Goal: Task Accomplishment & Management: Manage account settings

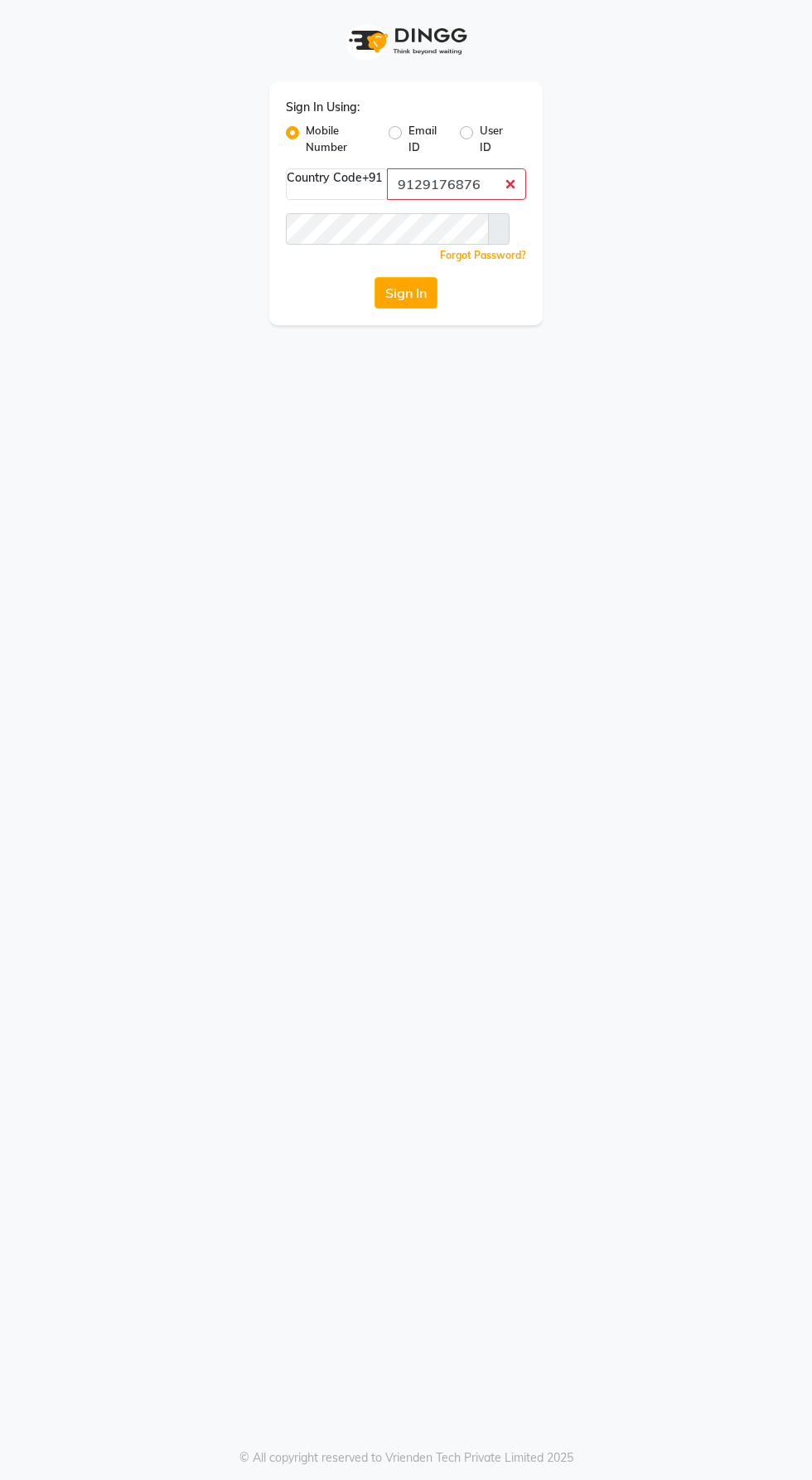
click at [374, 277] on button "Sign In" at bounding box center [406, 293] width 63 height 32
click at [486, 180] on input "9129176876" at bounding box center [456, 184] width 139 height 32
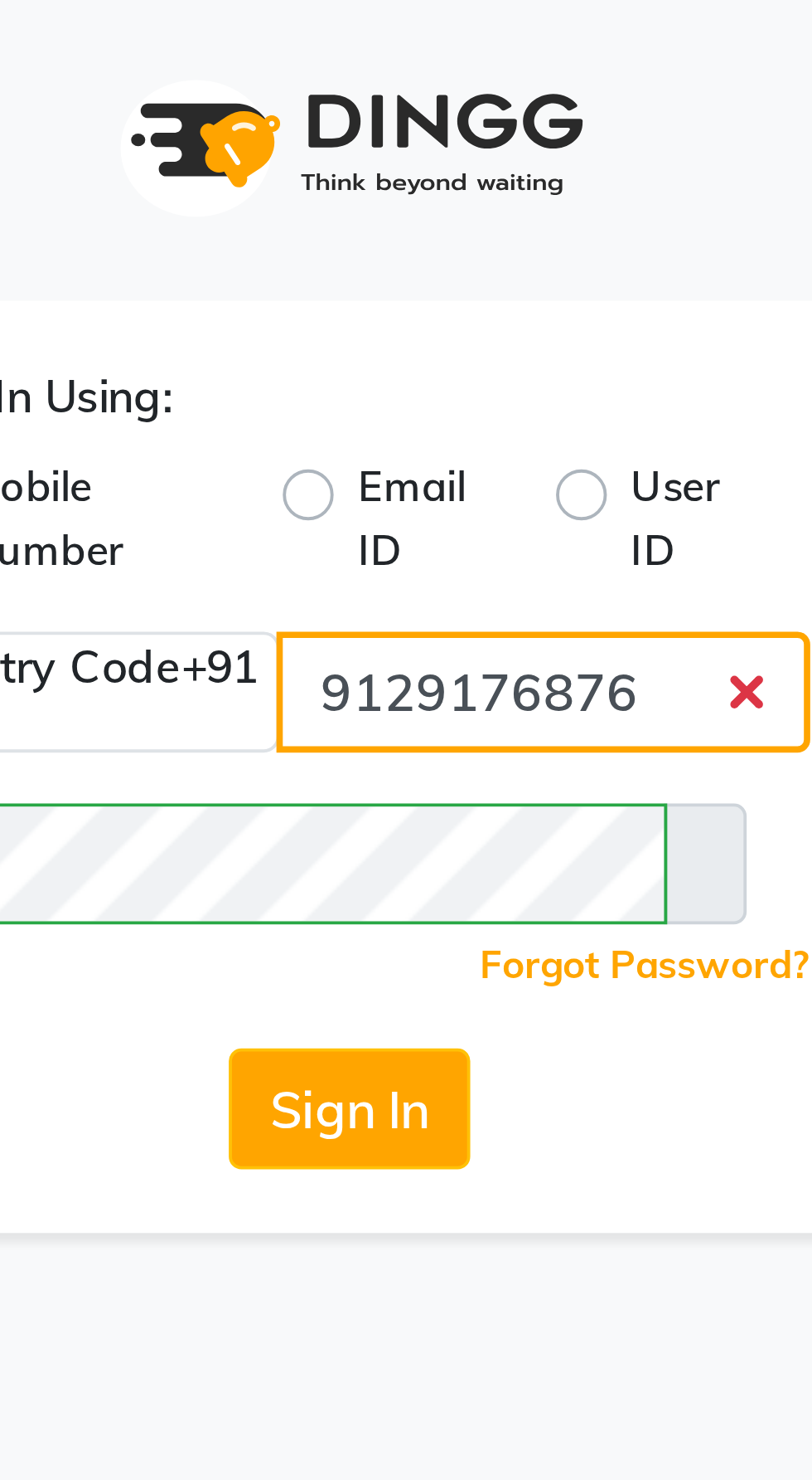
click at [503, 180] on input "9129176876" at bounding box center [456, 184] width 139 height 32
click at [506, 182] on input "9129176876" at bounding box center [456, 184] width 139 height 32
click at [508, 188] on input "9129176876" at bounding box center [456, 184] width 139 height 32
click at [505, 180] on input "9129176876" at bounding box center [456, 184] width 139 height 32
click at [505, 178] on input "9129176876" at bounding box center [456, 184] width 139 height 32
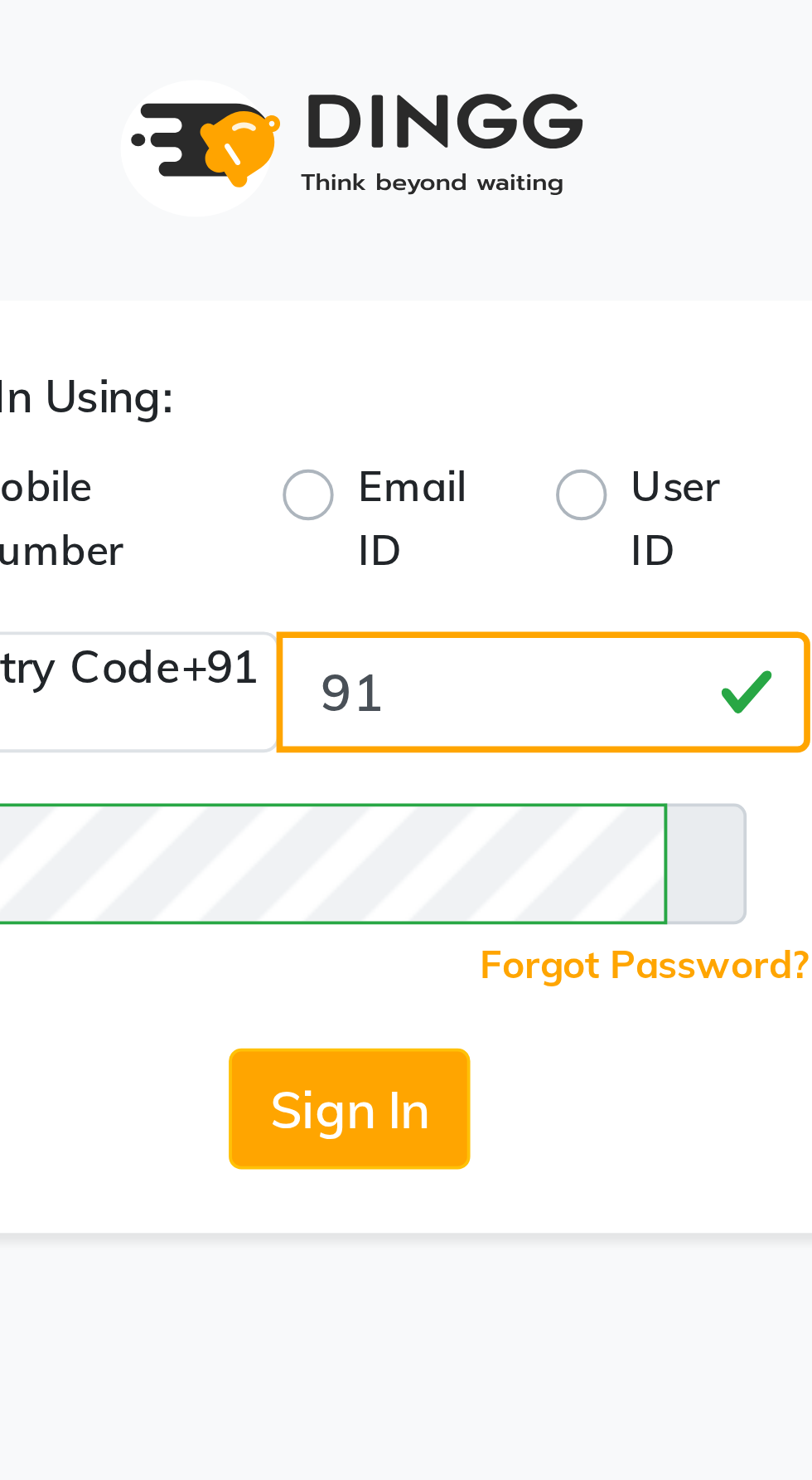
type input "9"
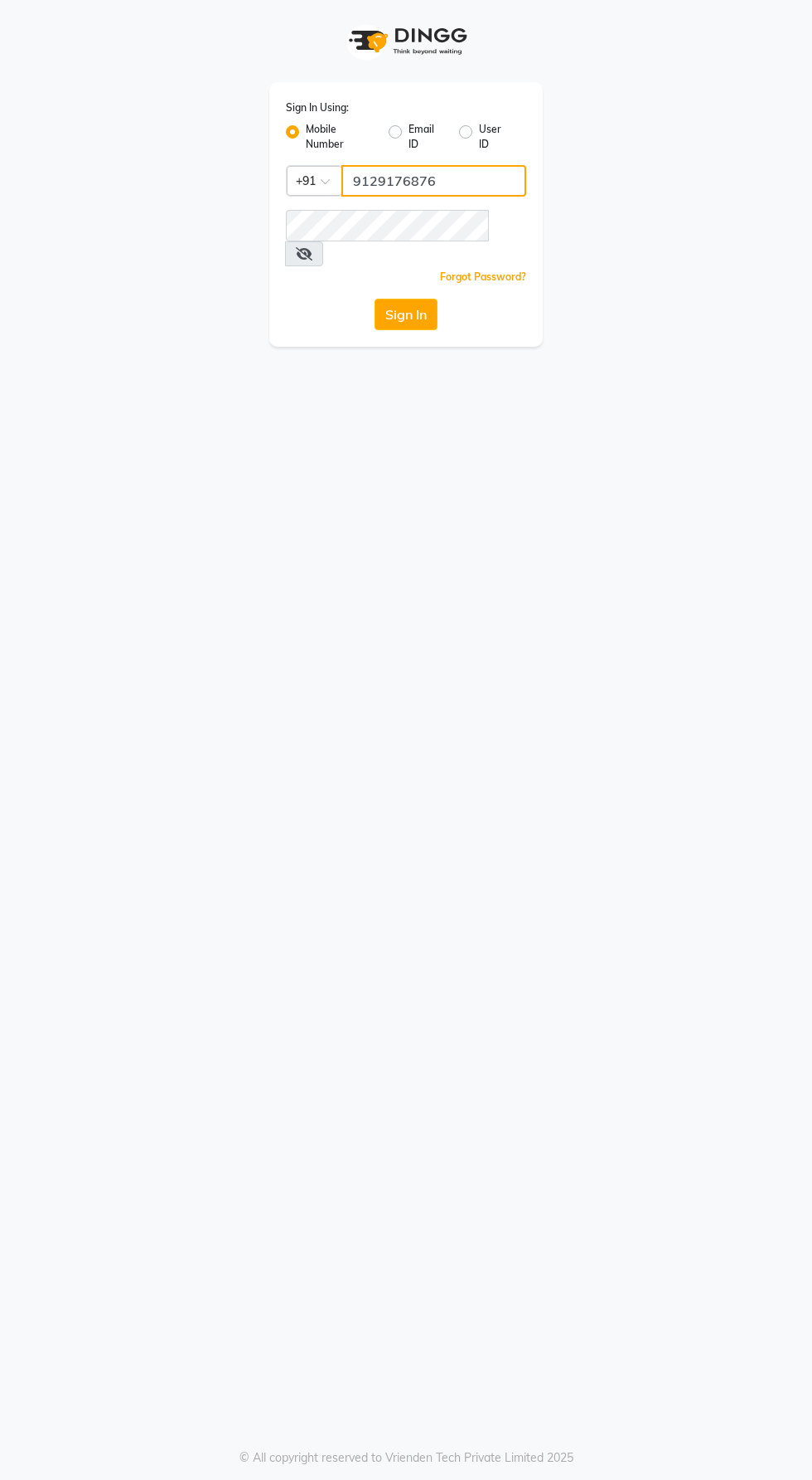
click at [457, 182] on input "9129176876" at bounding box center [435, 180] width 185 height 32
click at [457, 176] on input "9129176876" at bounding box center [435, 180] width 185 height 32
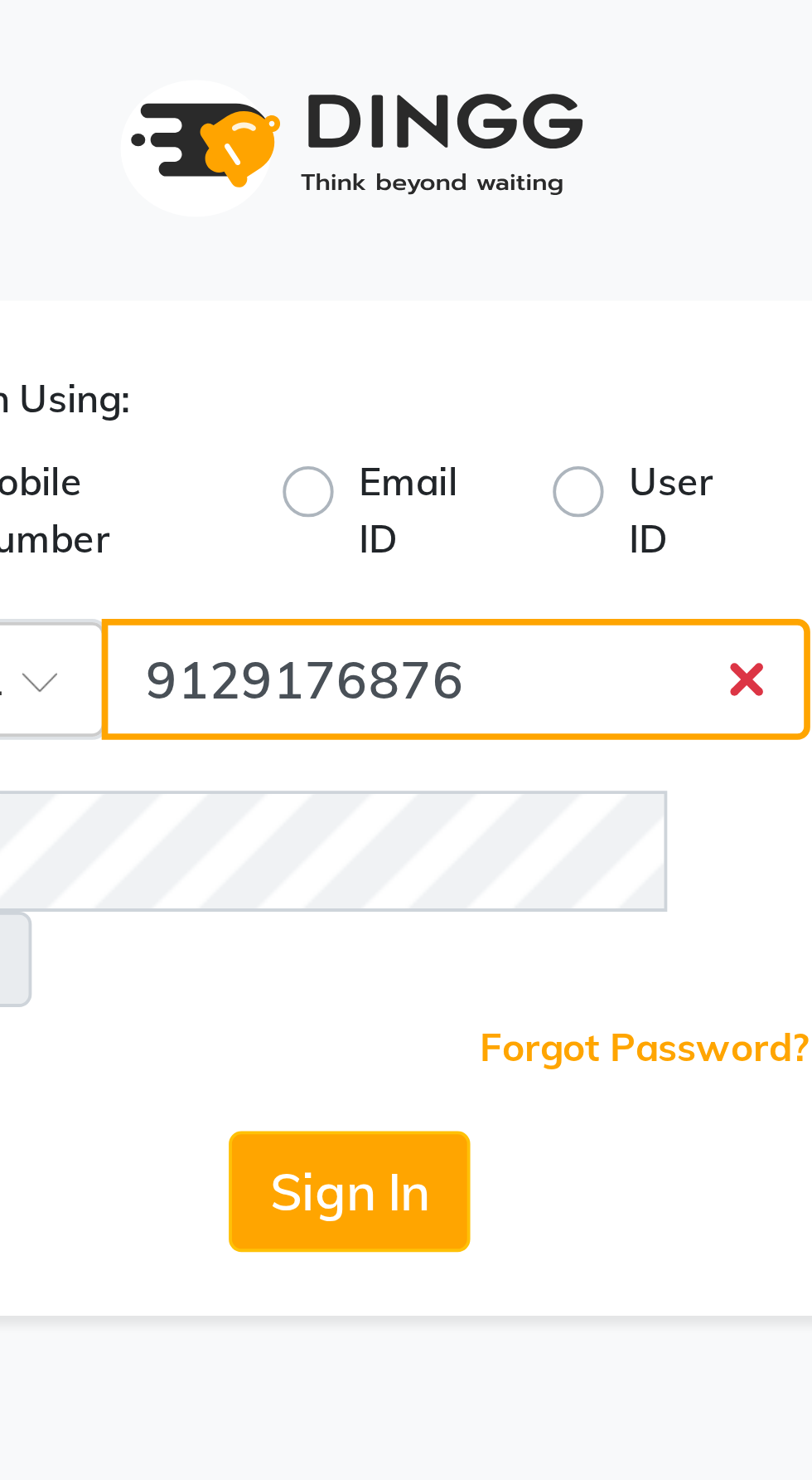
click at [506, 184] on input "9129176876" at bounding box center [435, 180] width 185 height 32
click at [509, 186] on input "9129176876" at bounding box center [435, 180] width 185 height 32
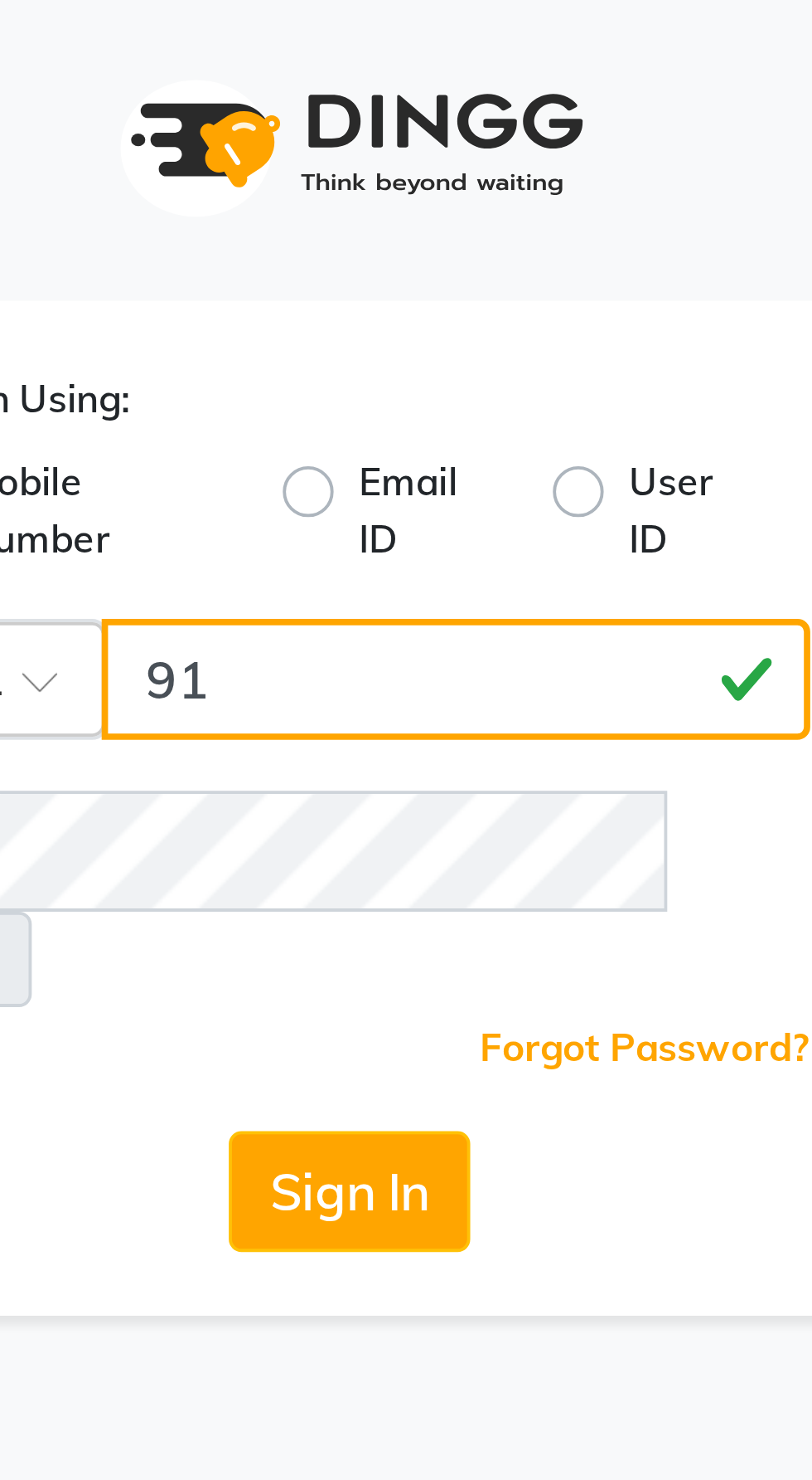
type input "9"
type input "9129176876"
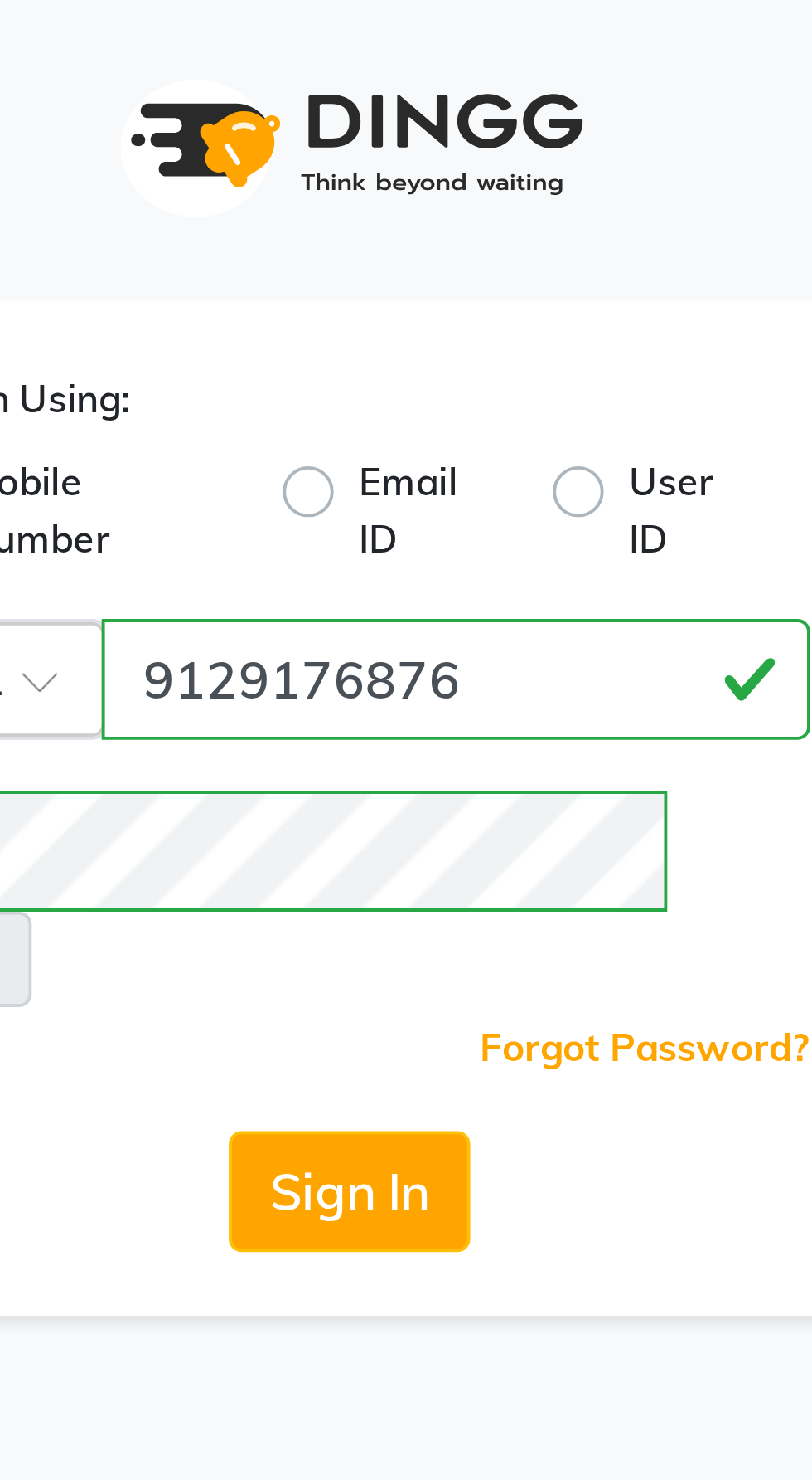
click at [410, 299] on button "Sign In" at bounding box center [406, 315] width 63 height 32
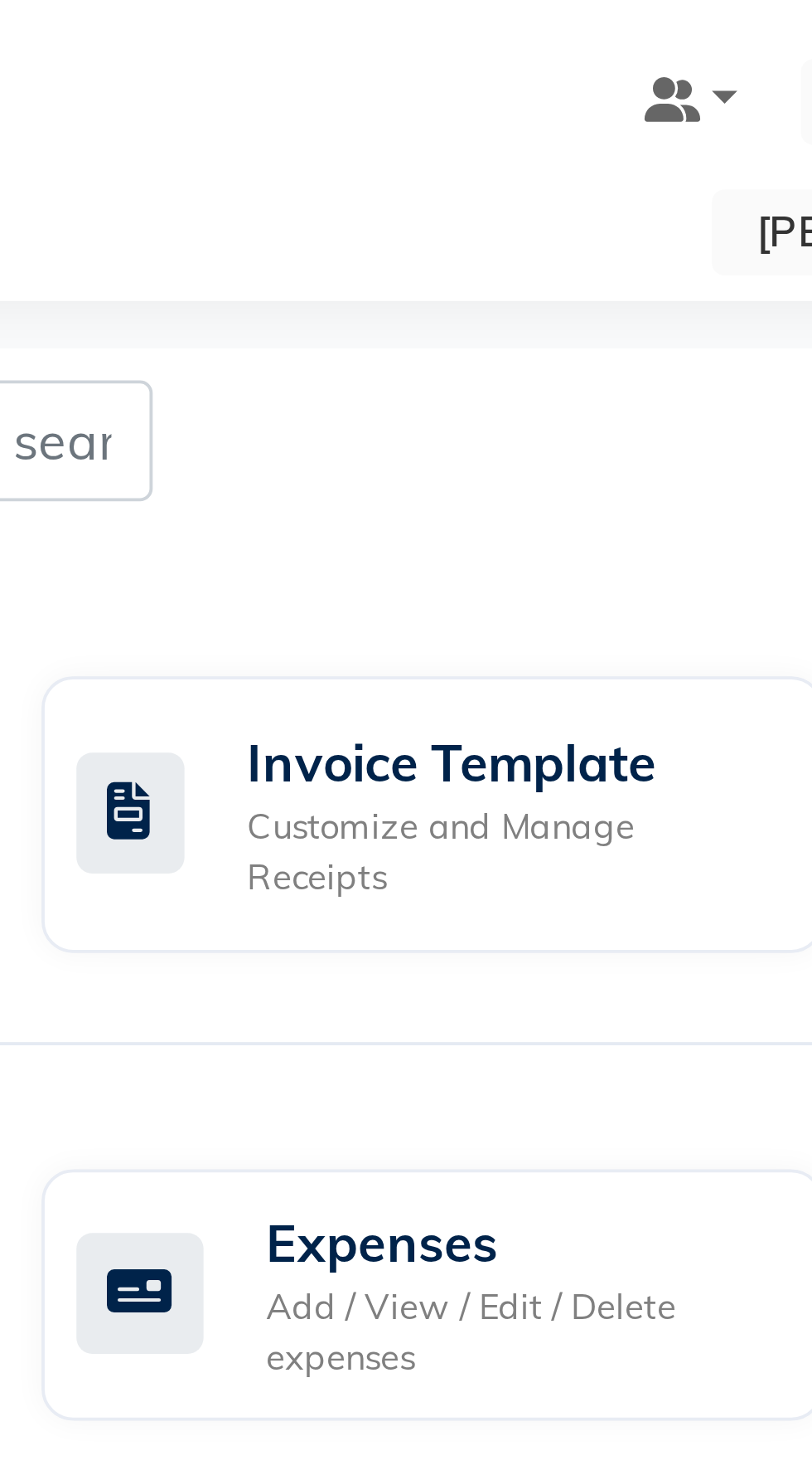
select select "en"
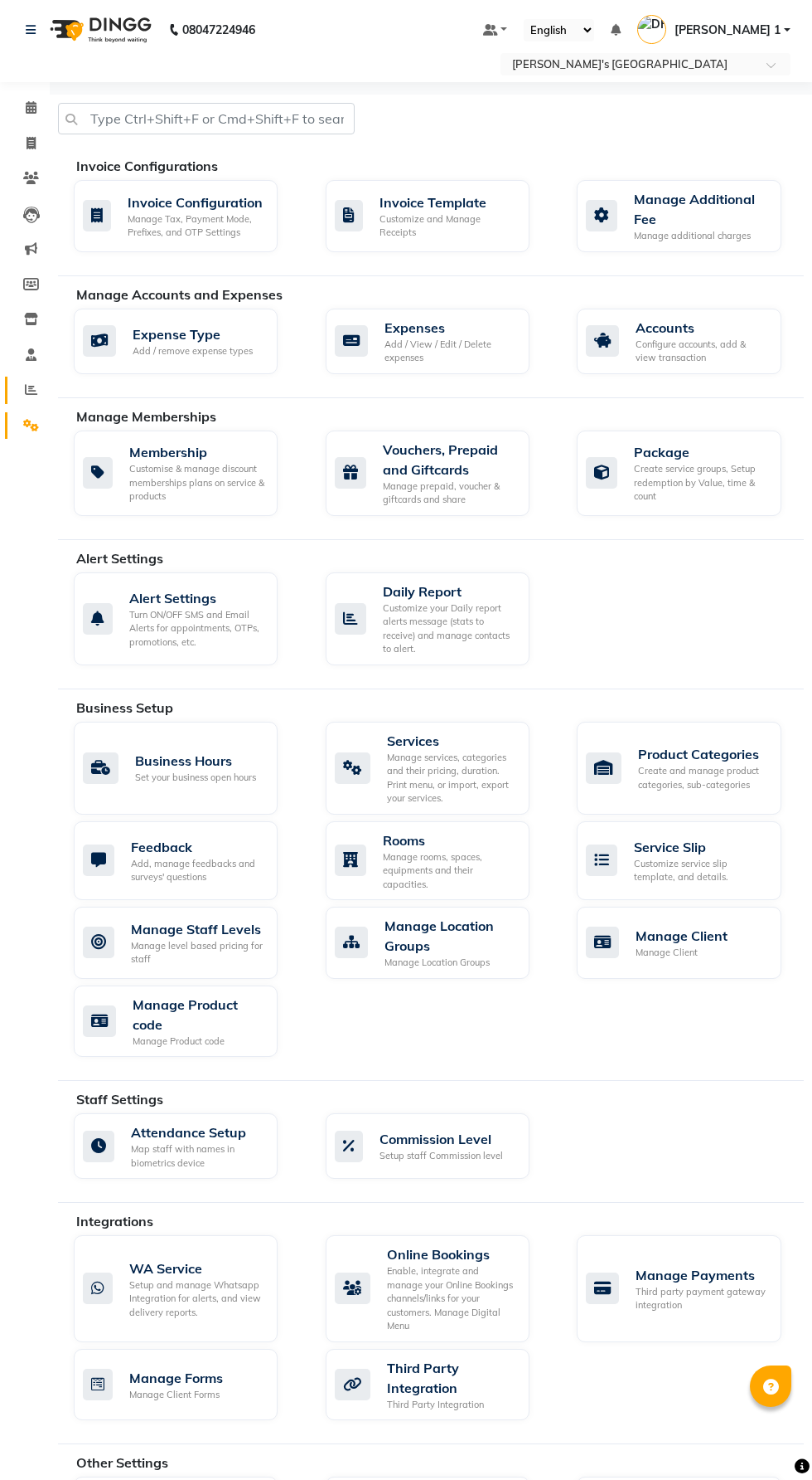
click at [39, 389] on span at bounding box center [31, 389] width 29 height 19
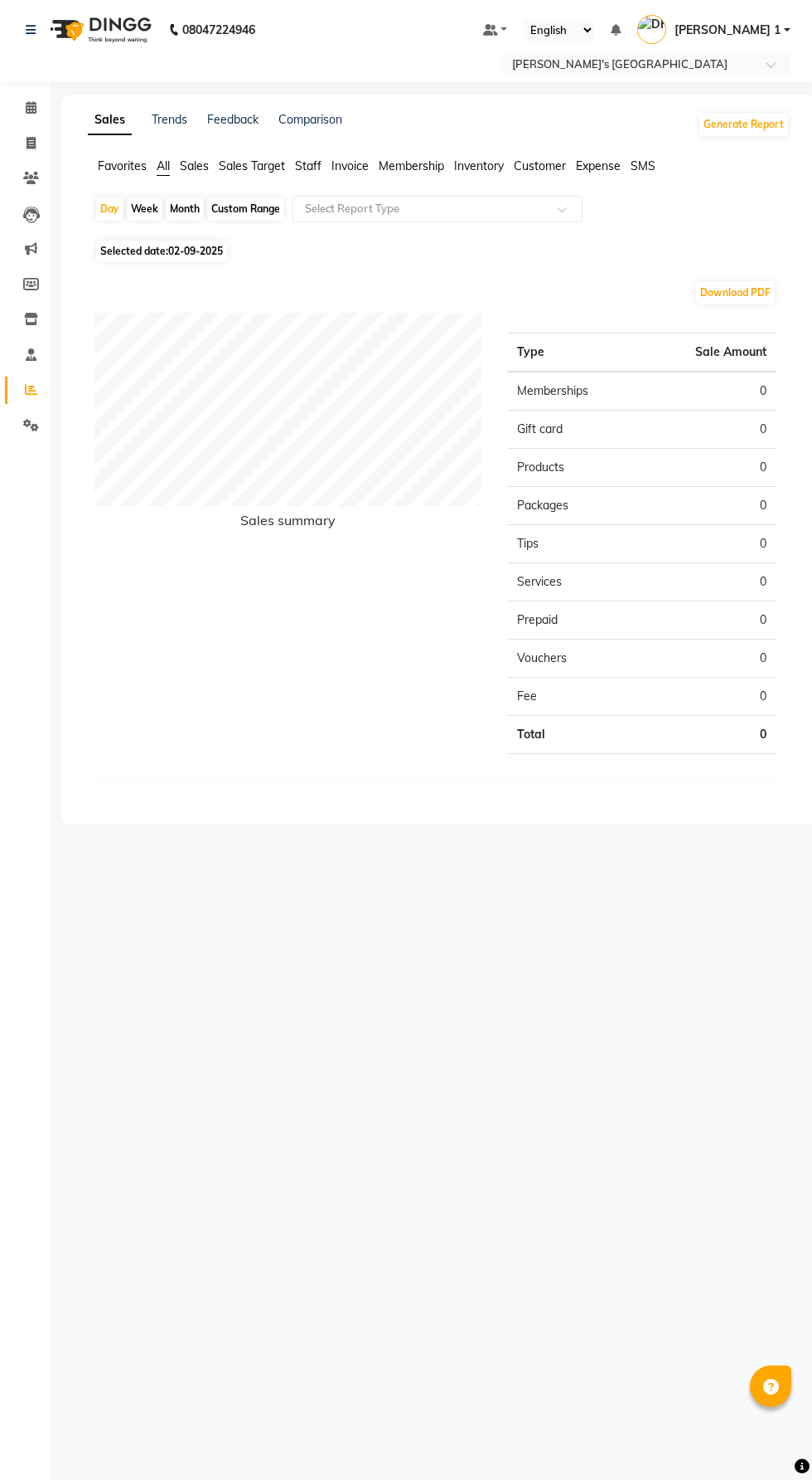
click at [166, 253] on span "Selected date: 02-09-2025" at bounding box center [162, 250] width 131 height 21
select select "9"
select select "2025"
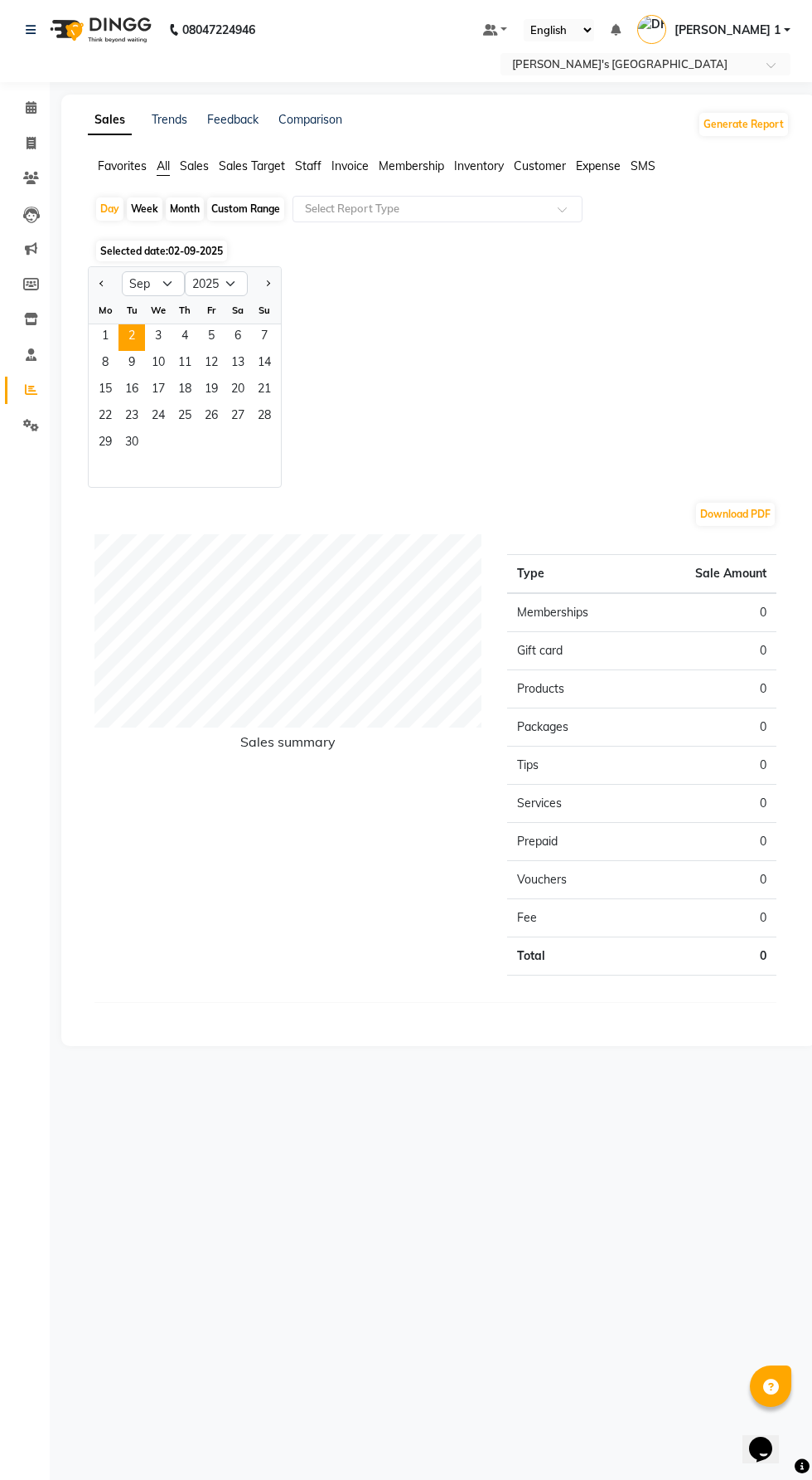
click at [110, 360] on span "8" at bounding box center [104, 364] width 27 height 27
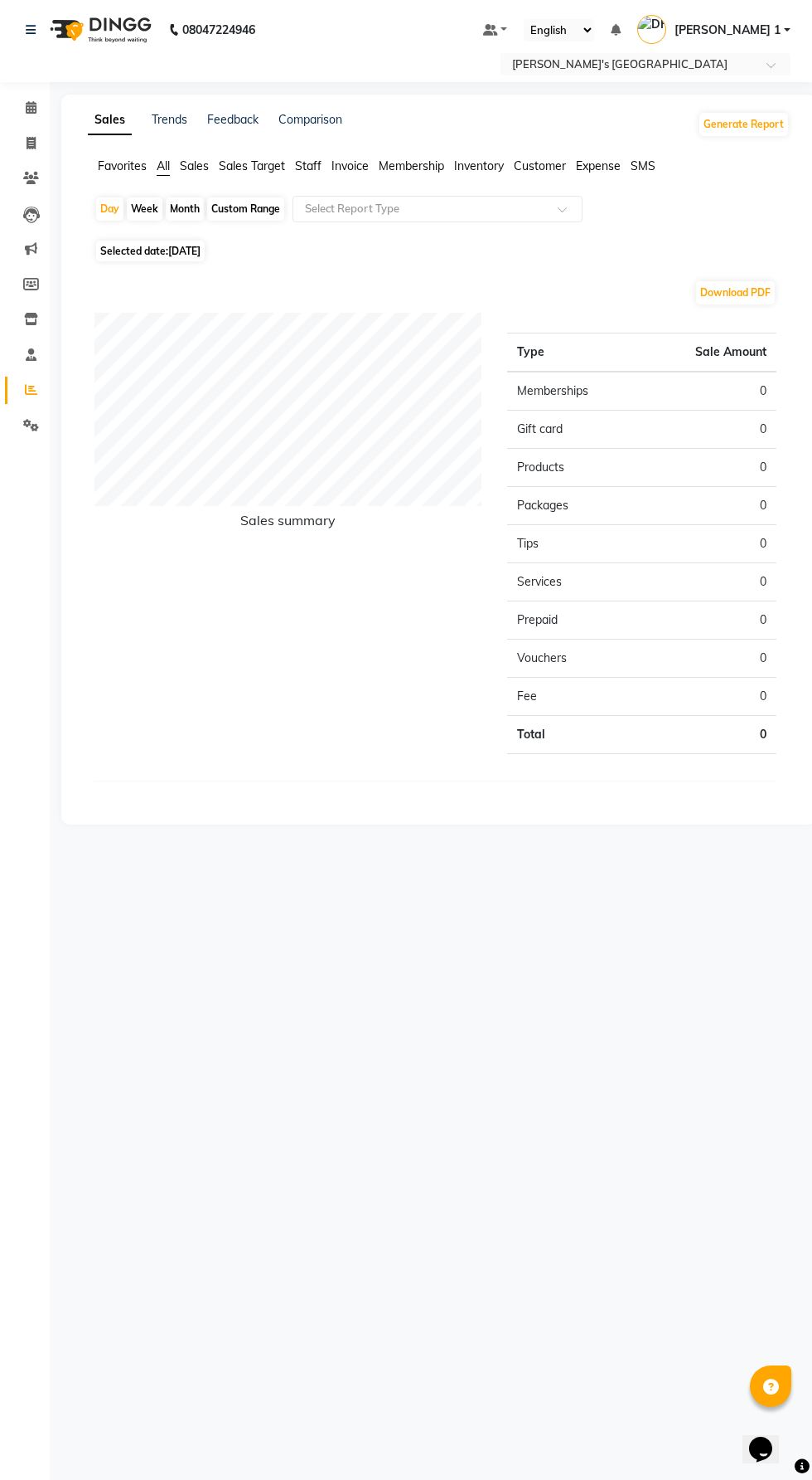
click at [133, 251] on span "Selected date: 08-09-2025" at bounding box center [151, 250] width 108 height 21
select select "9"
select select "2025"
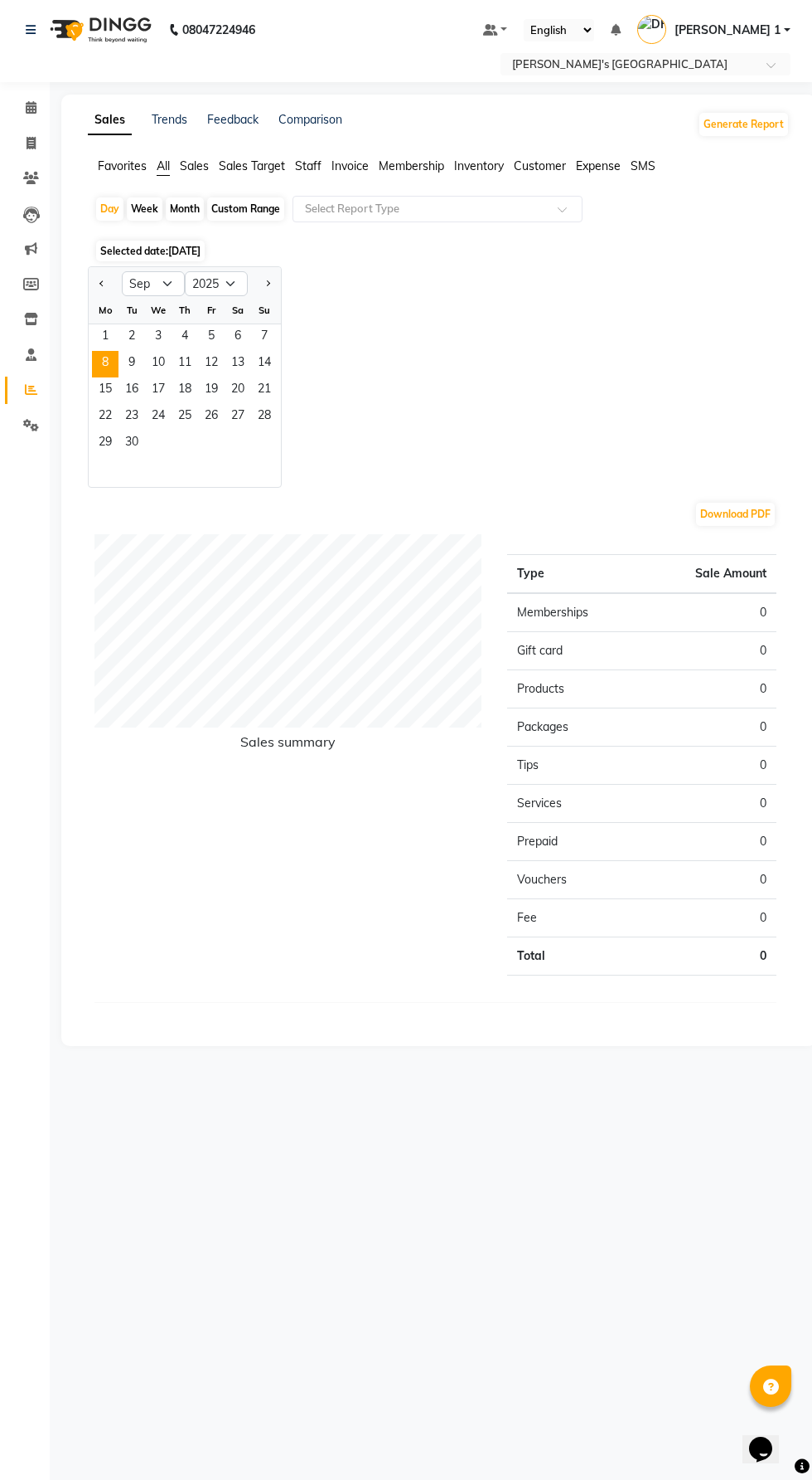
click at [113, 342] on span "1" at bounding box center [104, 337] width 27 height 27
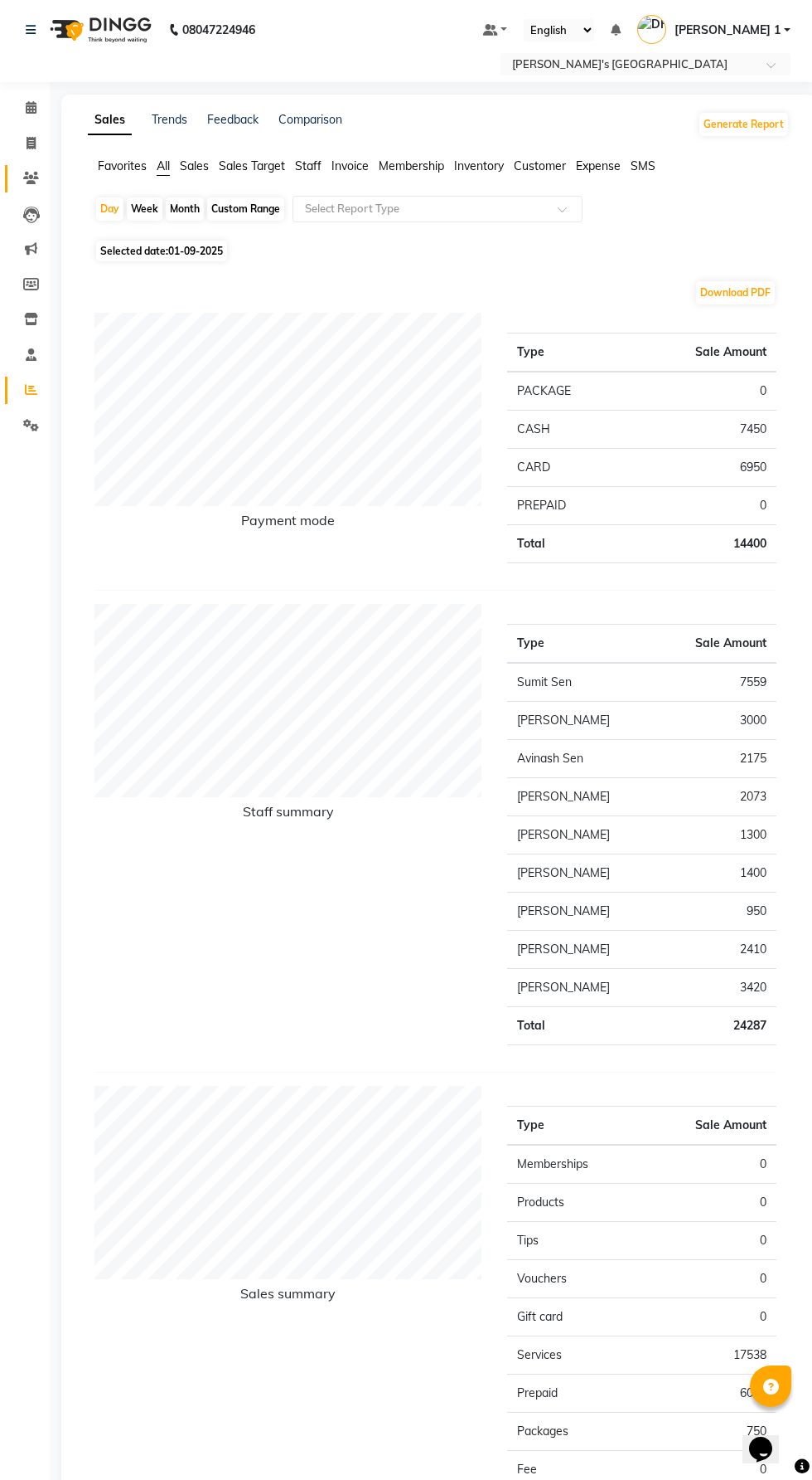
click at [30, 177] on icon at bounding box center [32, 177] width 16 height 13
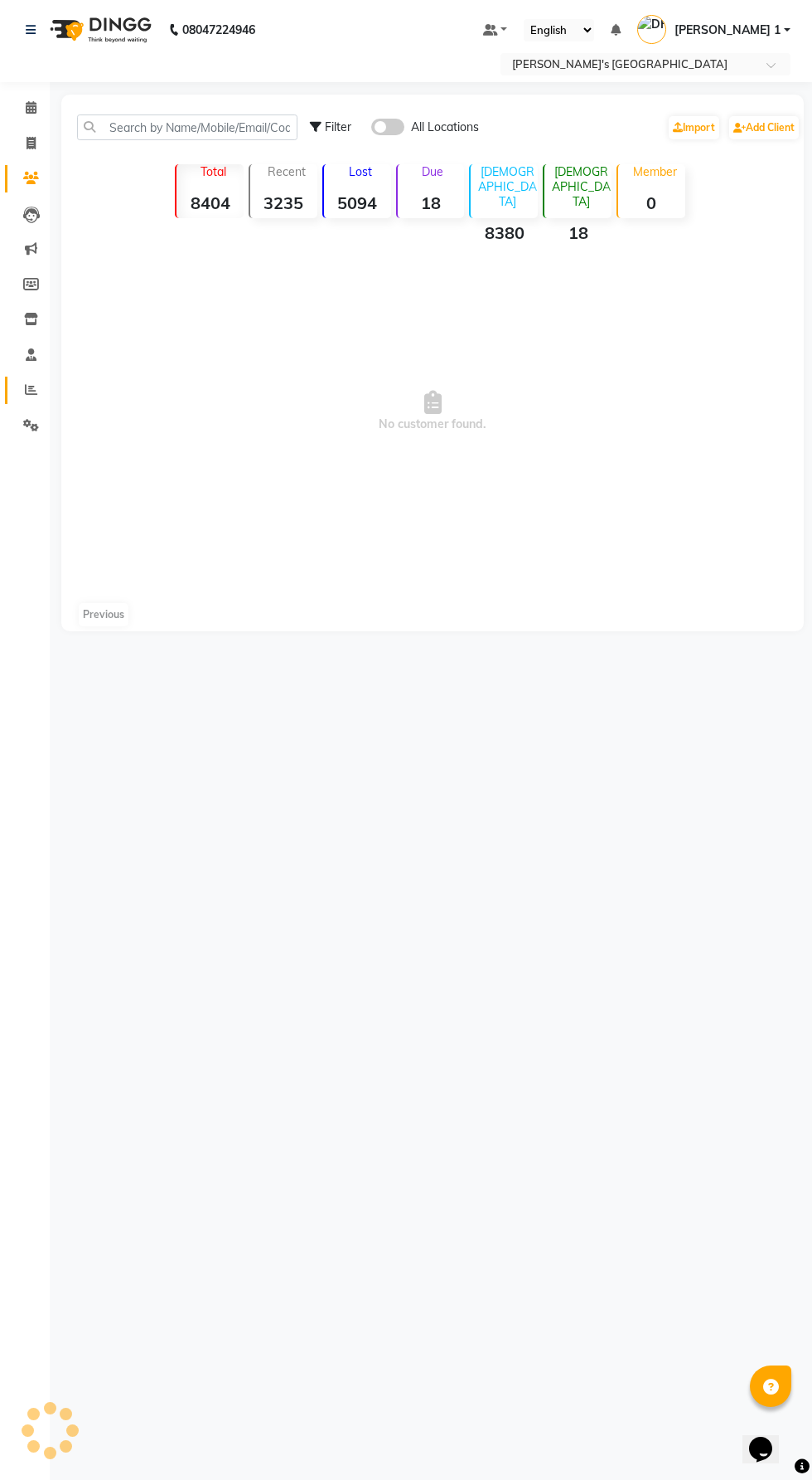
click at [30, 389] on icon at bounding box center [31, 389] width 13 height 13
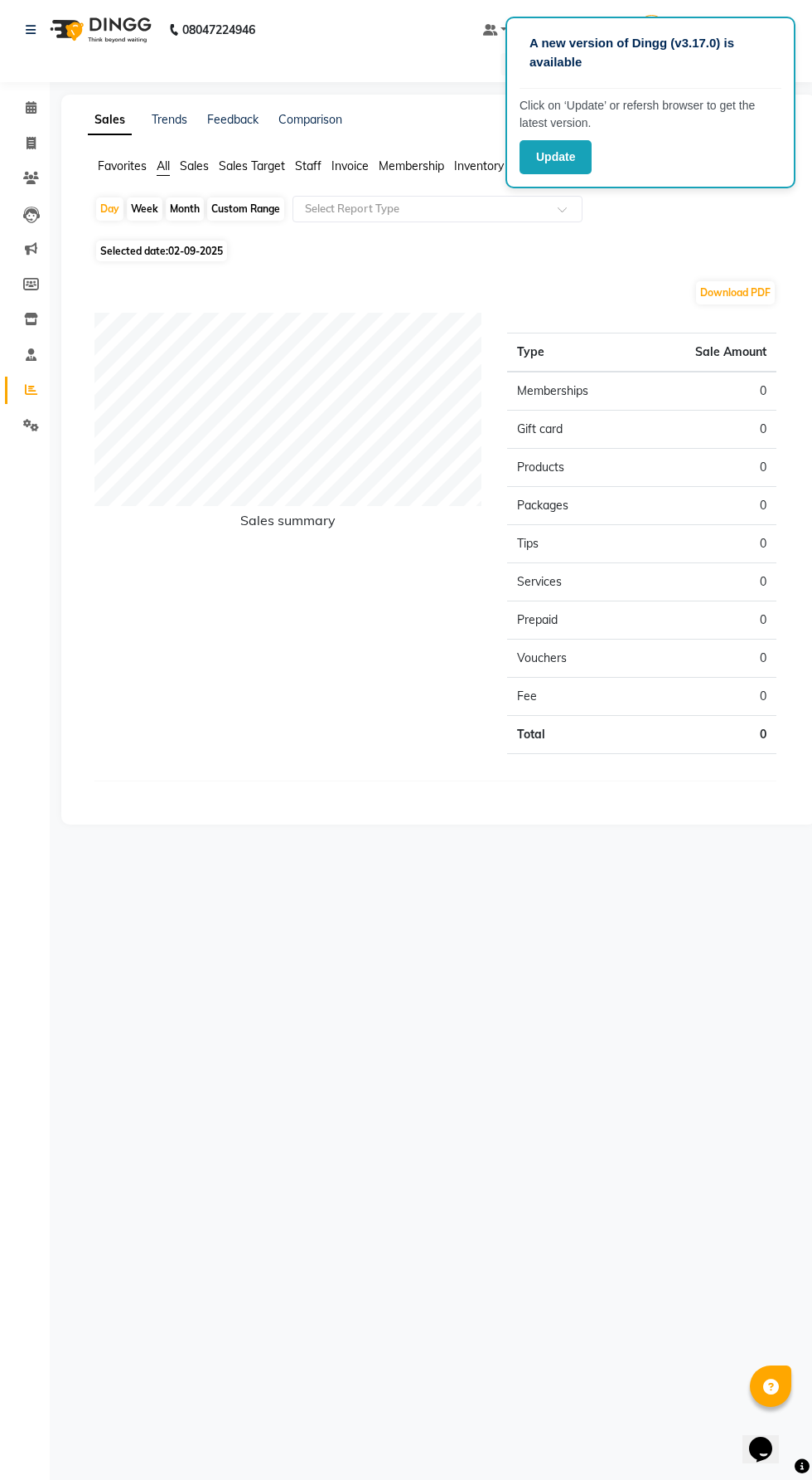
click at [160, 245] on span "Selected date: [DATE]" at bounding box center [162, 250] width 131 height 21
select select "9"
select select "2025"
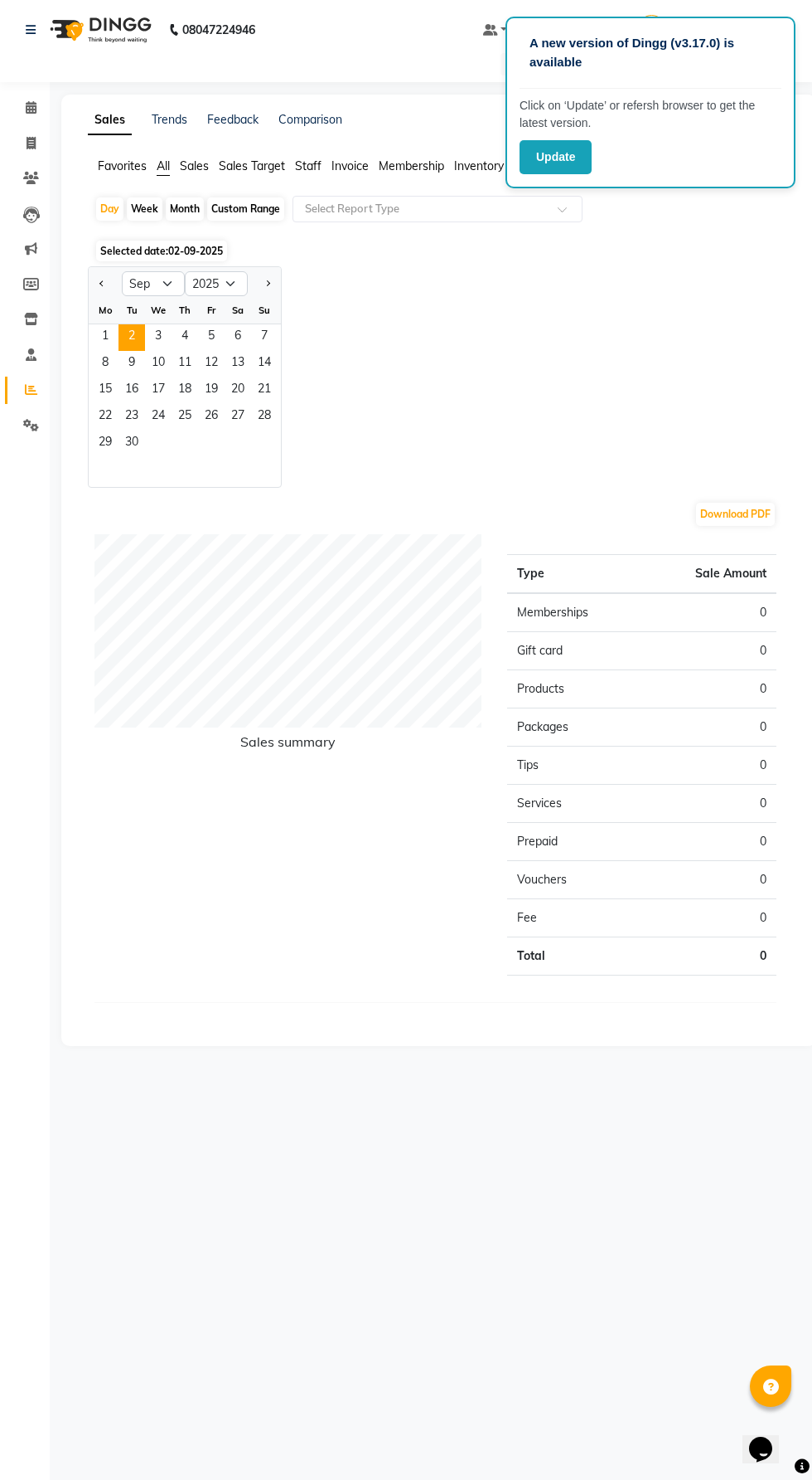
click at [92, 326] on span "1" at bounding box center [104, 337] width 27 height 27
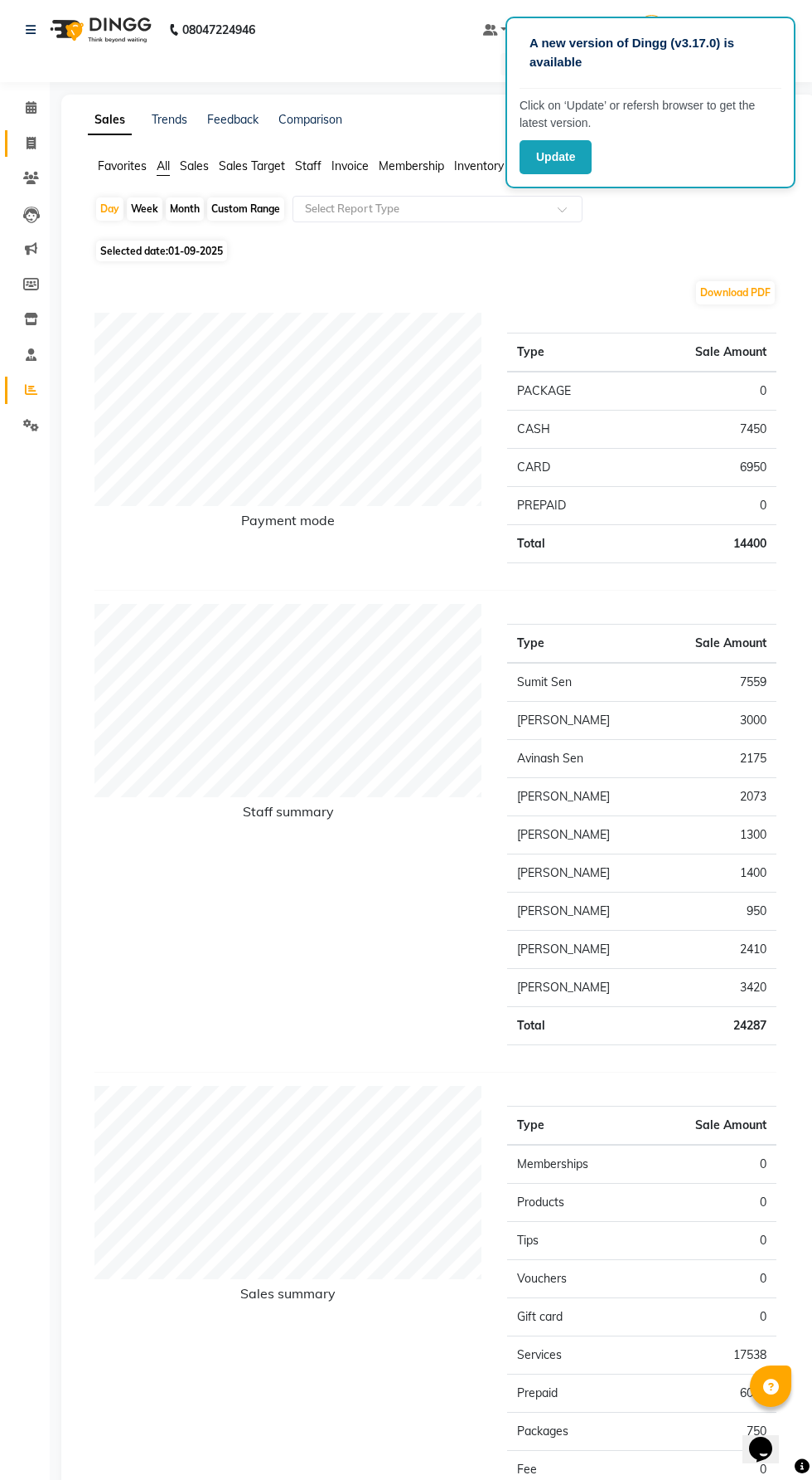
click at [30, 143] on icon at bounding box center [31, 143] width 9 height 13
select select "service"
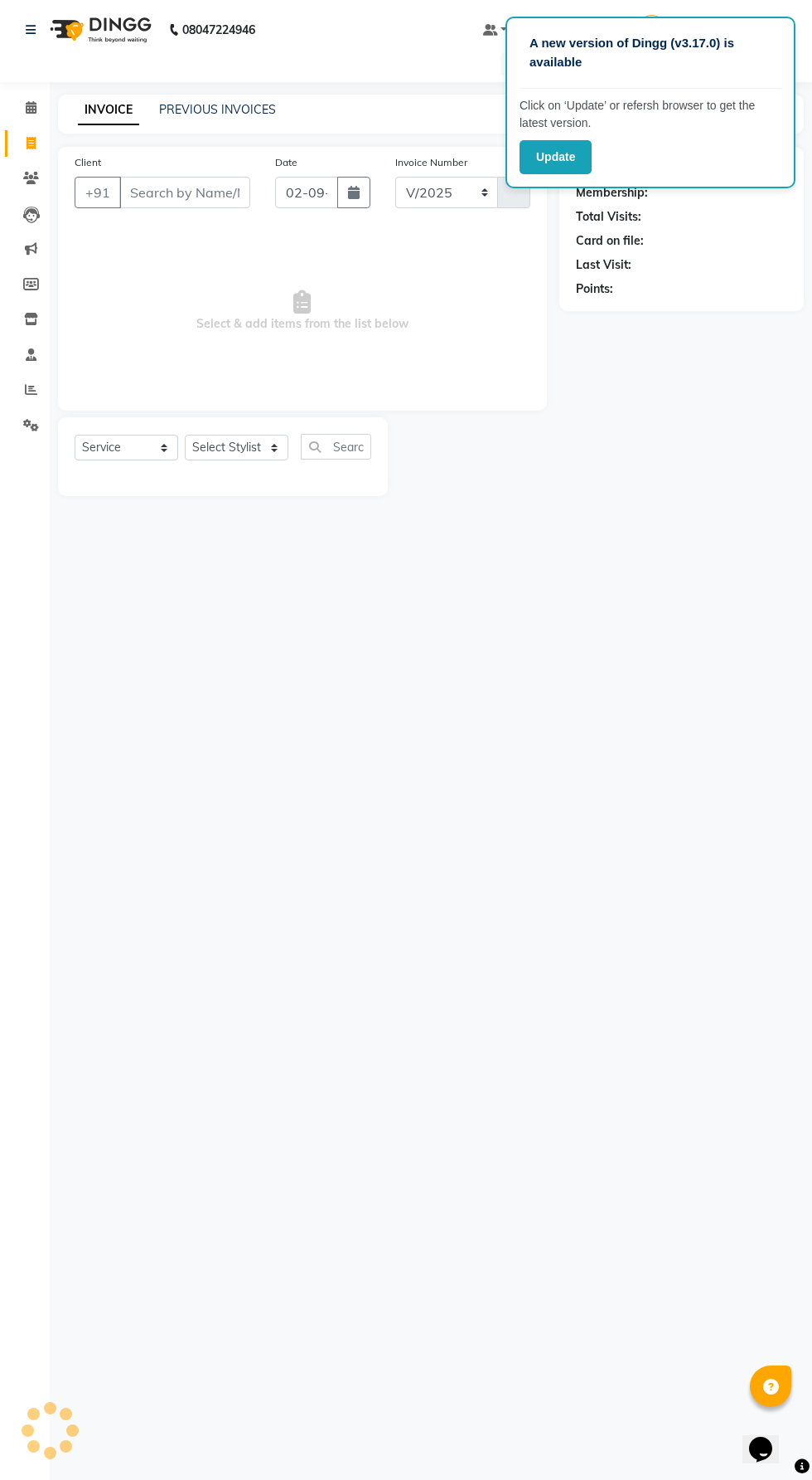
select select "6233"
type input "8621"
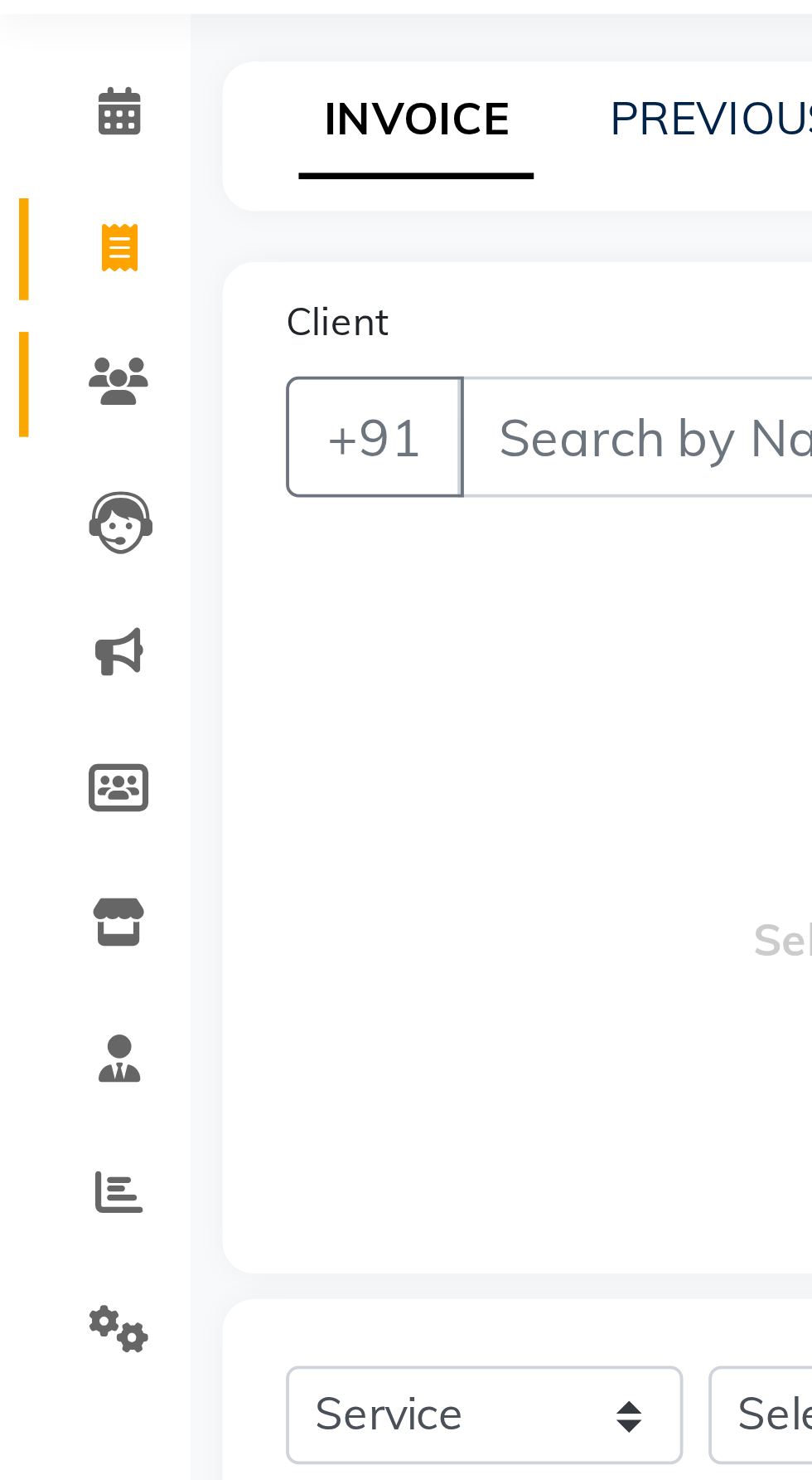
click at [38, 185] on span at bounding box center [31, 178] width 29 height 19
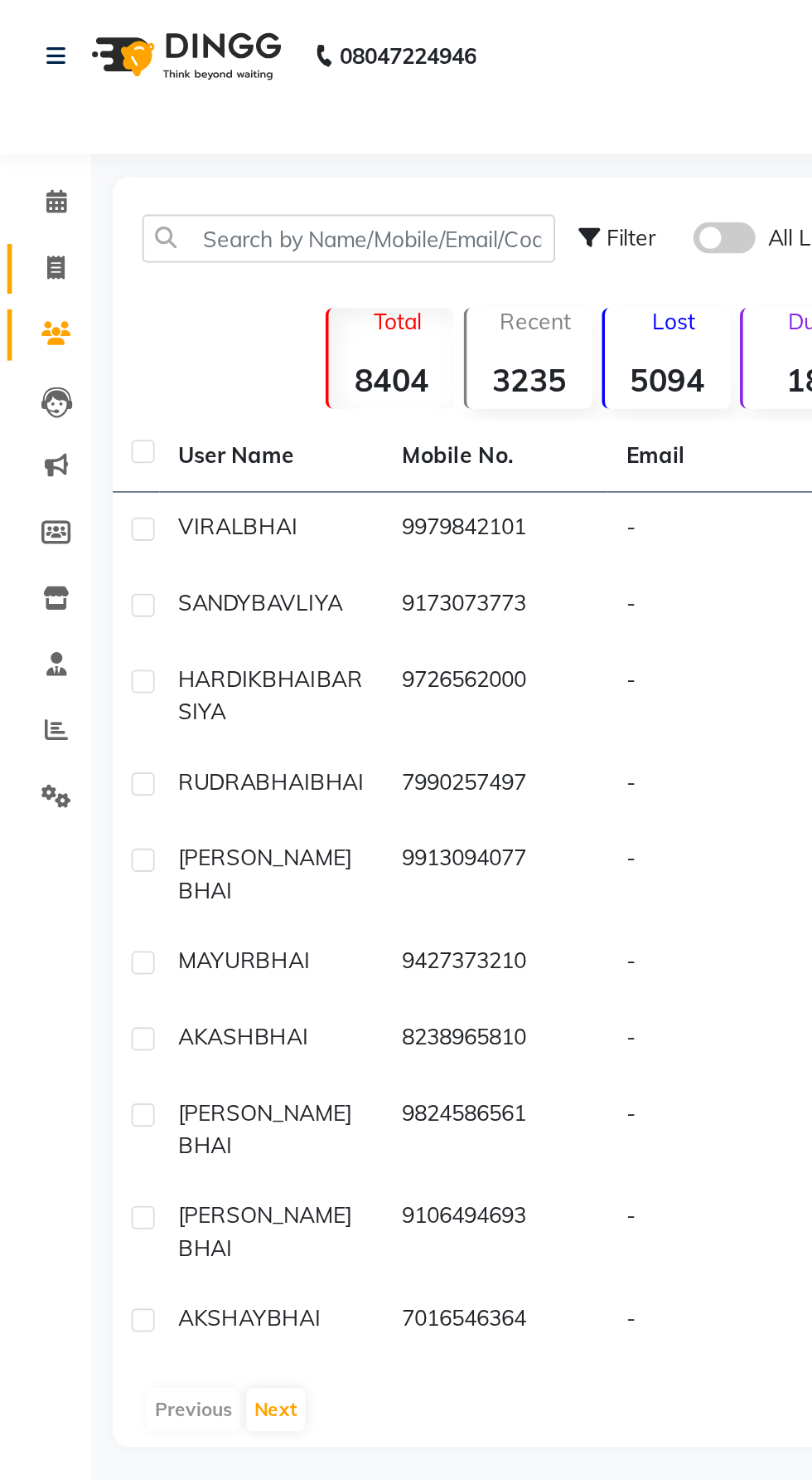
click at [34, 139] on icon at bounding box center [31, 143] width 9 height 13
select select "service"
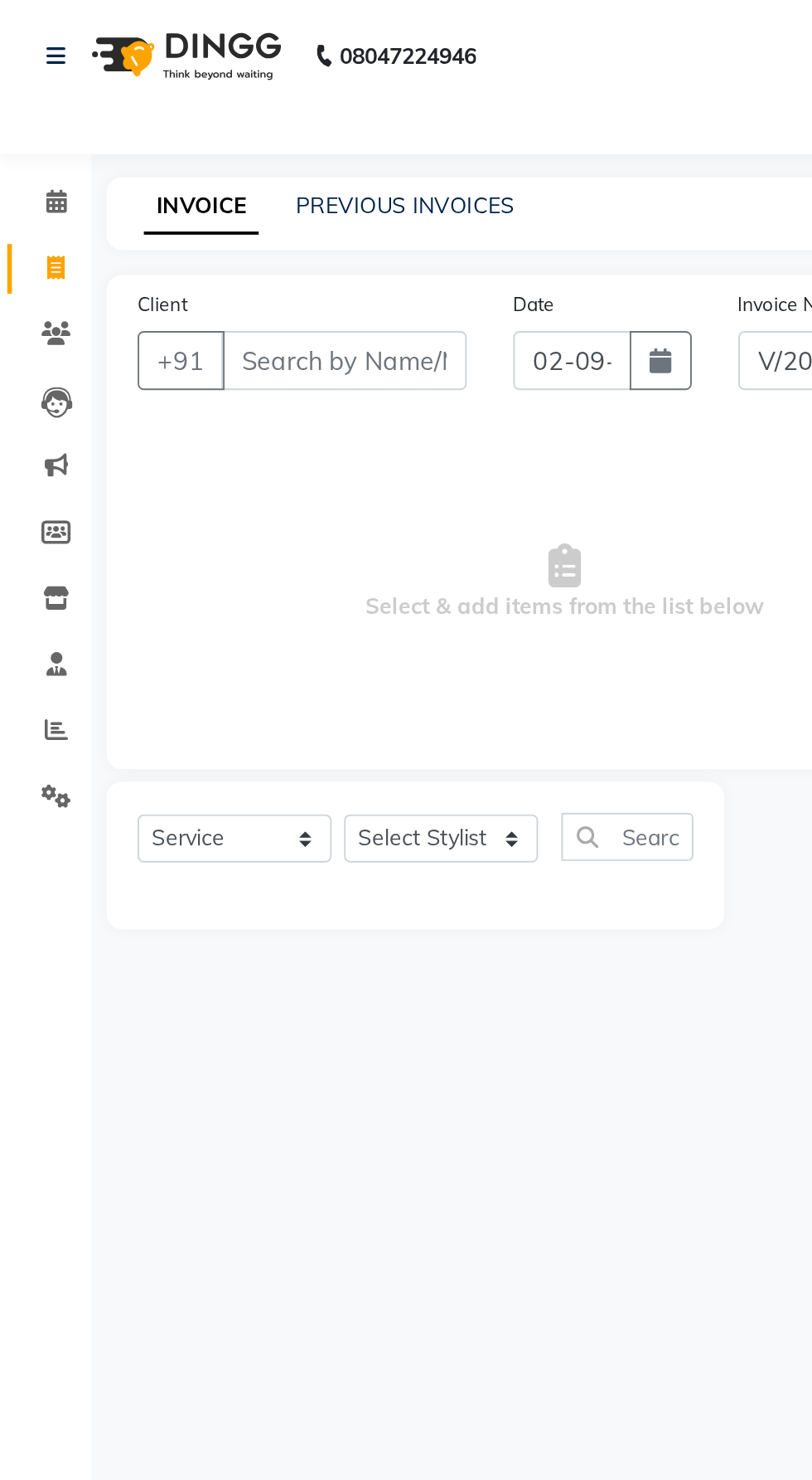
select select "6233"
type input "8621"
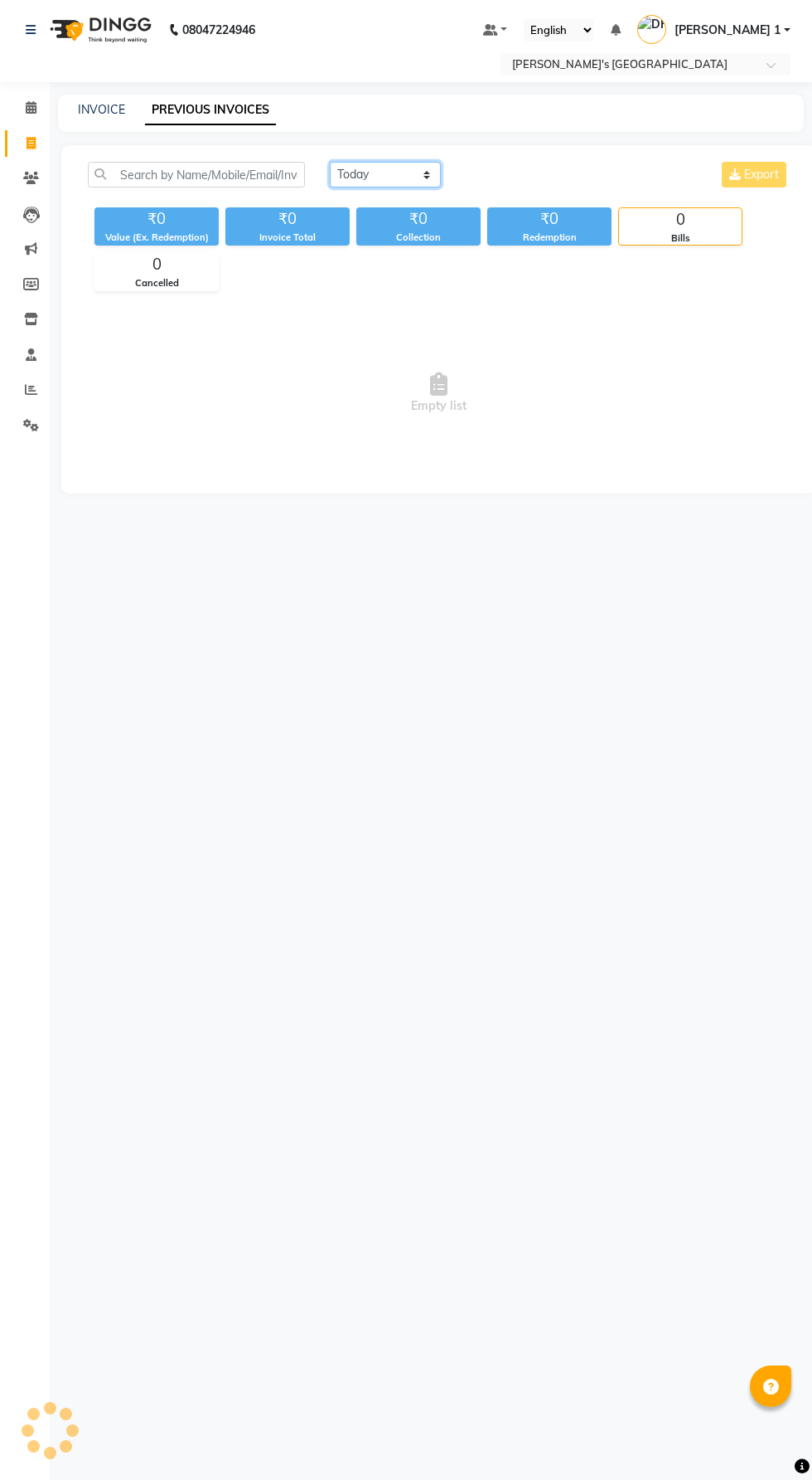
click at [361, 177] on select "Today Yesterday Custom Range" at bounding box center [385, 175] width 111 height 26
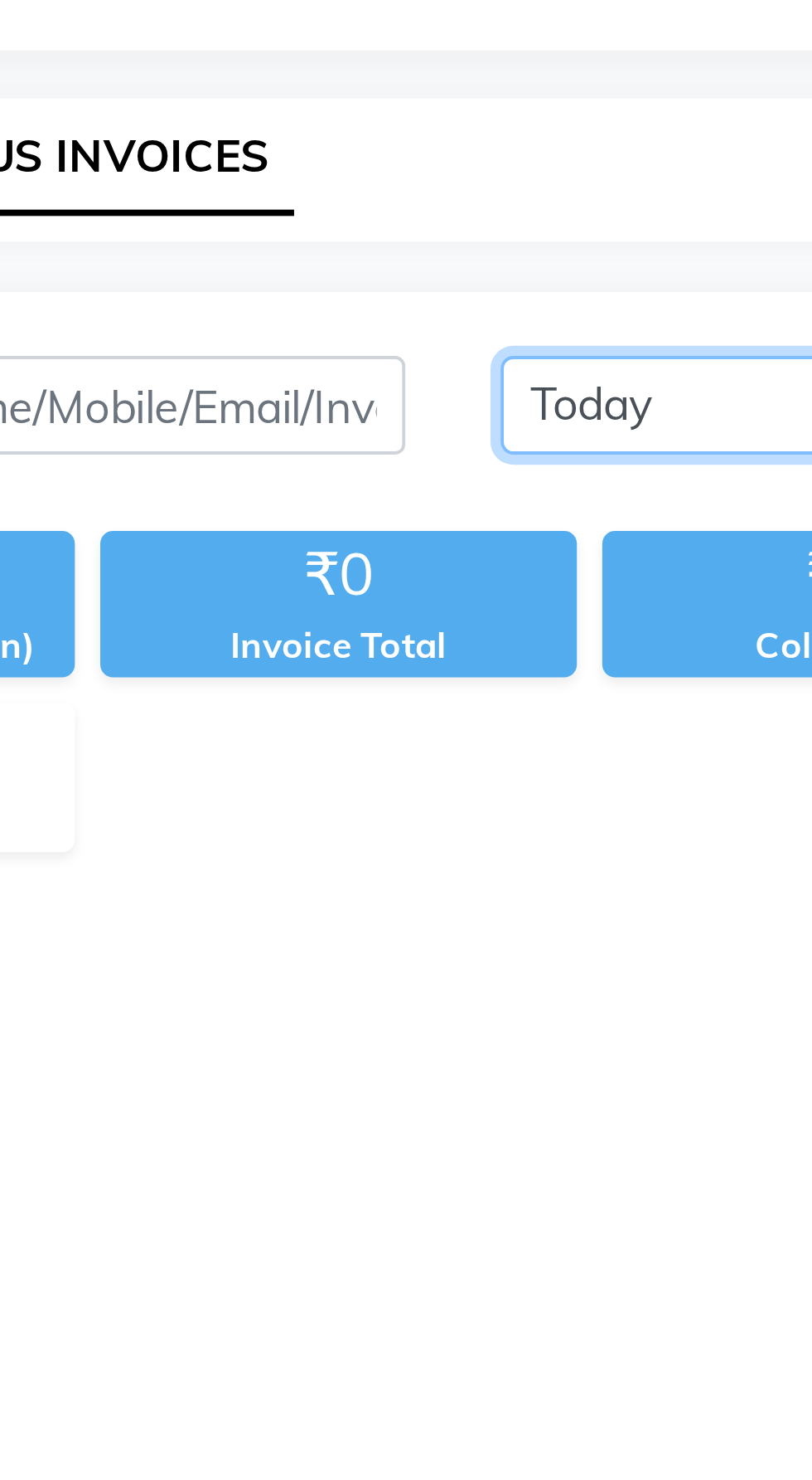
select select "yesterday"
click at [330, 162] on select "Today Yesterday Custom Range" at bounding box center [385, 175] width 111 height 26
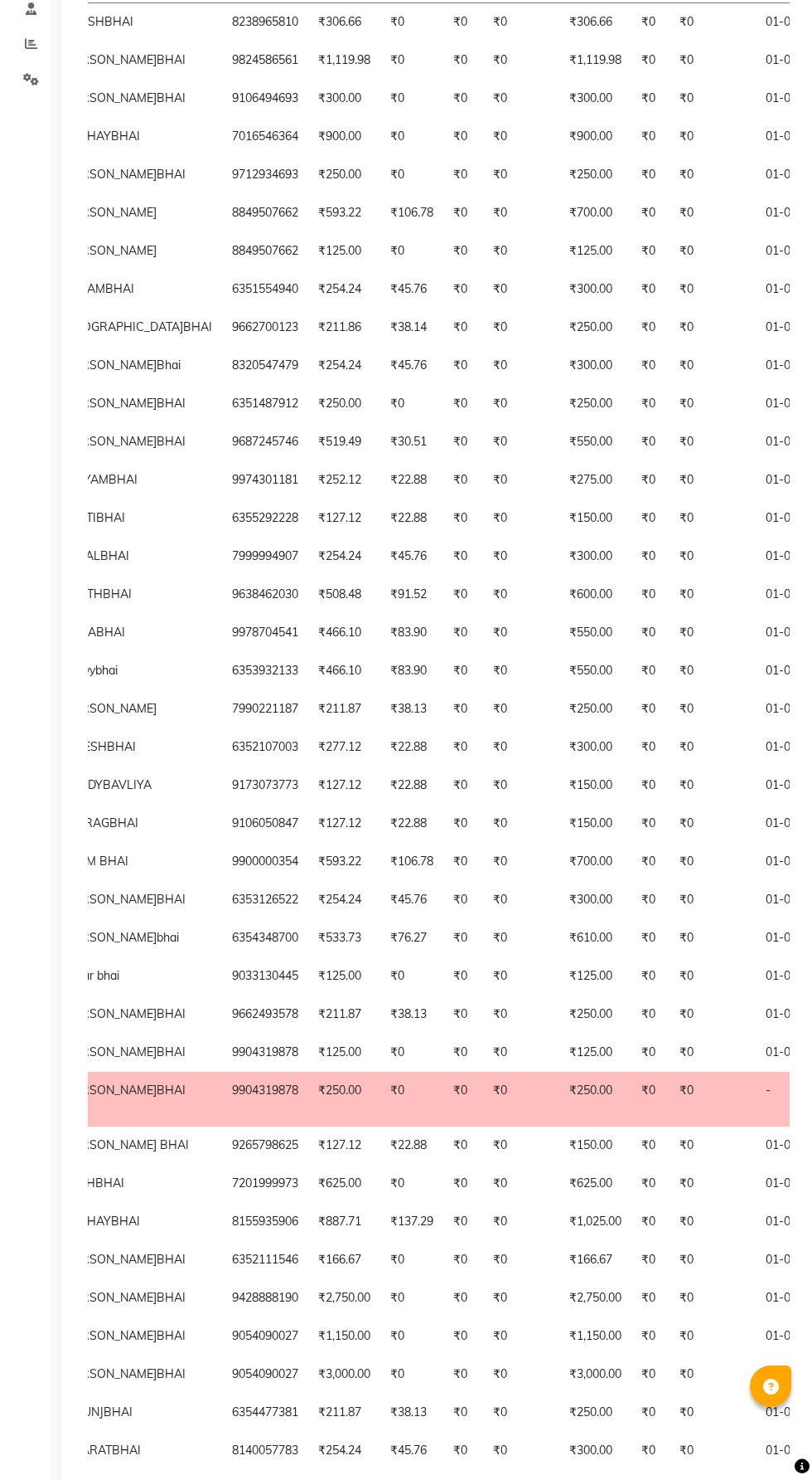
scroll to position [0, 214]
click at [226, 1072] on td "9904319878" at bounding box center [268, 1052] width 86 height 38
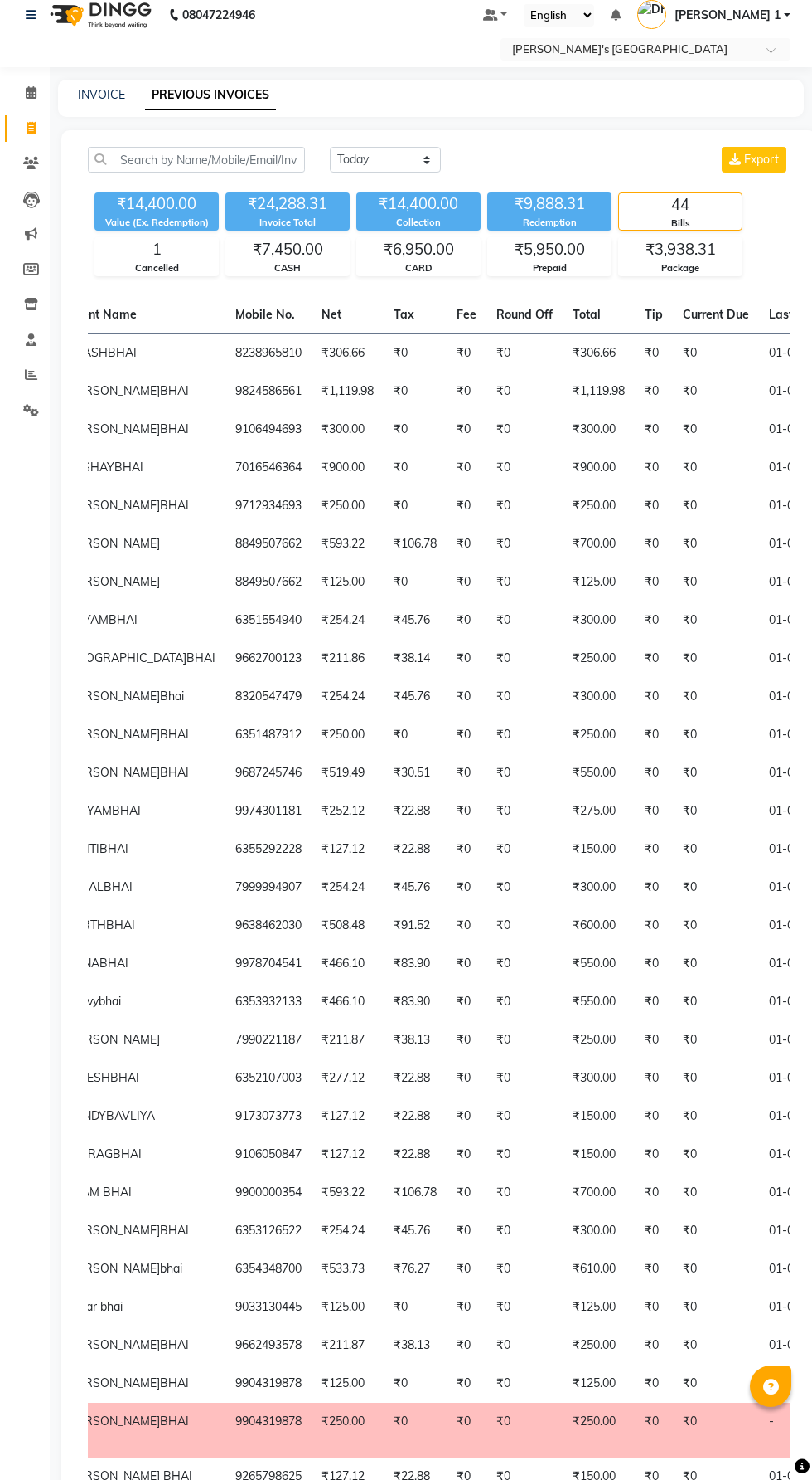
scroll to position [0, 0]
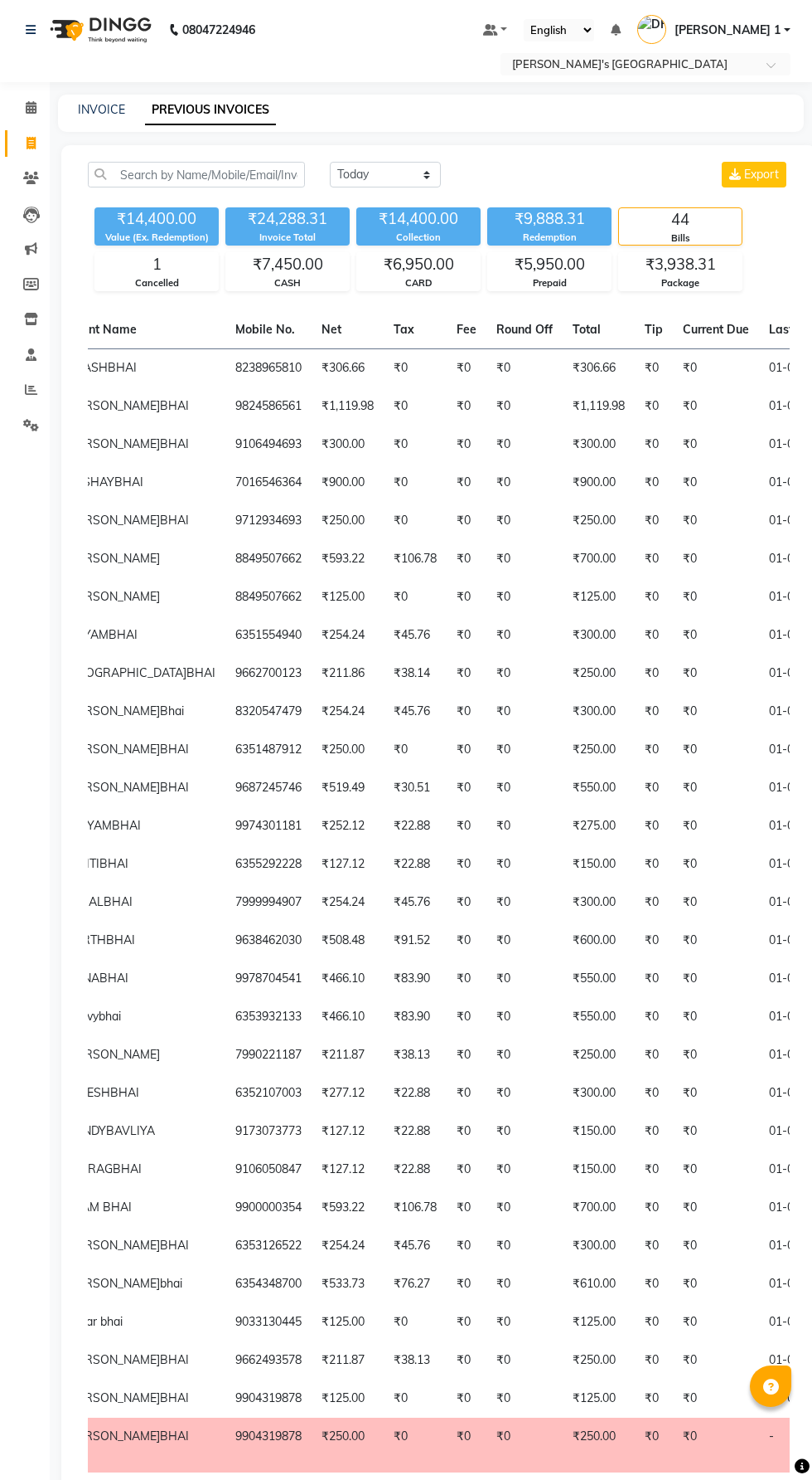
click at [311, 362] on td "₹306.66" at bounding box center [347, 368] width 72 height 39
click at [673, 400] on td "₹0" at bounding box center [715, 406] width 86 height 38
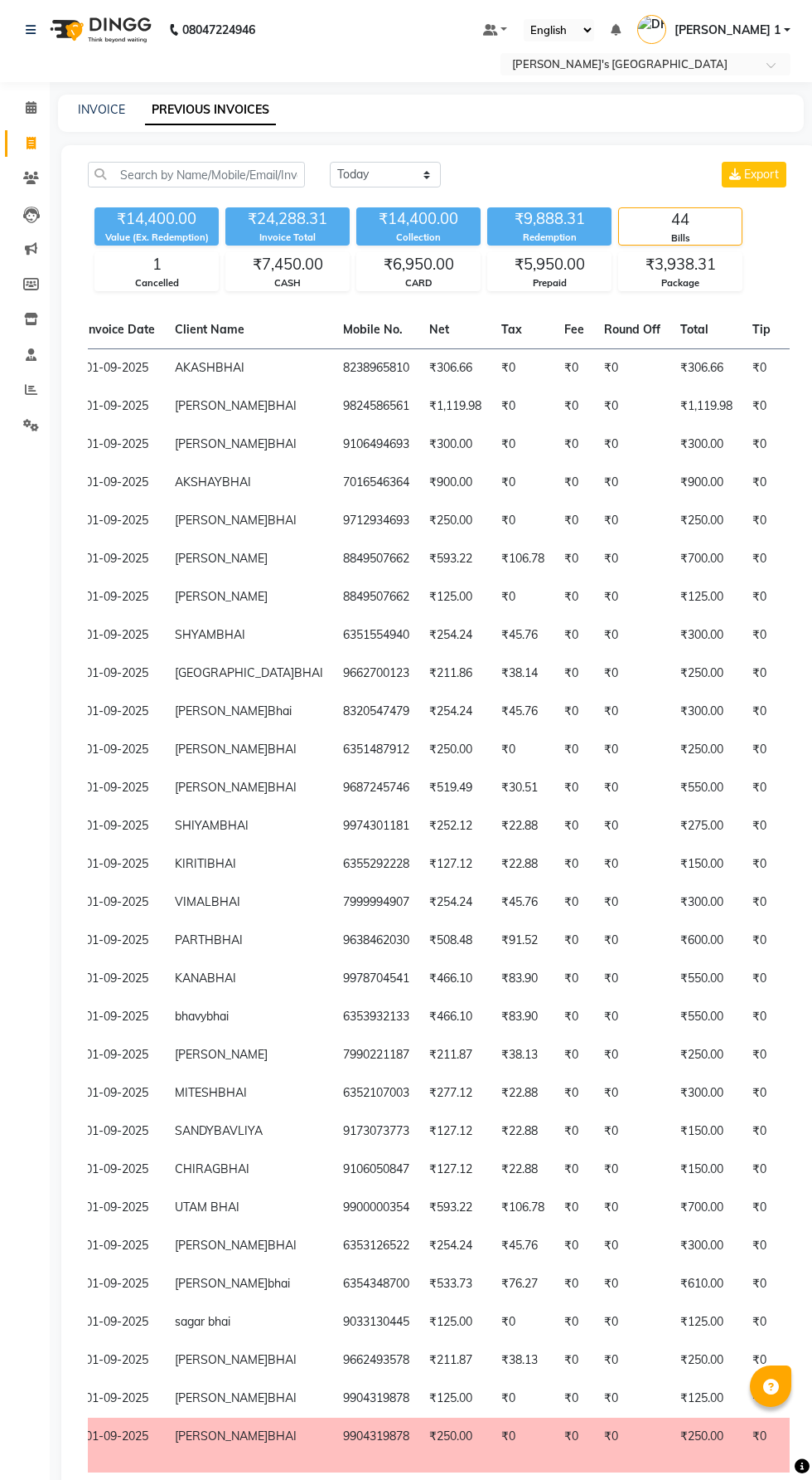
scroll to position [0, 112]
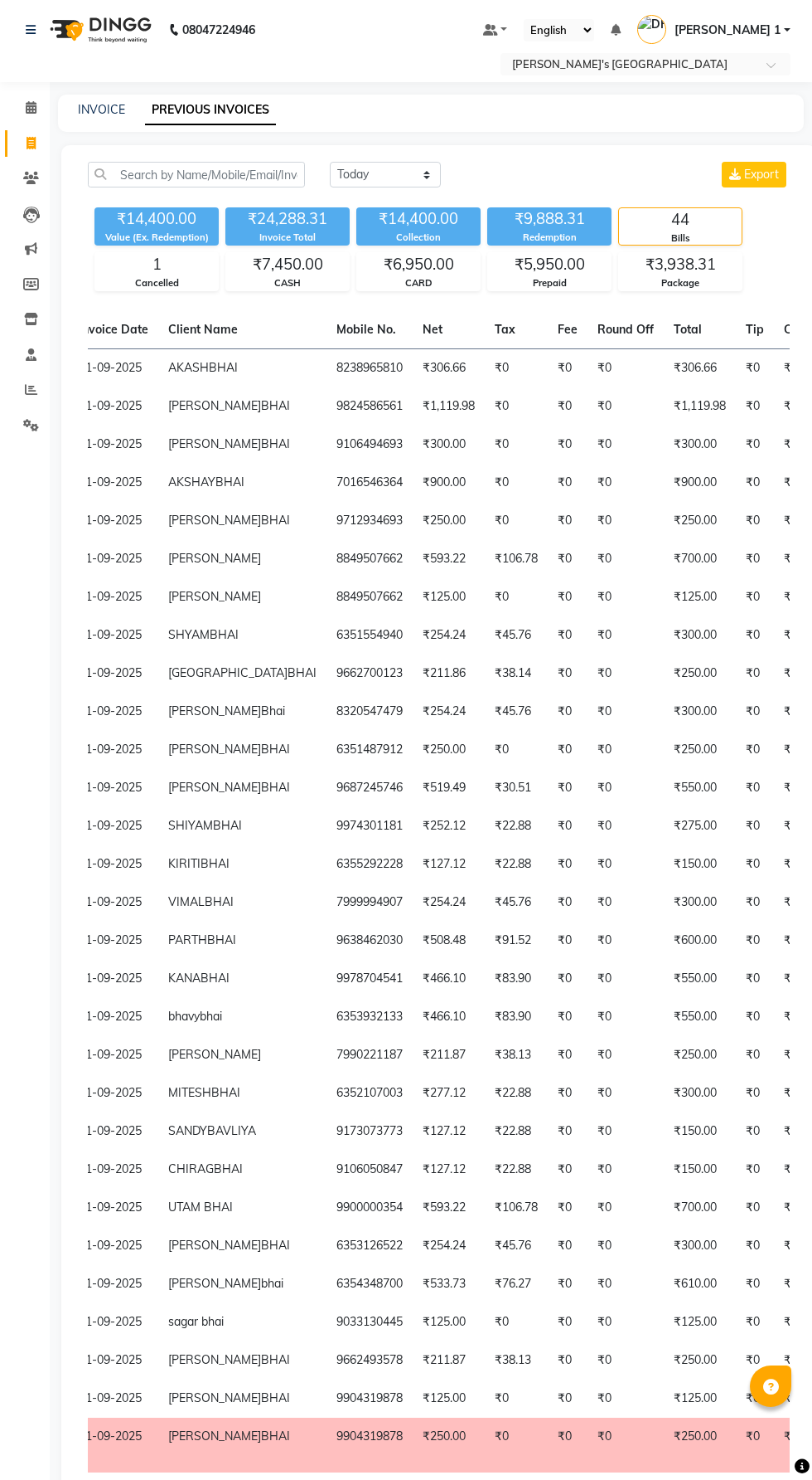
click at [664, 443] on td "₹300.00" at bounding box center [700, 445] width 72 height 38
click at [587, 495] on td "₹0" at bounding box center [625, 482] width 76 height 38
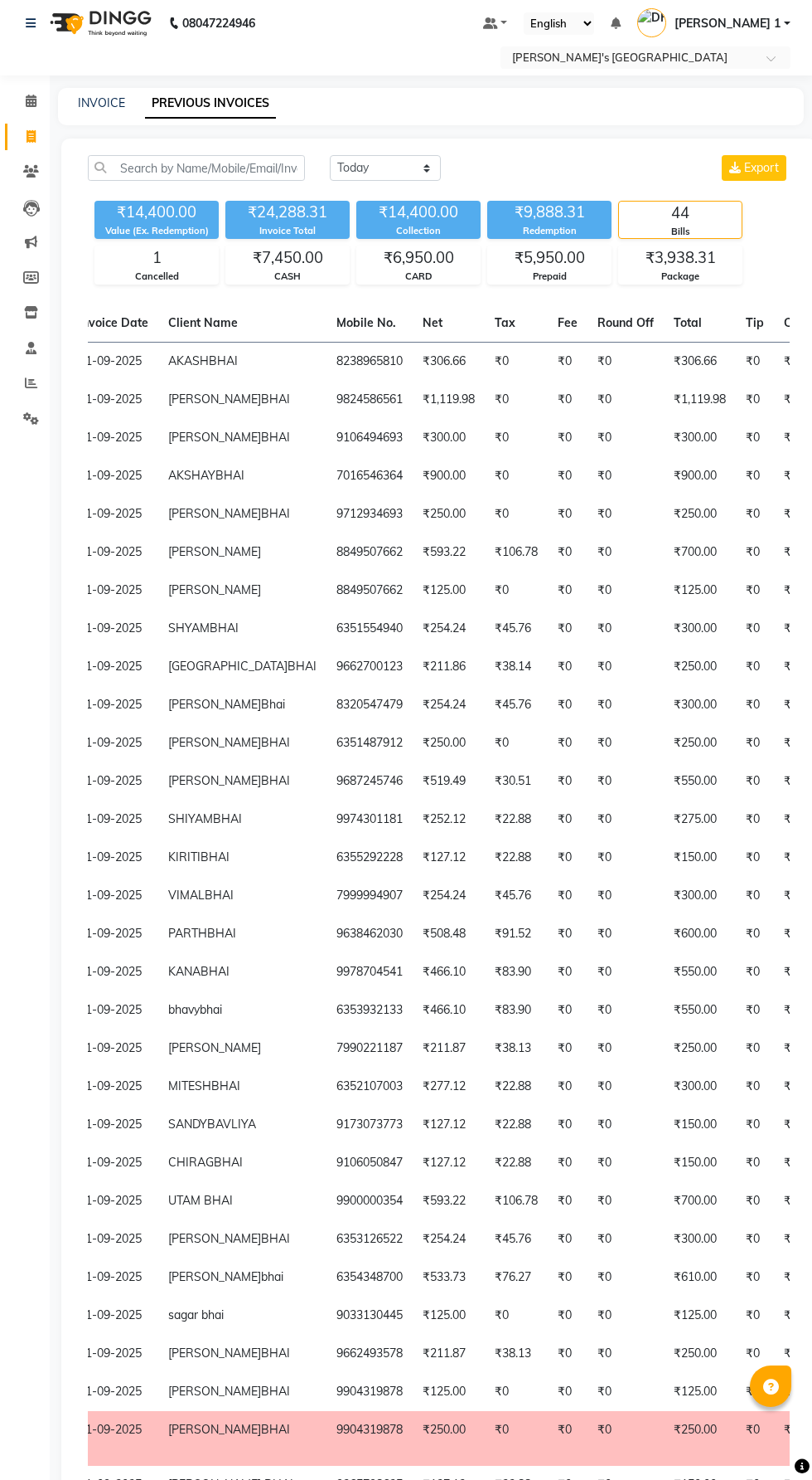
click at [587, 533] on td "₹0" at bounding box center [625, 514] width 76 height 38
click at [587, 567] on td "₹0" at bounding box center [625, 552] width 76 height 38
click at [664, 644] on td "₹300.00" at bounding box center [700, 628] width 72 height 38
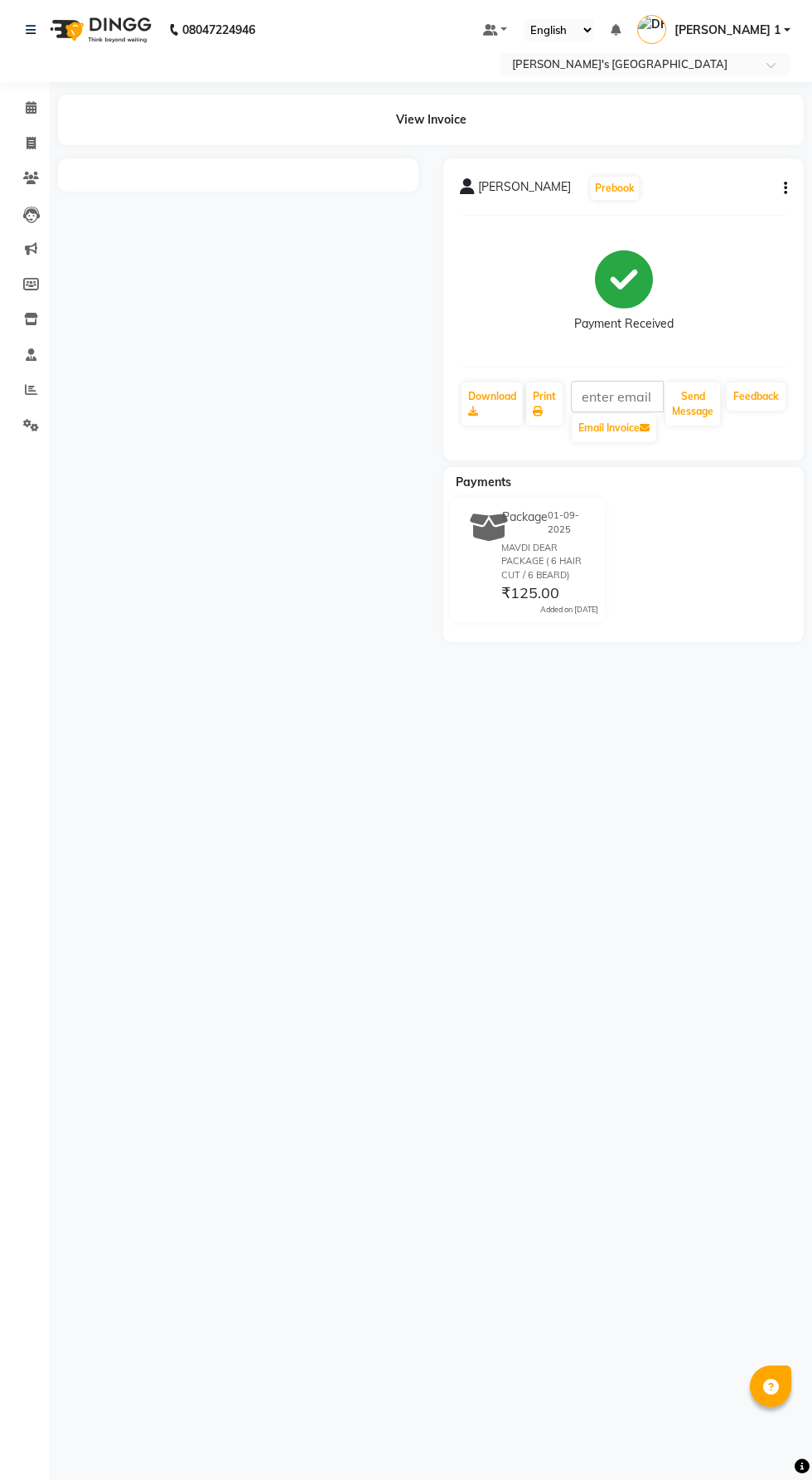
click at [781, 188] on button "button" at bounding box center [782, 189] width 10 height 18
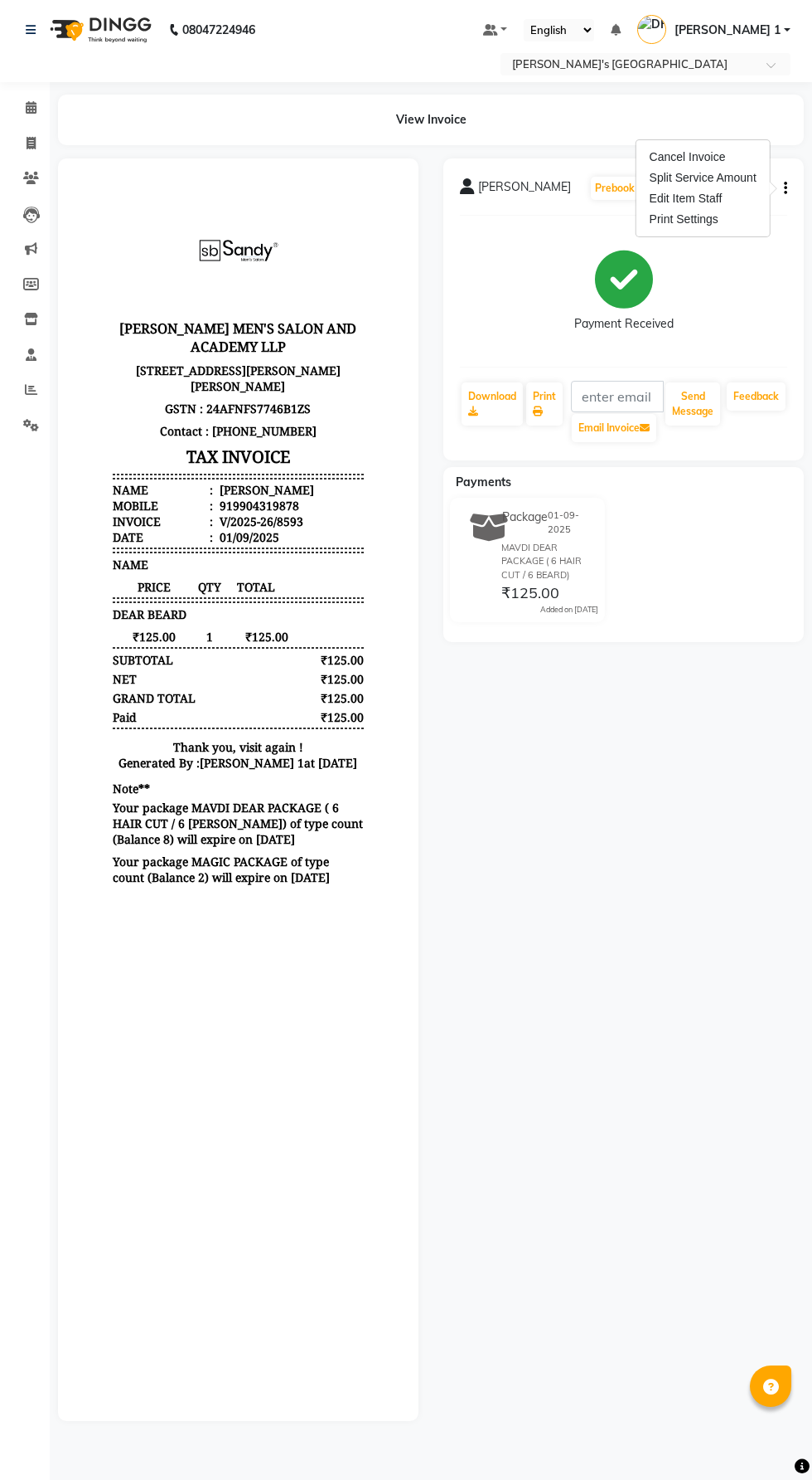
click at [653, 188] on div "Edit Item Staff" at bounding box center [703, 198] width 113 height 21
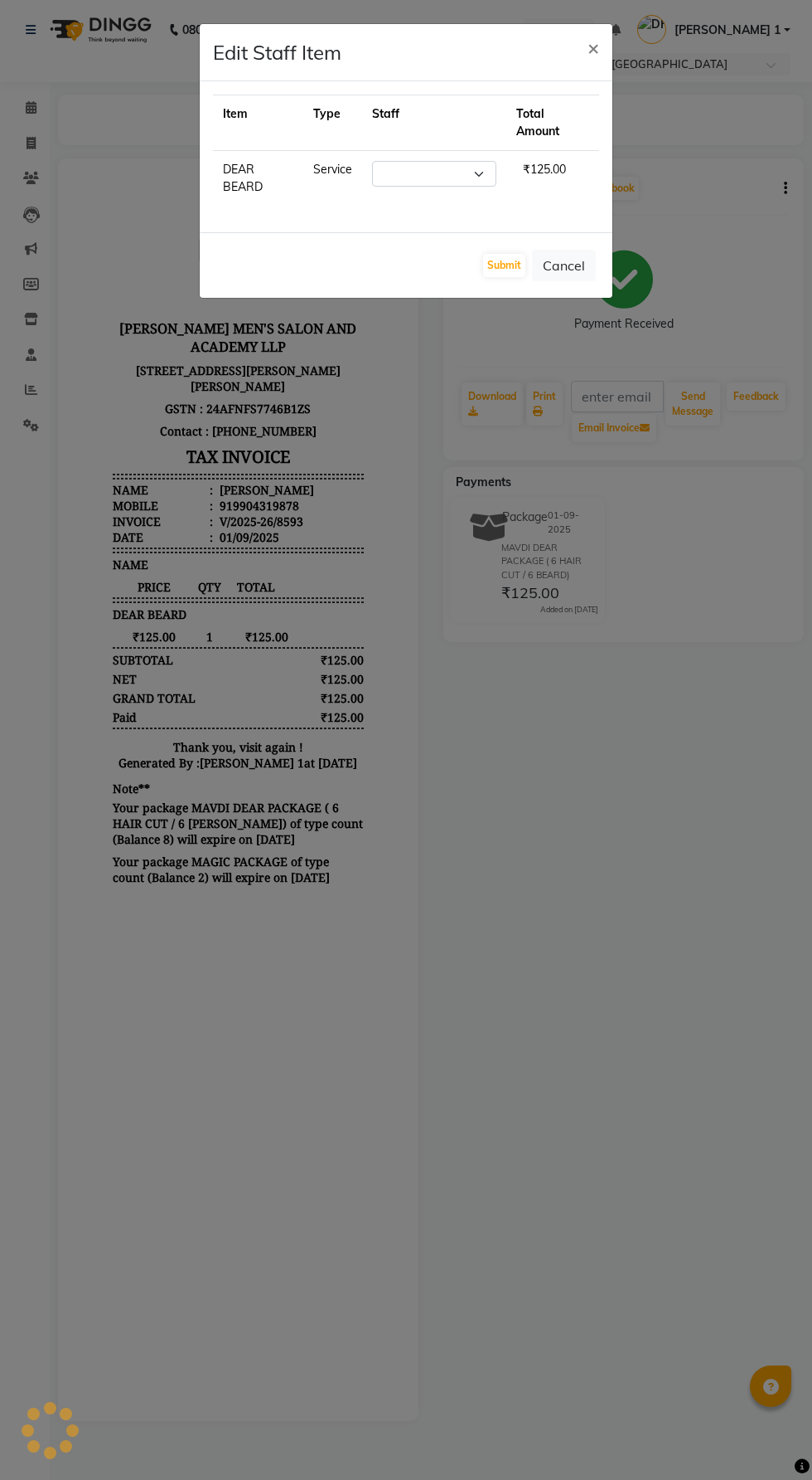
select select "61800"
click at [524, 820] on ngb-modal-window "Edit Staff Item × Item Type Staff Total Amount DEAR BEARD Service Select ADARSH…" at bounding box center [406, 740] width 812 height 1480
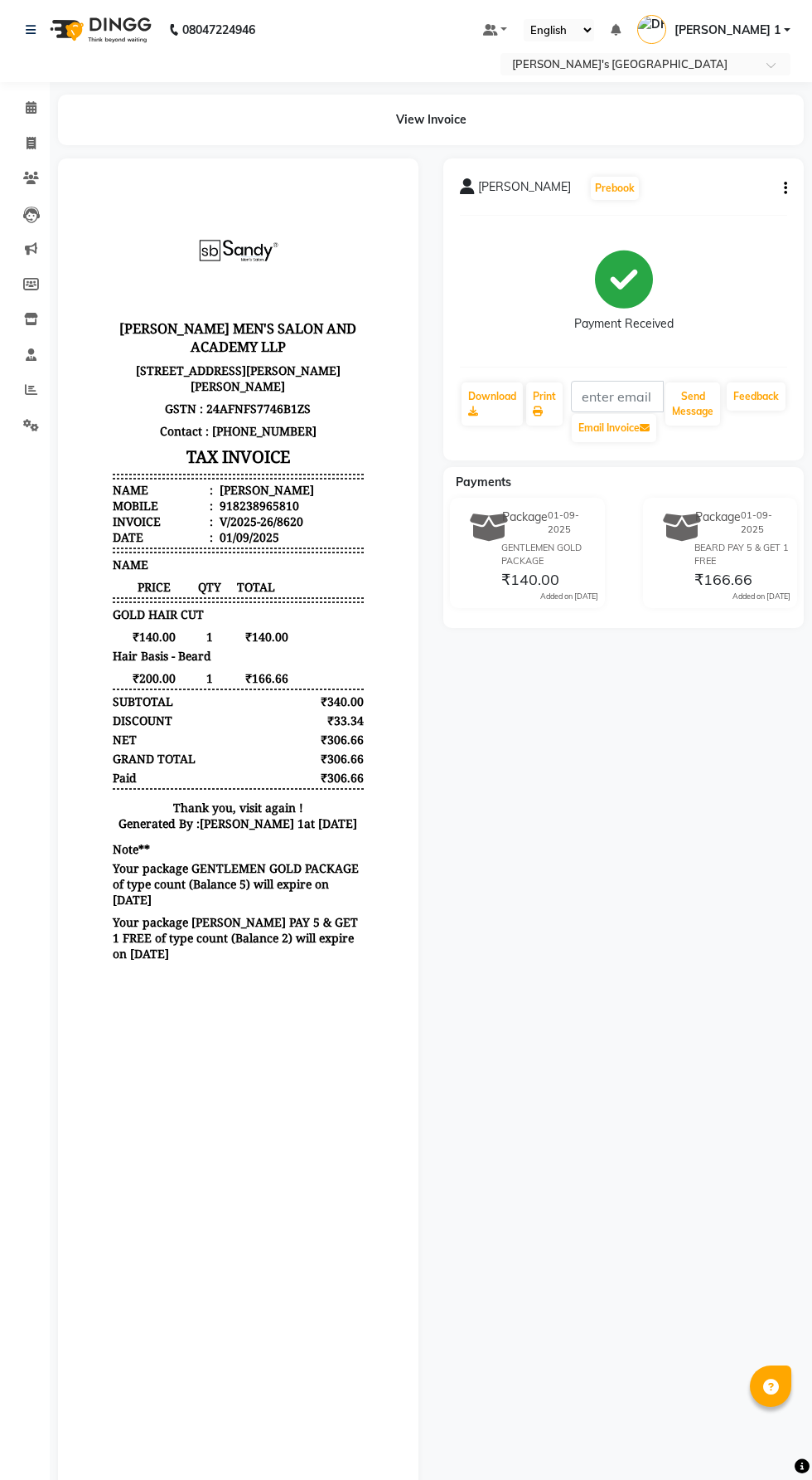
click at [781, 181] on button "button" at bounding box center [782, 189] width 10 height 18
click at [722, 205] on div "Edit Item Staff" at bounding box center [703, 198] width 113 height 21
select select
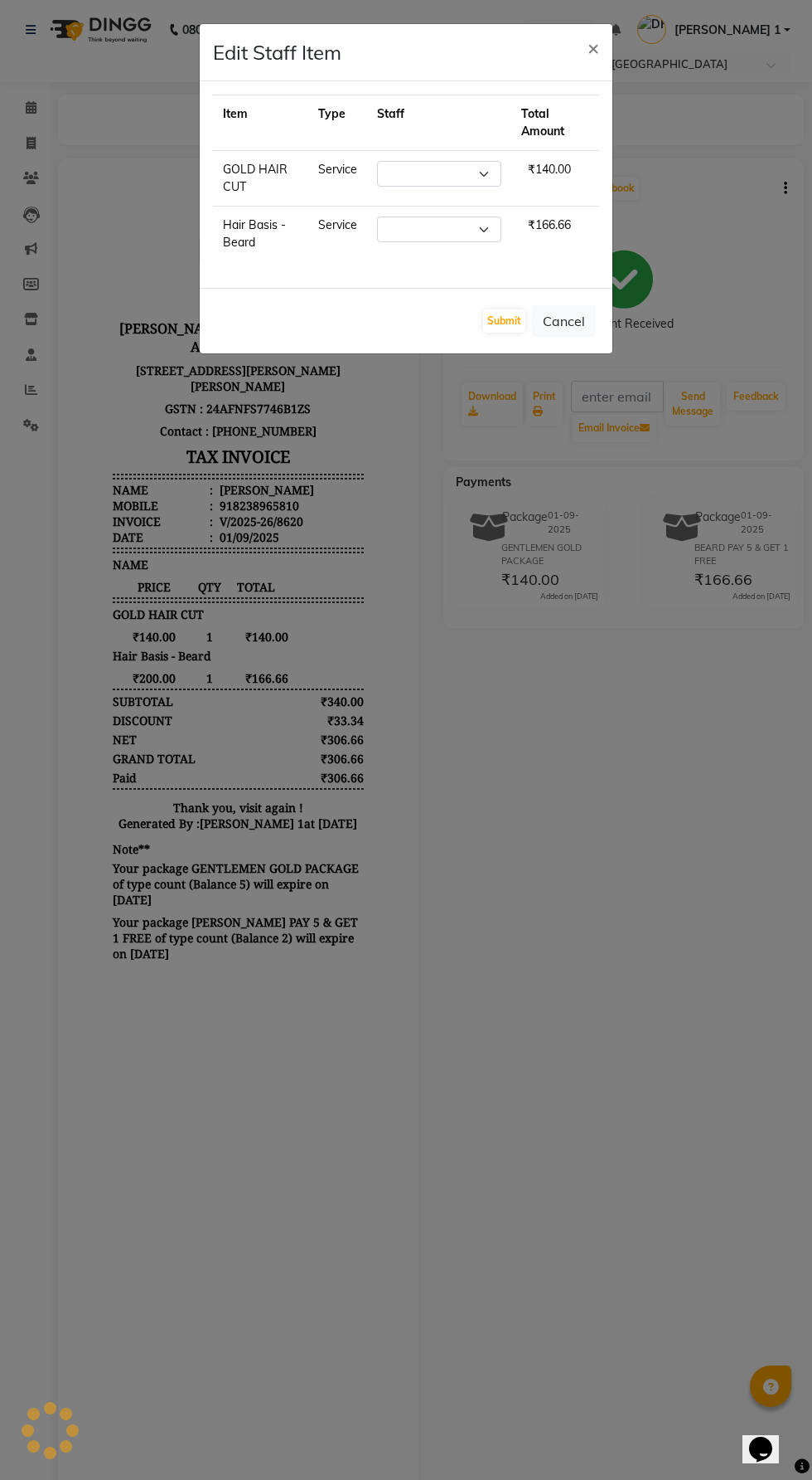
select select "61800"
click at [643, 967] on ngb-modal-window "Edit Staff Item × Item Type Staff Total Amount GOLD HAIR CUT Service Select [PE…" at bounding box center [406, 740] width 812 height 1480
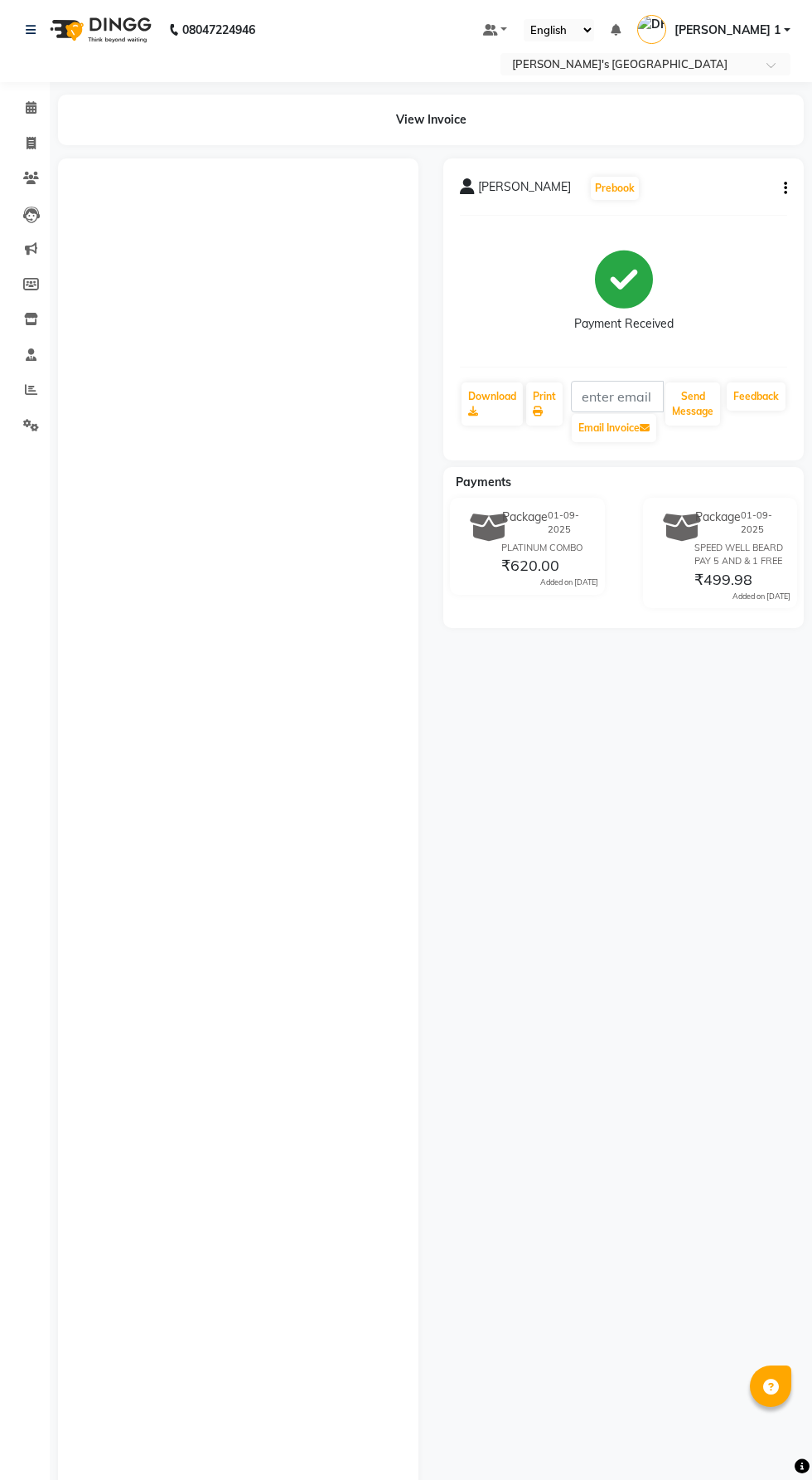
click at [781, 180] on button "button" at bounding box center [782, 189] width 10 height 18
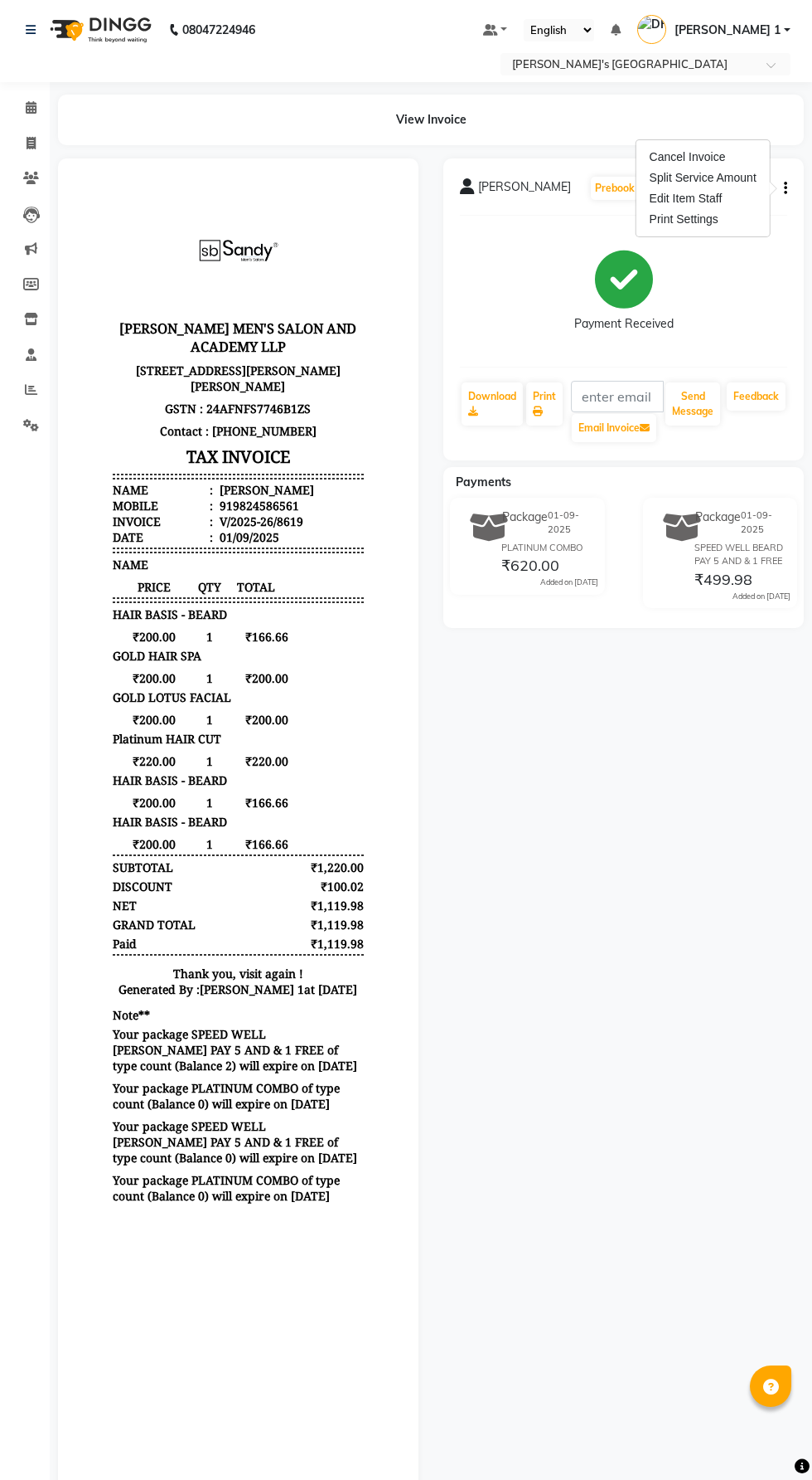
click at [726, 211] on div "Print Settings" at bounding box center [703, 219] width 113 height 21
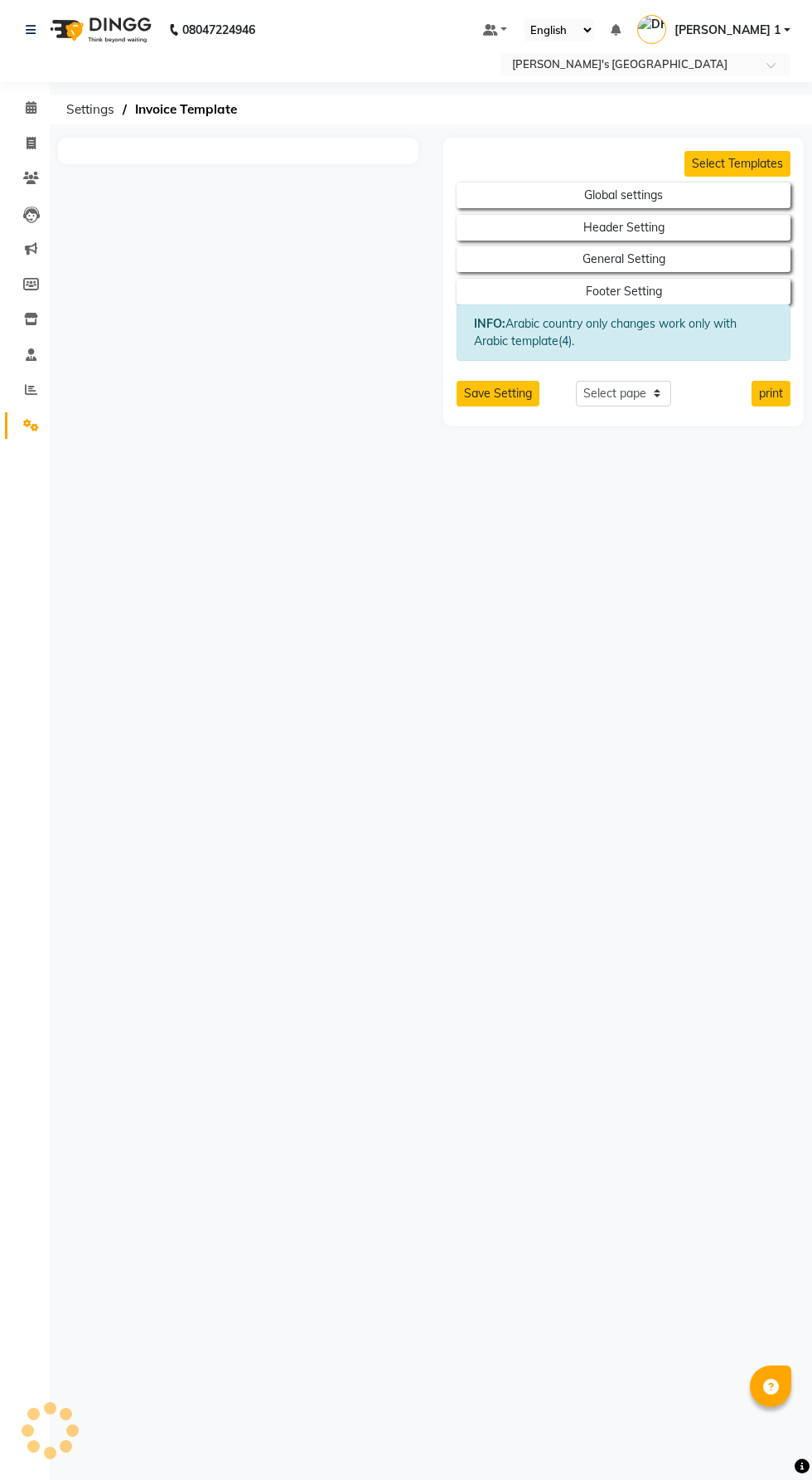
select select "thermal"
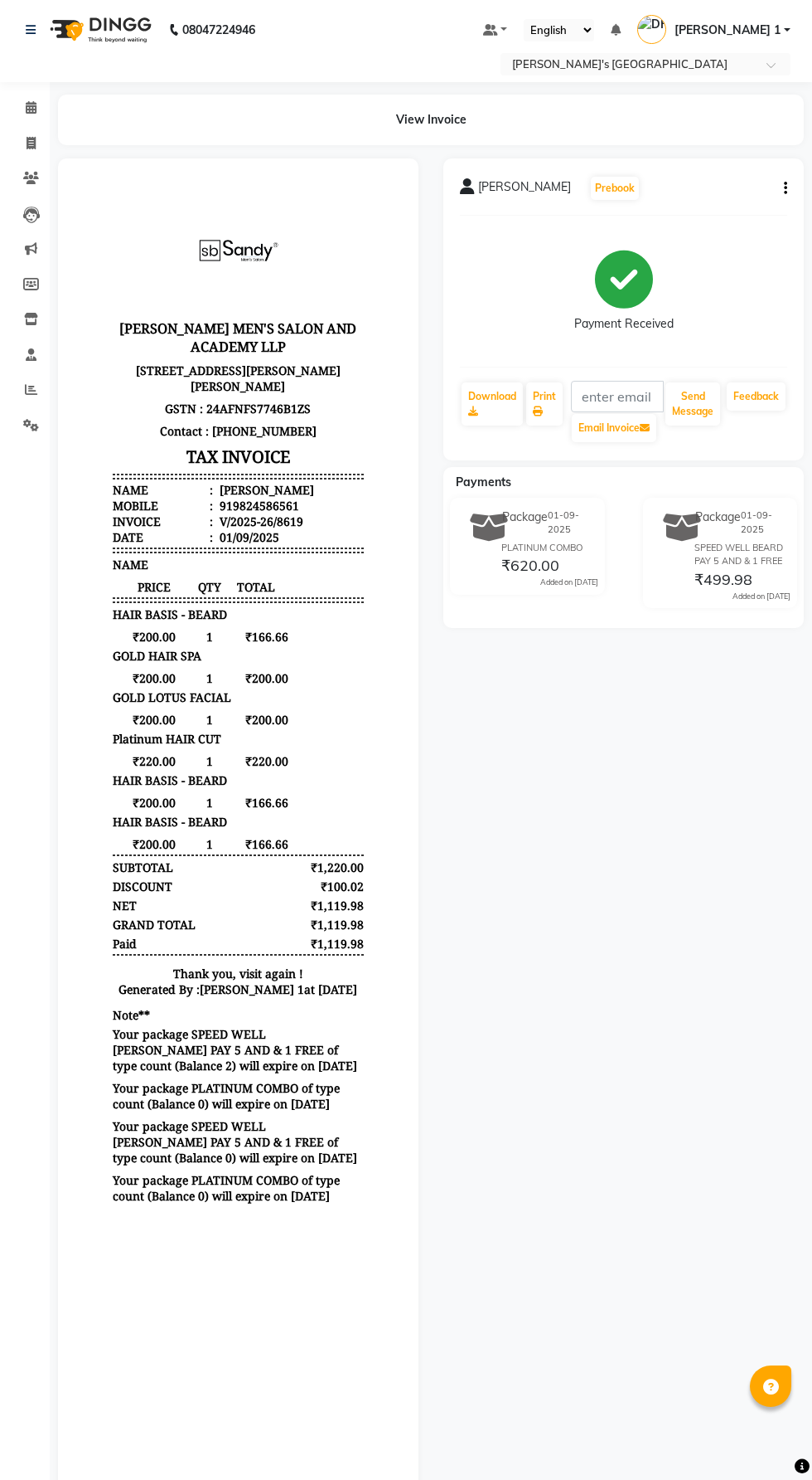
click at [781, 188] on button "button" at bounding box center [782, 189] width 10 height 18
click at [695, 199] on div "Edit Item Staff" at bounding box center [703, 198] width 113 height 21
select select
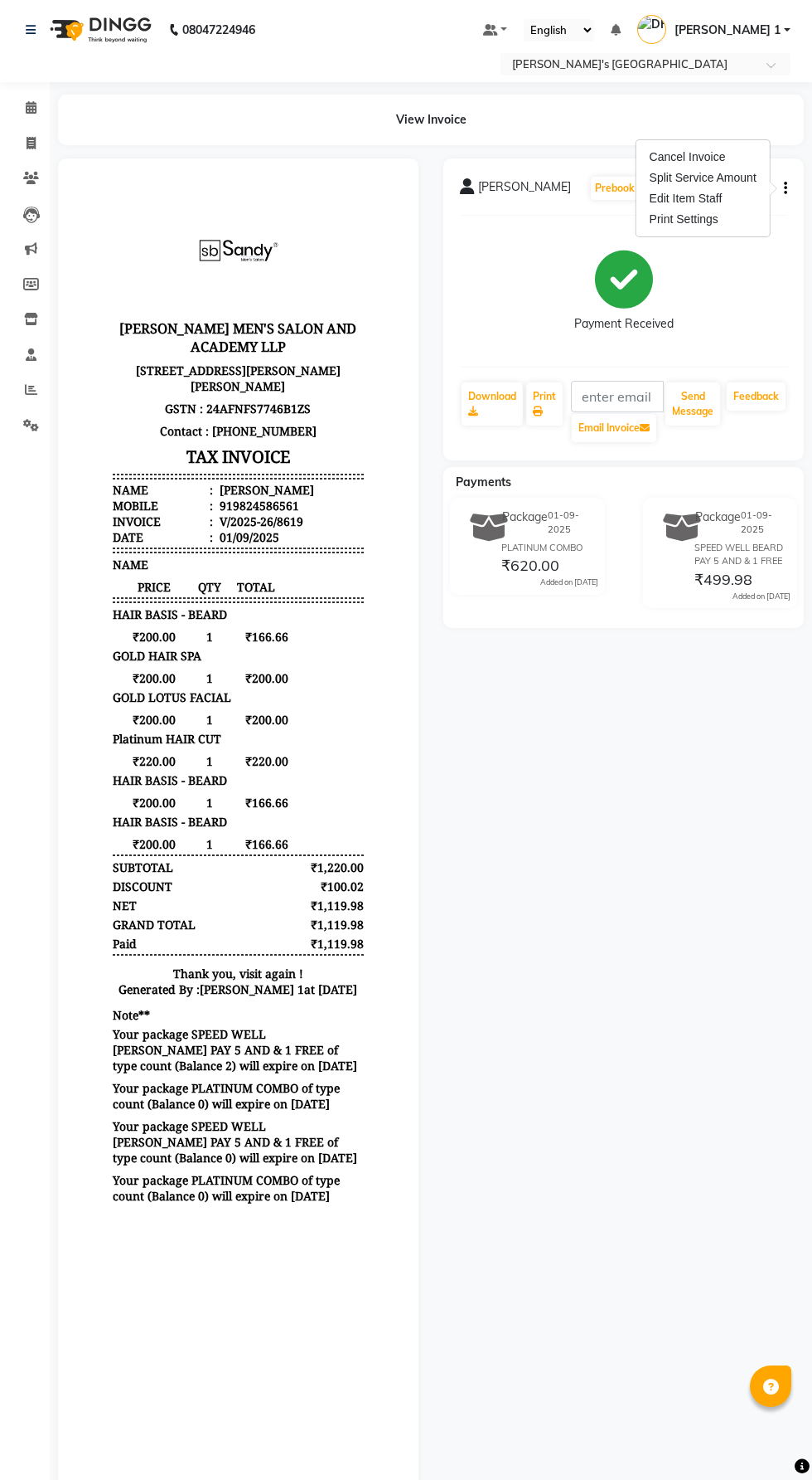
select select
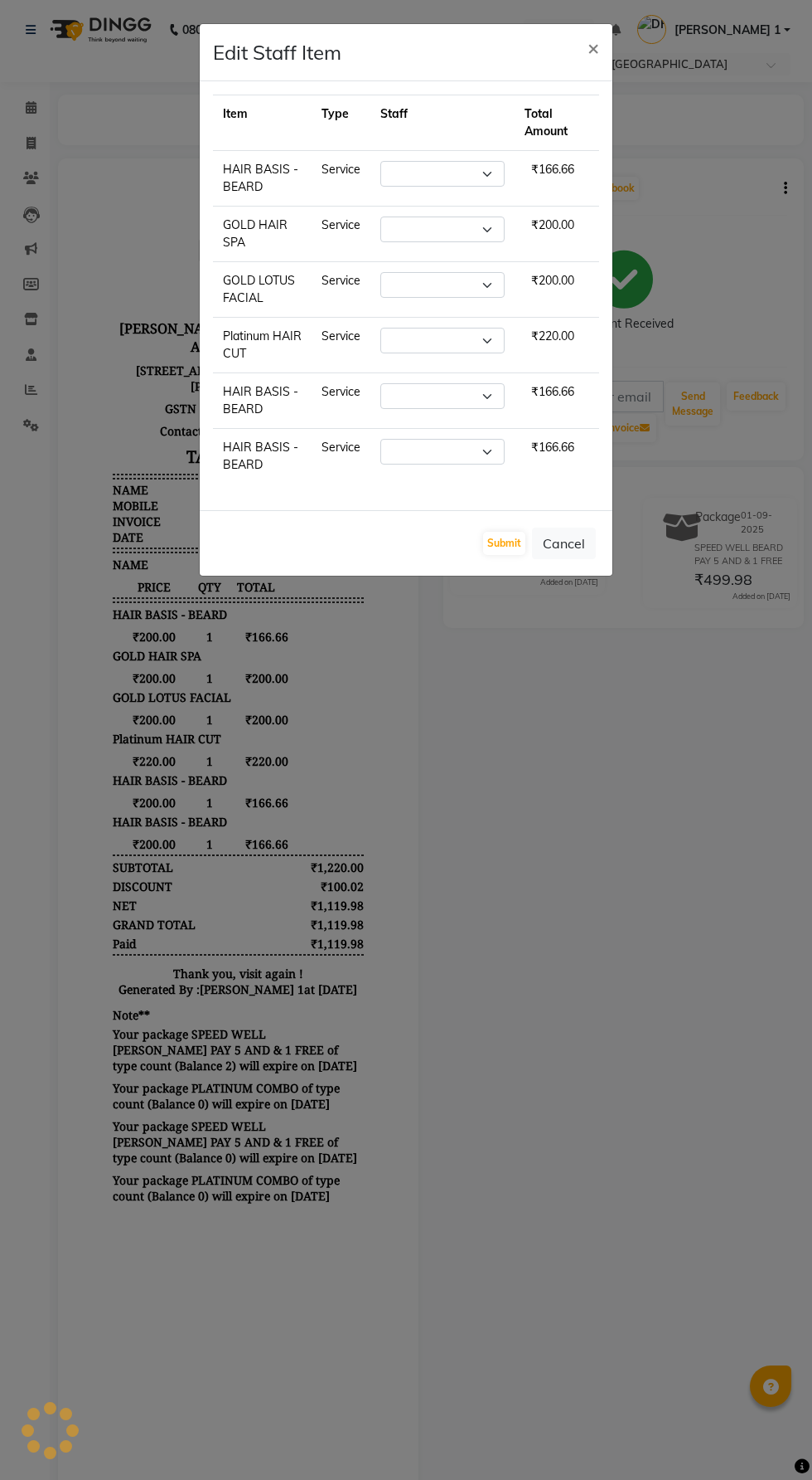
select select "46793"
select select "63145"
select select "46793"
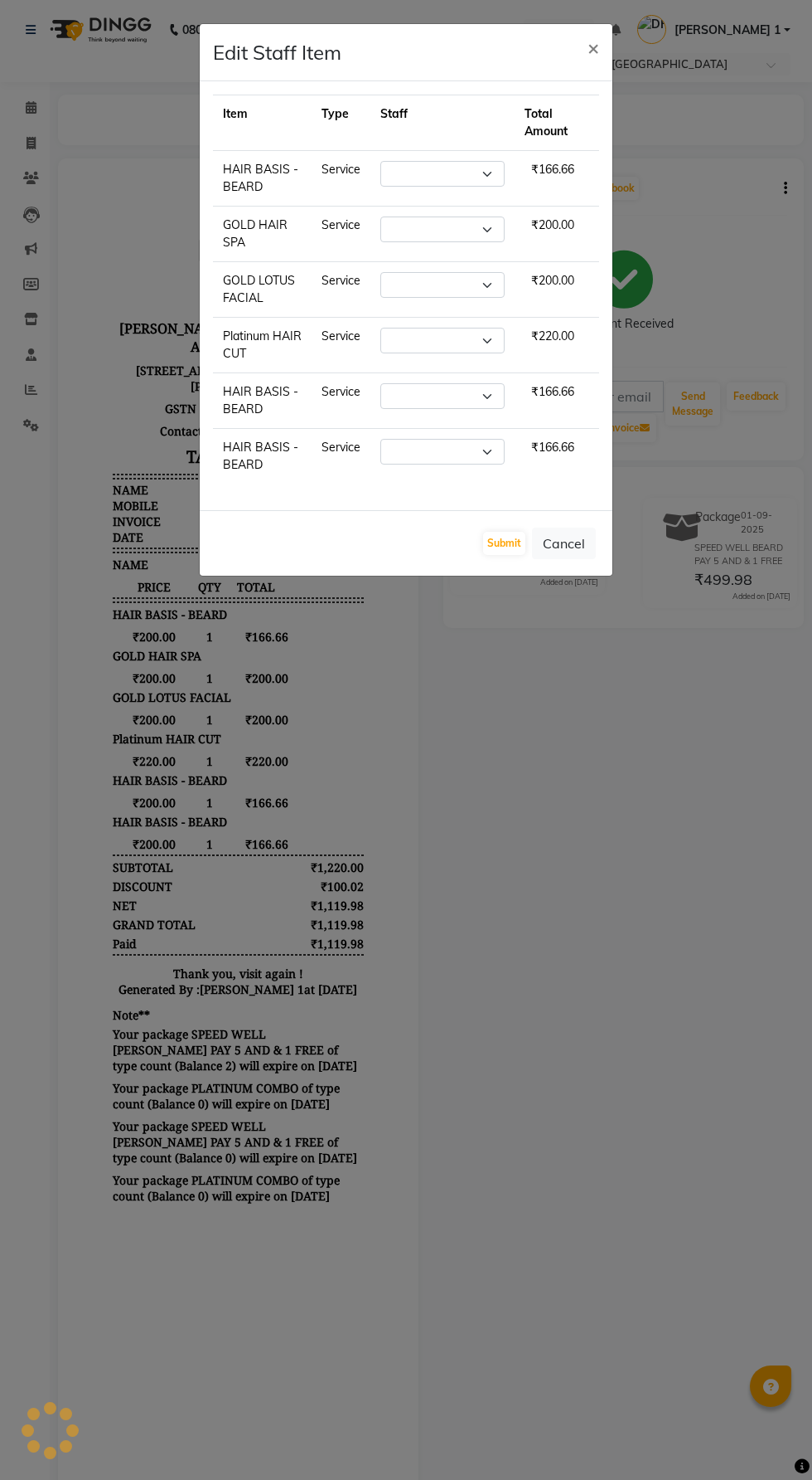
select select "46793"
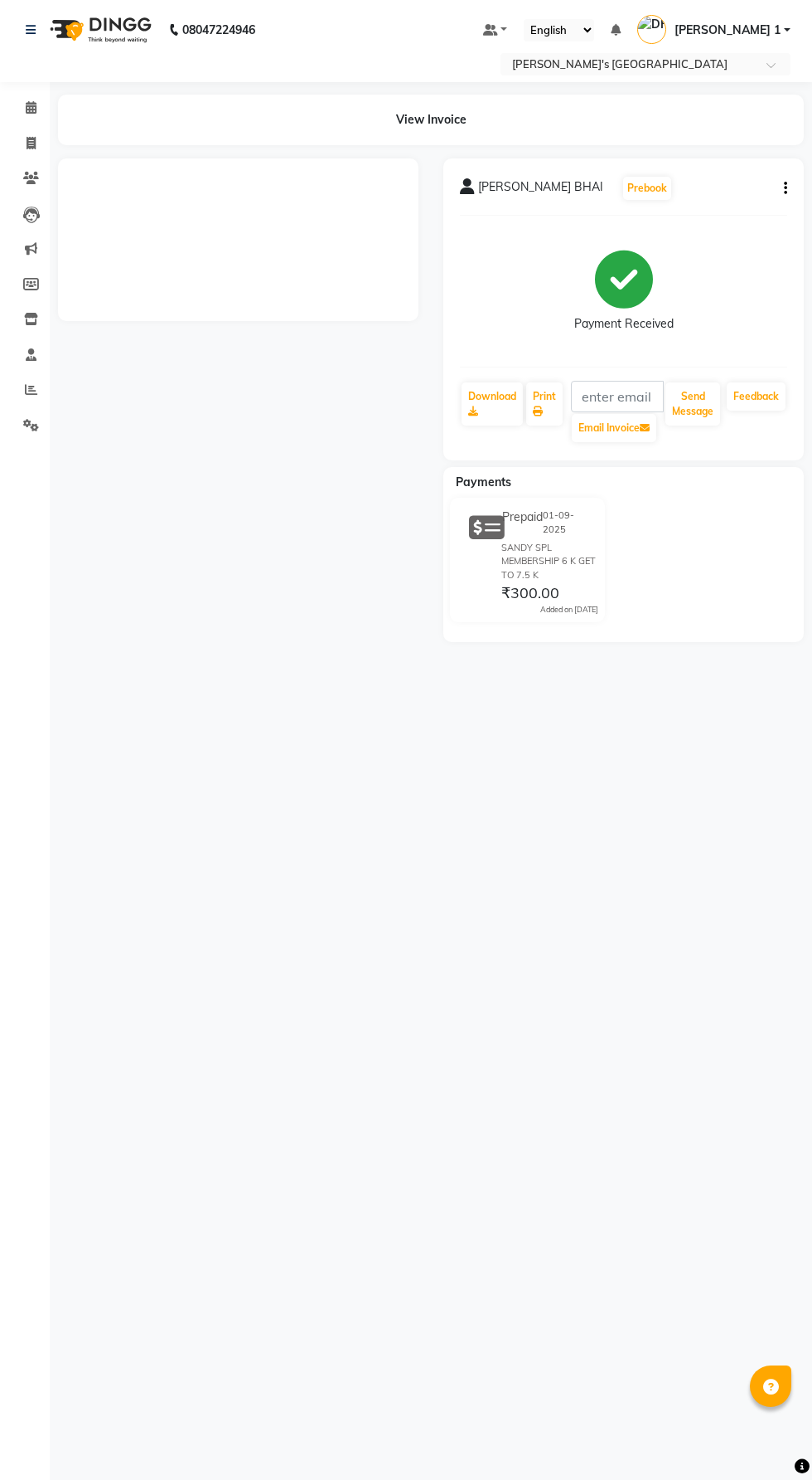
click at [781, 188] on button "button" at bounding box center [782, 189] width 10 height 18
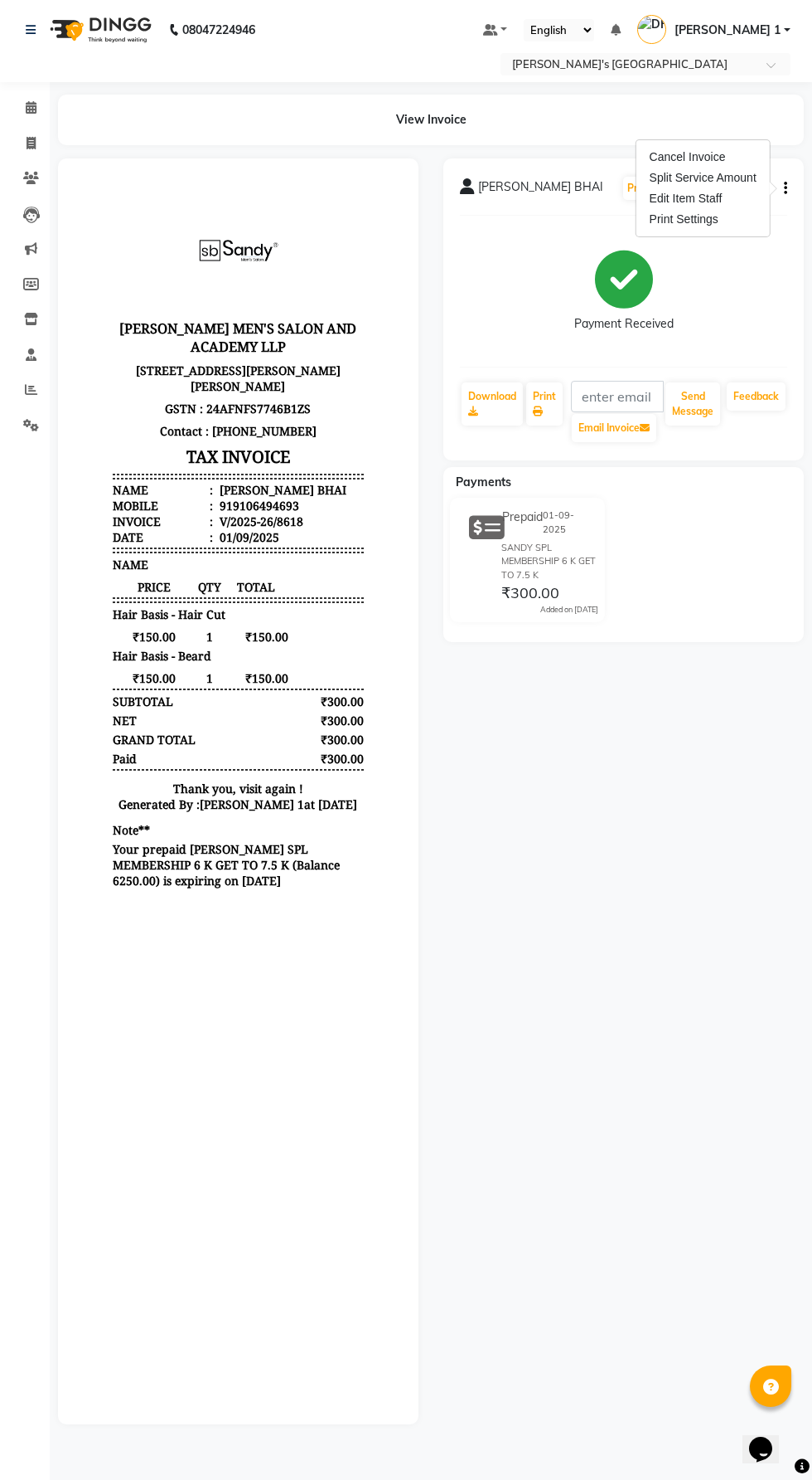
click at [707, 190] on div "Edit Item Staff" at bounding box center [703, 198] width 113 height 21
select select "71308"
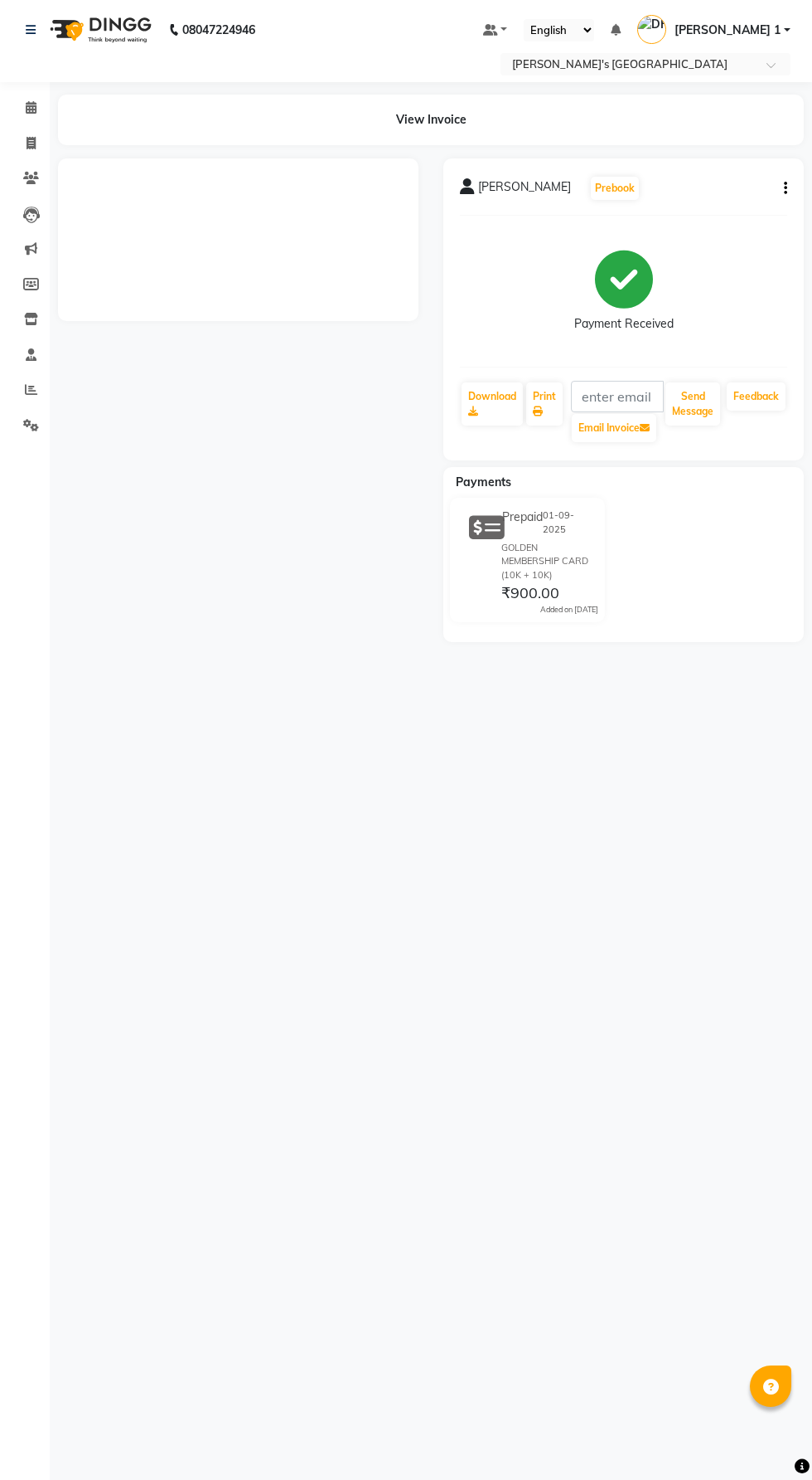
click at [770, 145] on main "View Invoice AKSHAY BHAI Prebook Payment Received Download Print Email Invoice …" at bounding box center [431, 381] width 763 height 572
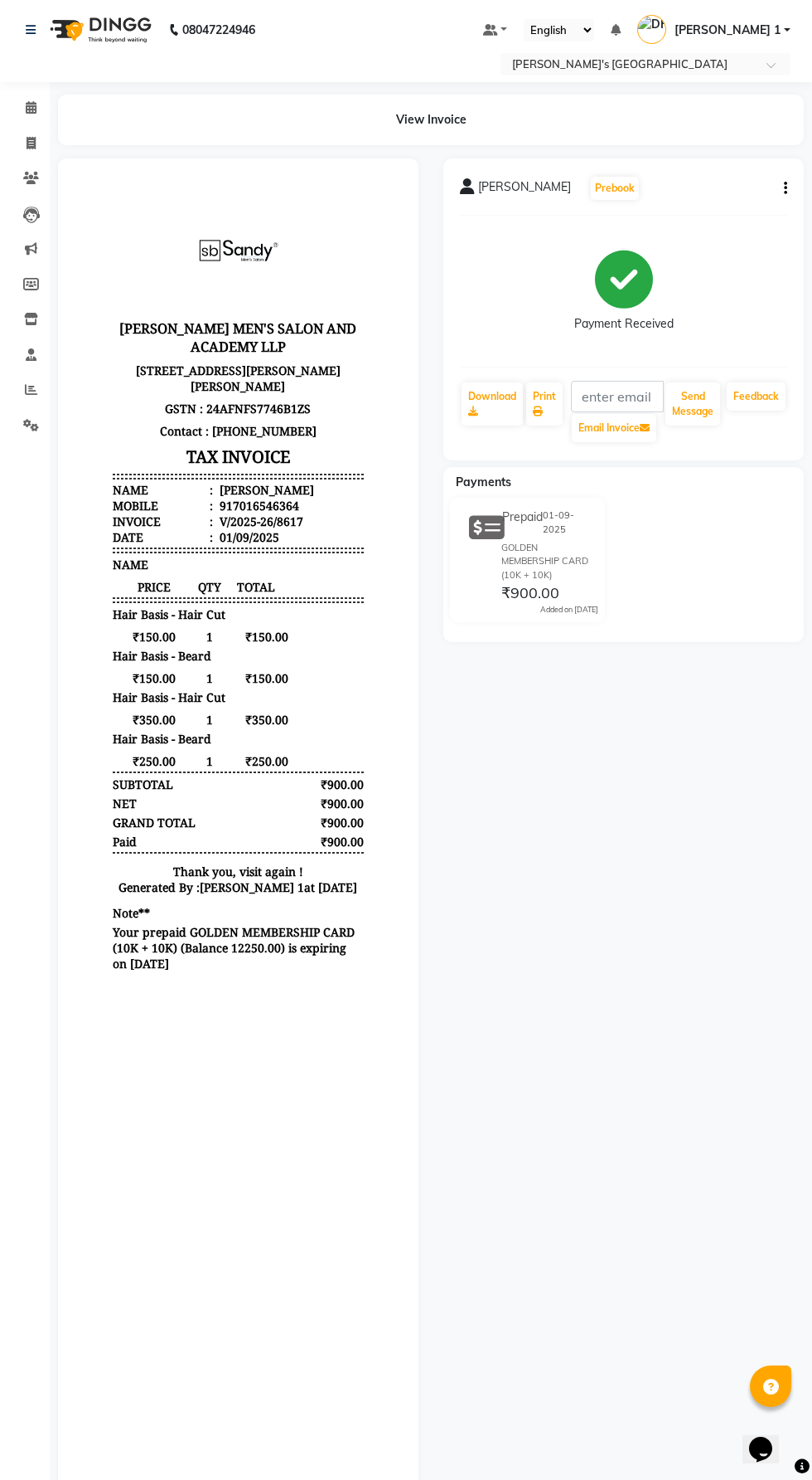
click at [781, 188] on button "button" at bounding box center [782, 189] width 10 height 18
click at [711, 194] on div "Edit Item Staff" at bounding box center [703, 198] width 113 height 21
select select "86299"
select select "46793"
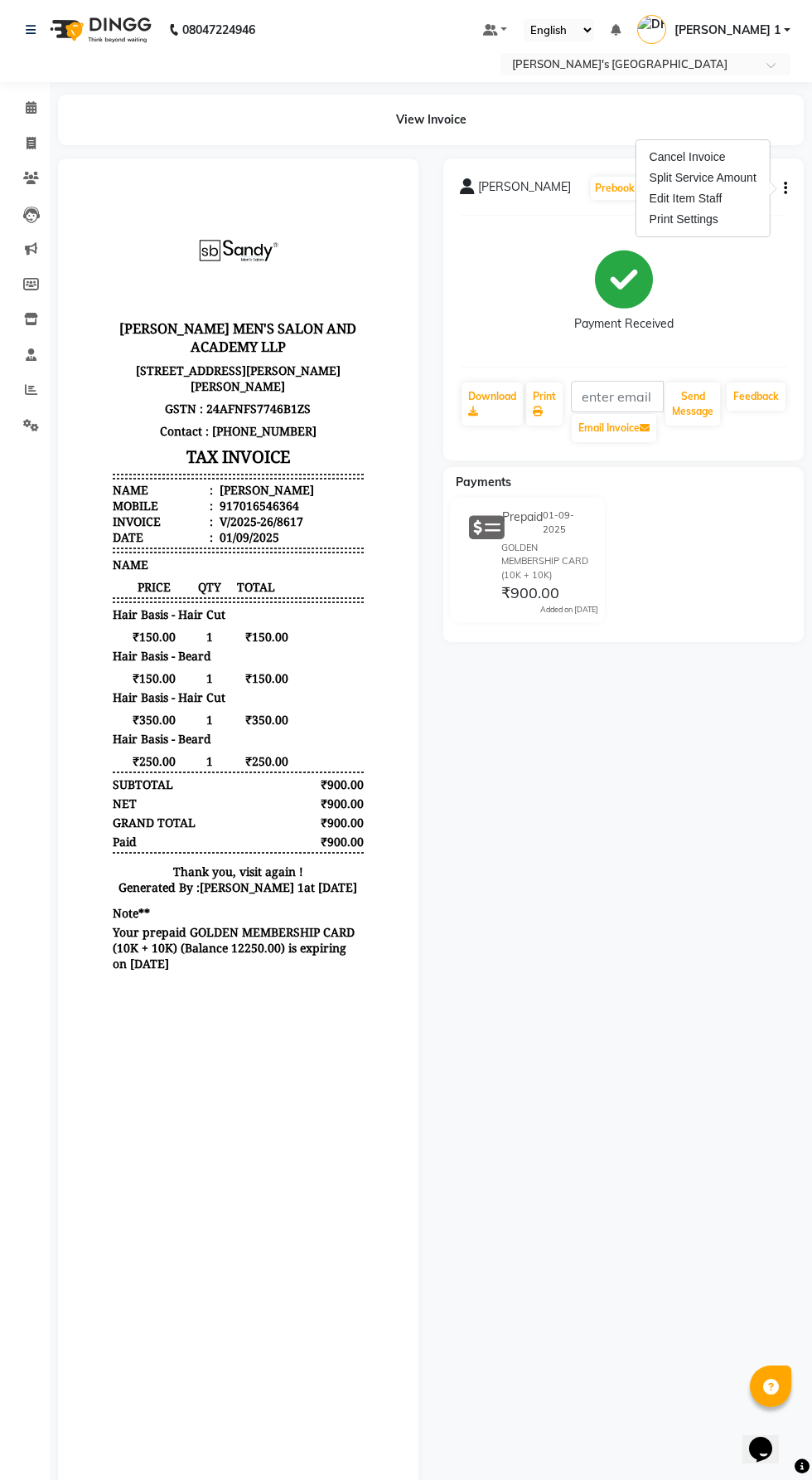
select select "46793"
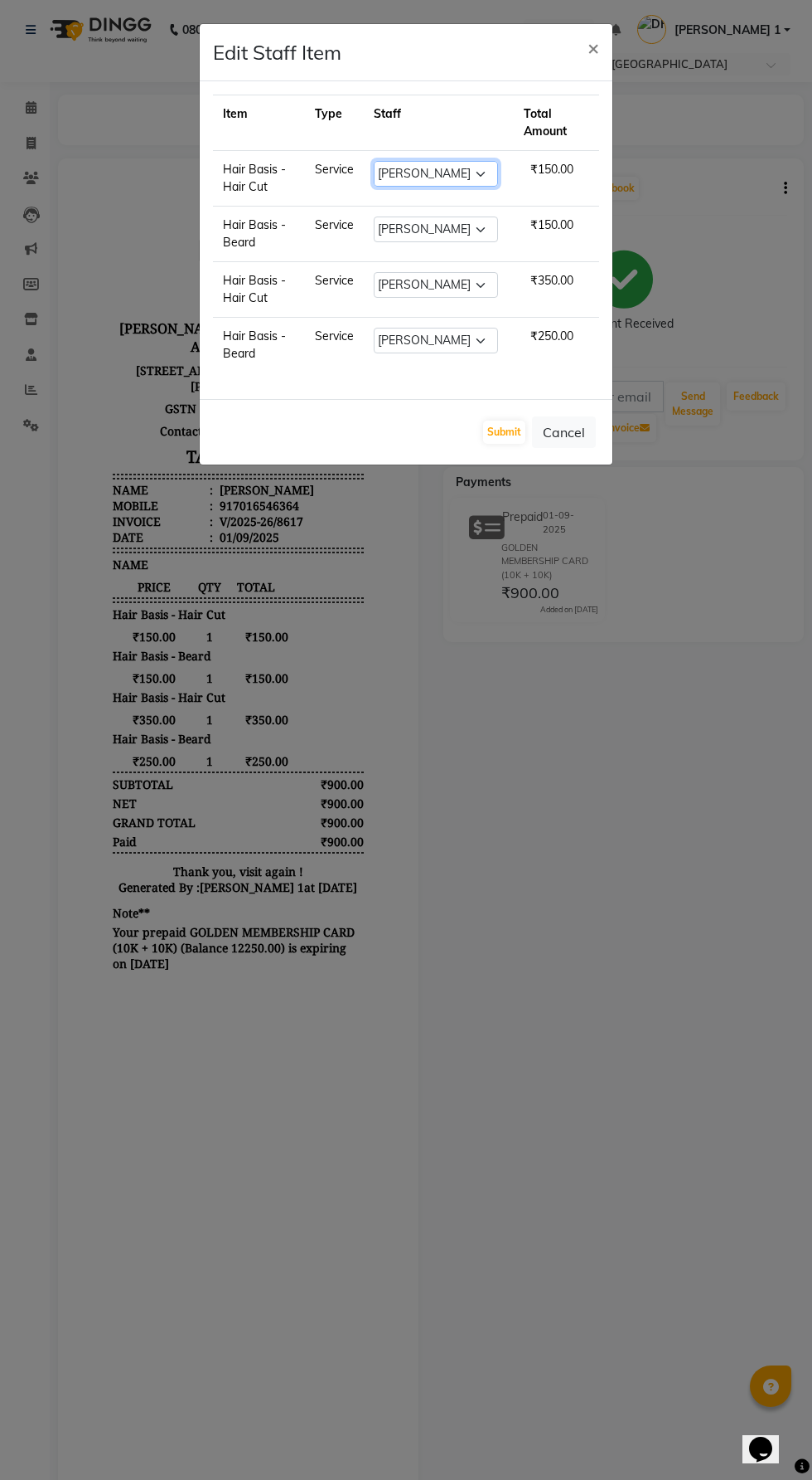
click at [467, 182] on select "Select ADARSH SOLANKI AVINASH SEN BRIJESH ZALA CHANDU SEN DHRUV DAVE DHRUV DAVE…" at bounding box center [436, 174] width 124 height 26
select select "61800"
click at [373, 161] on select "Select ADARSH SOLANKI AVINASH SEN BRIJESH ZALA CHANDU SEN DHRUV DAVE DHRUV DAVE…" at bounding box center [436, 174] width 124 height 26
click at [505, 431] on button "Submit" at bounding box center [504, 433] width 42 height 24
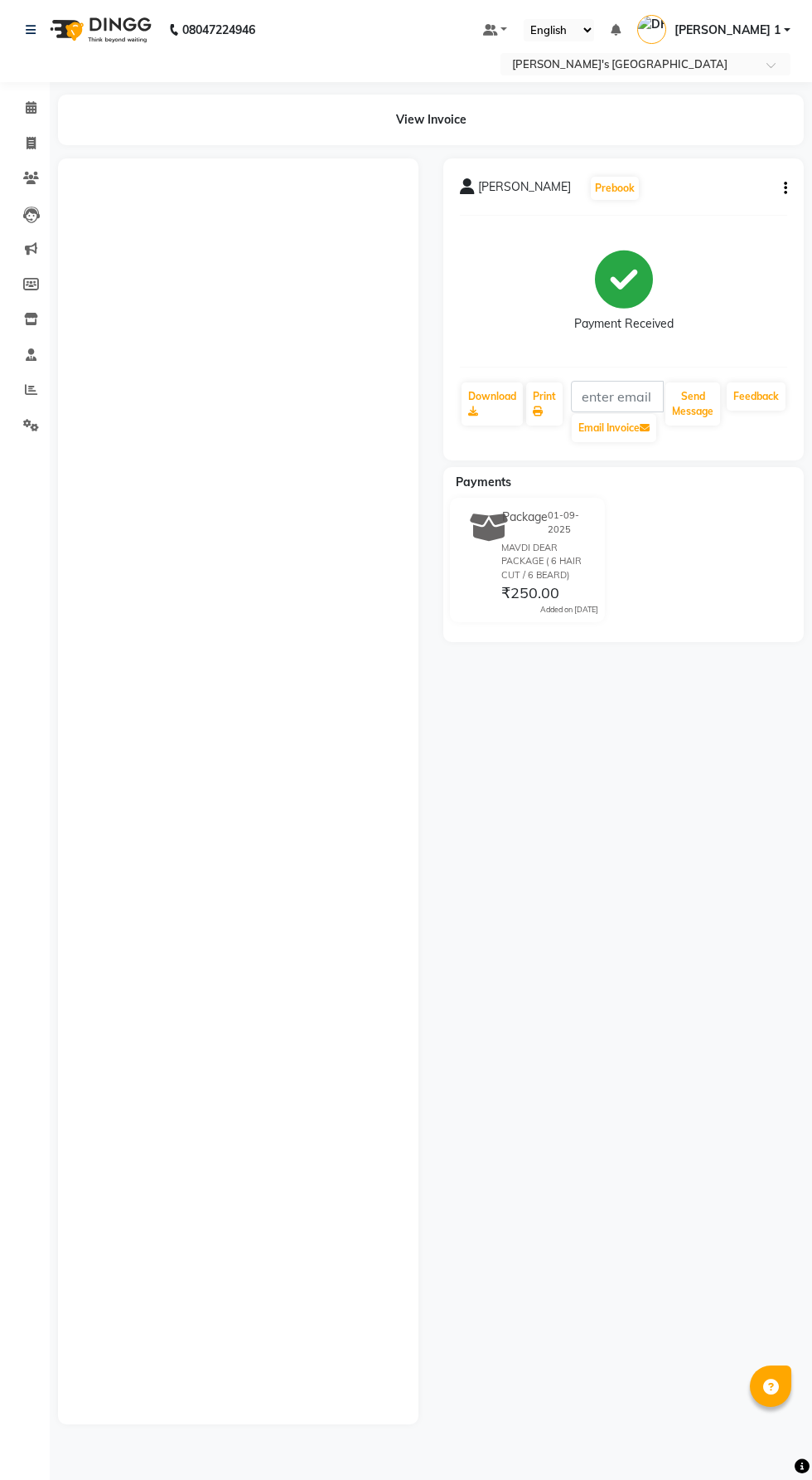
click at [781, 188] on button "button" at bounding box center [782, 189] width 10 height 18
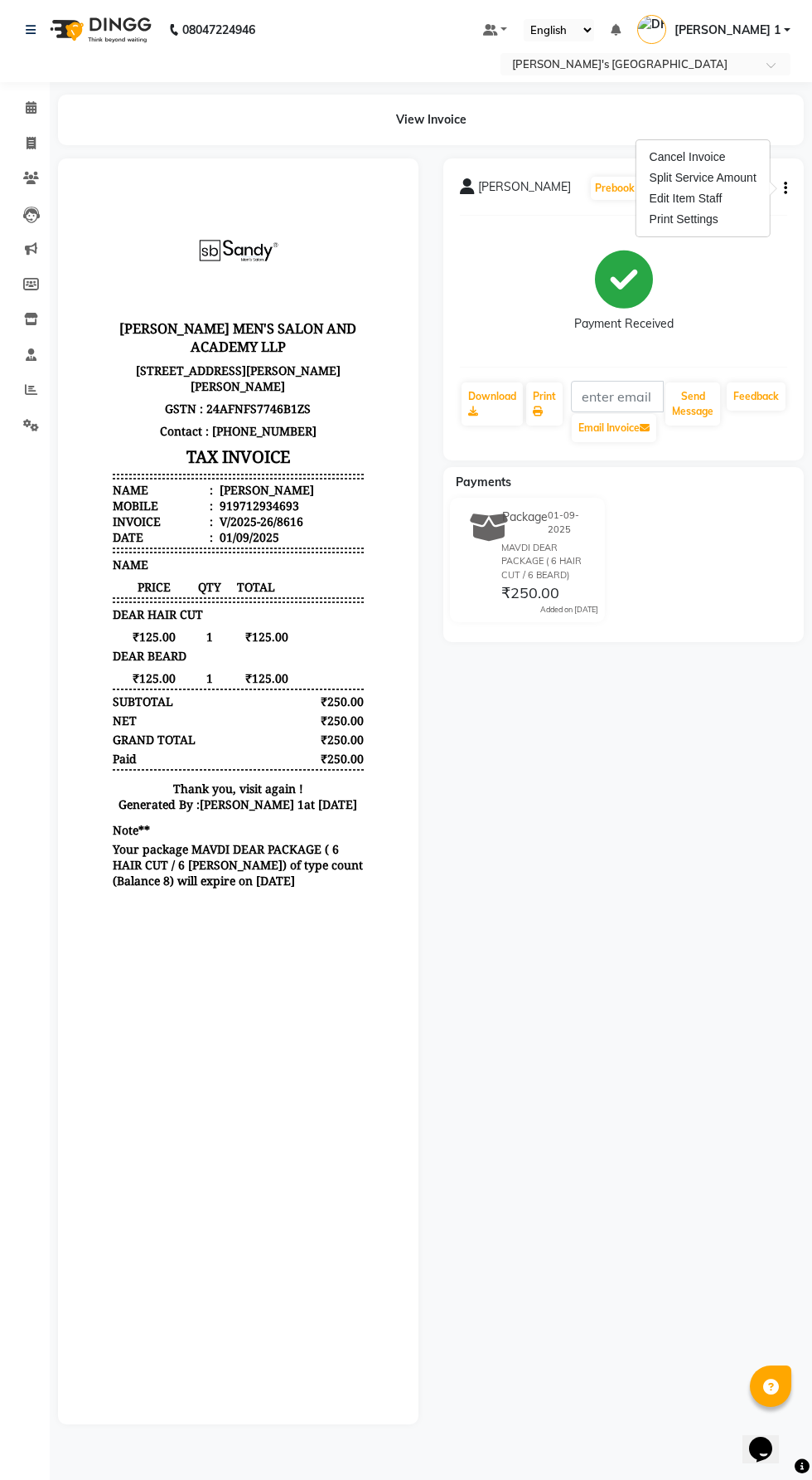
click at [735, 198] on div "Edit Item Staff" at bounding box center [703, 198] width 113 height 21
select select
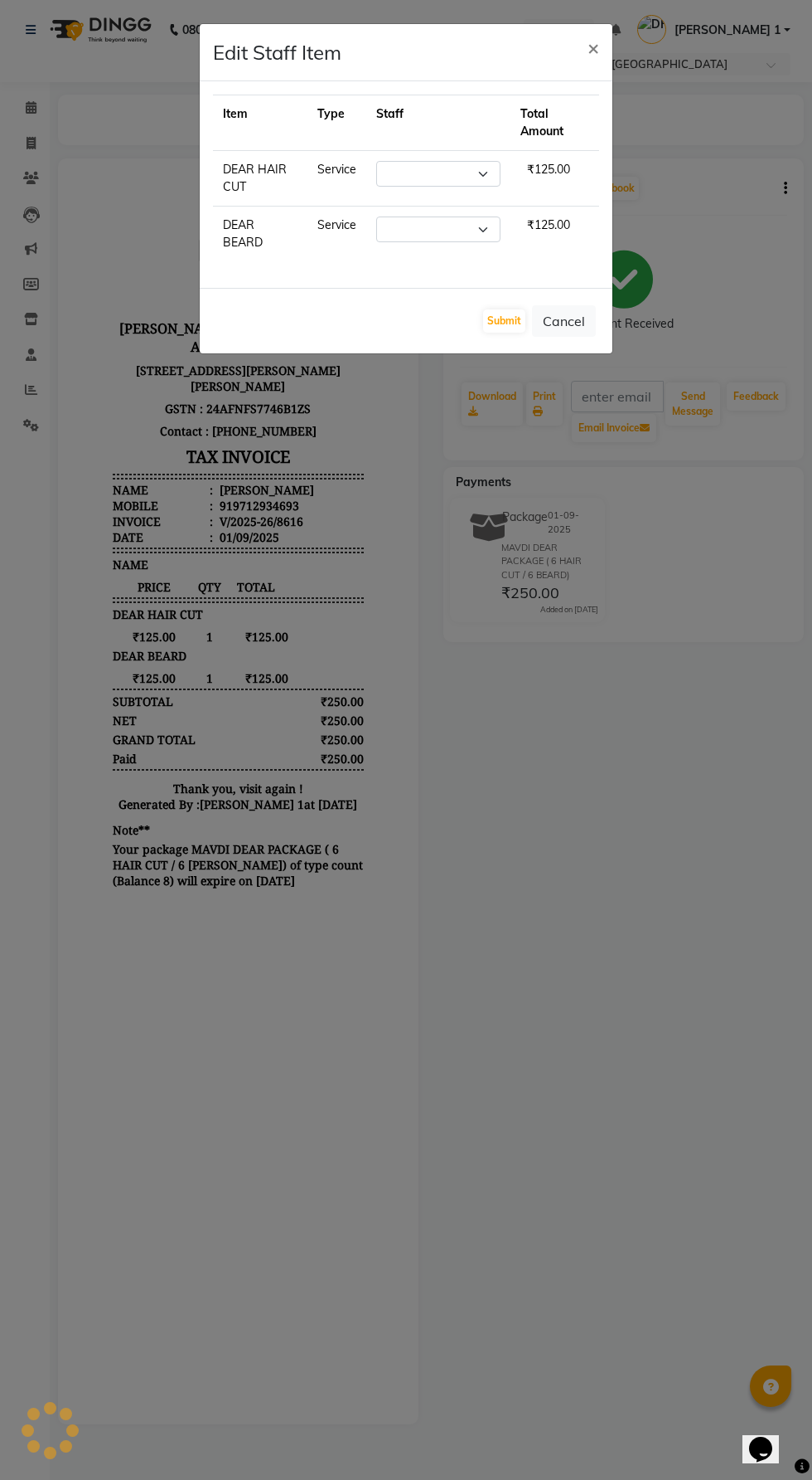
select select "86840"
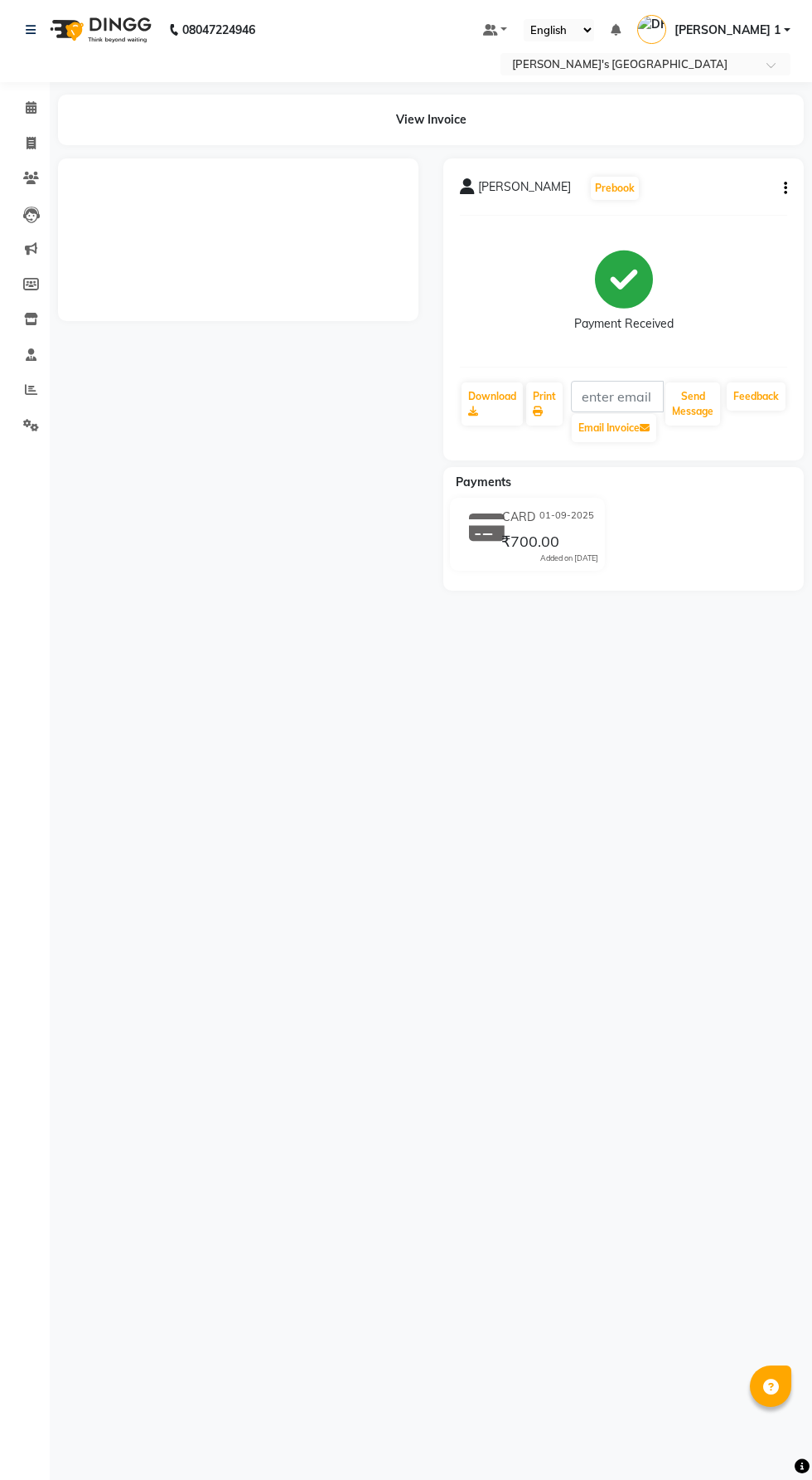
click at [780, 186] on button "button" at bounding box center [782, 189] width 10 height 18
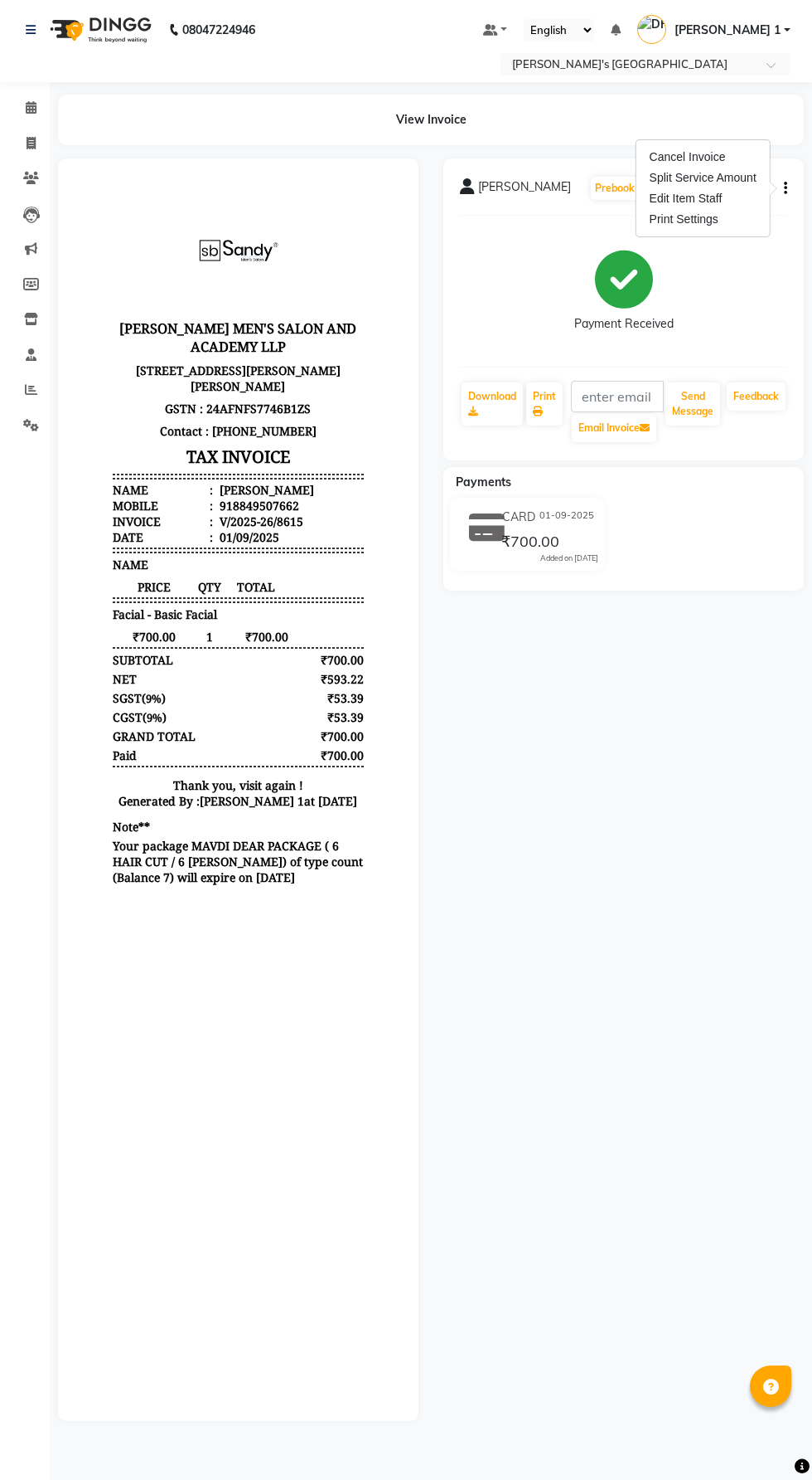
click at [729, 188] on div "Edit Item Staff" at bounding box center [703, 198] width 113 height 21
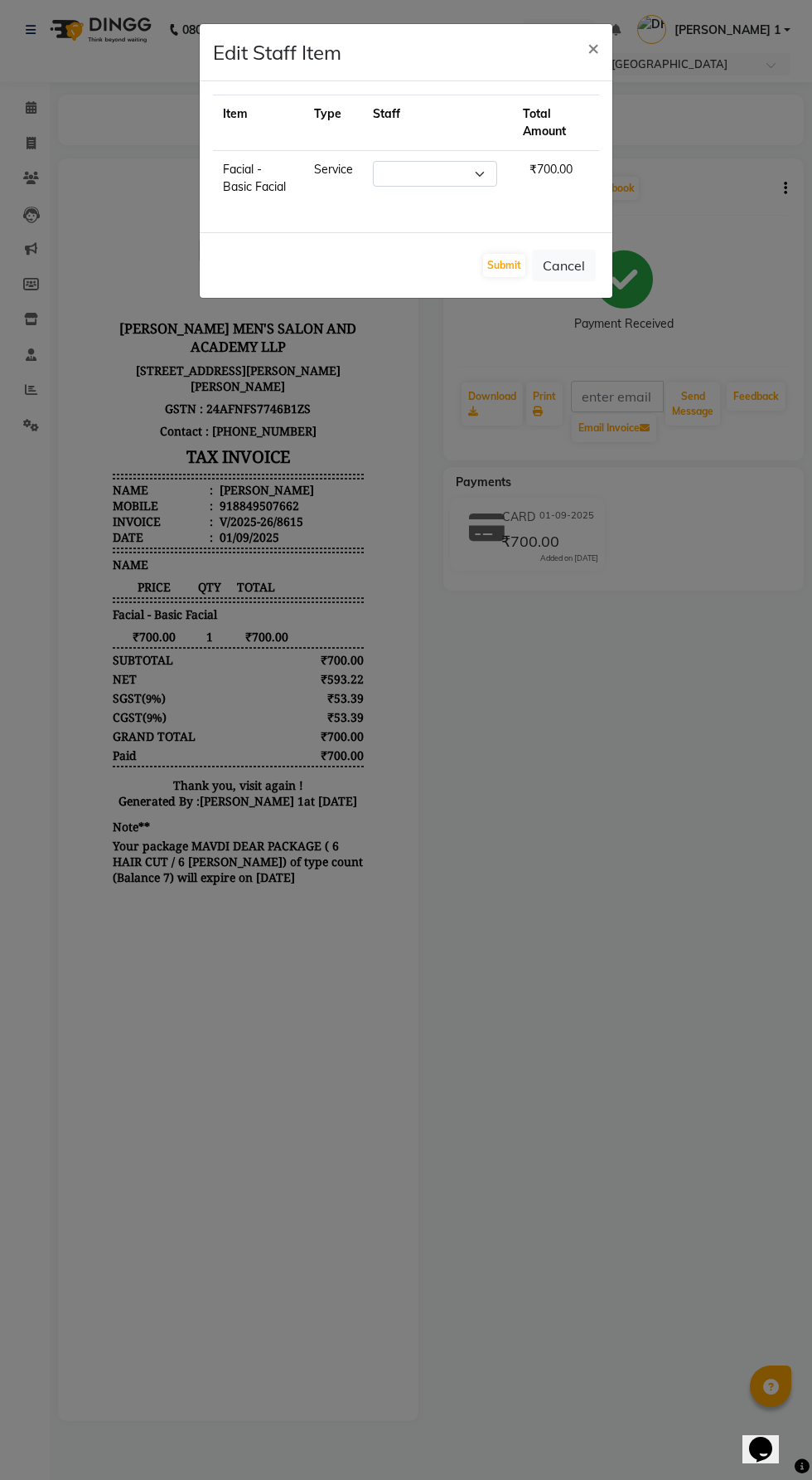
select select "49422"
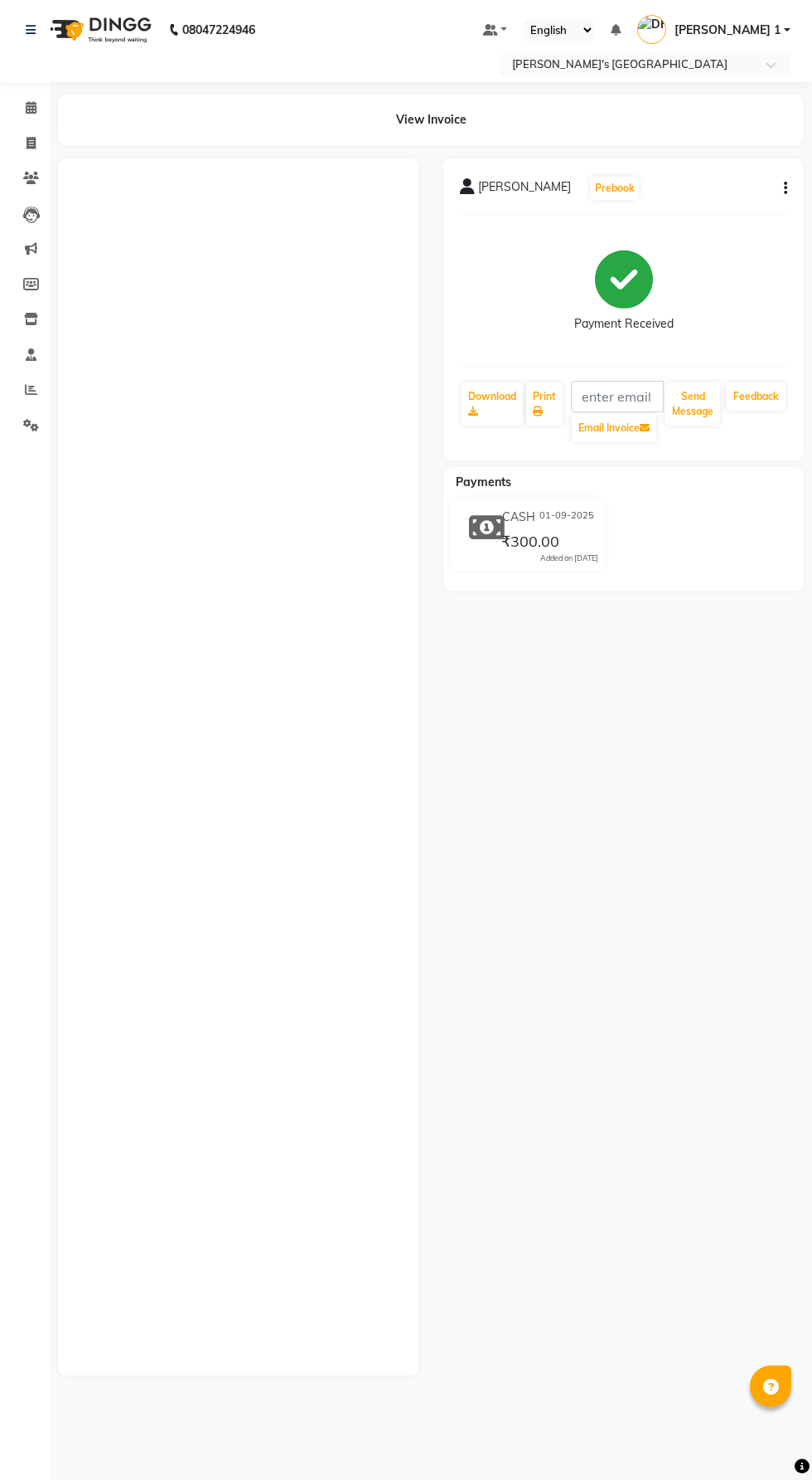
click at [785, 188] on icon "button" at bounding box center [785, 188] width 3 height 1
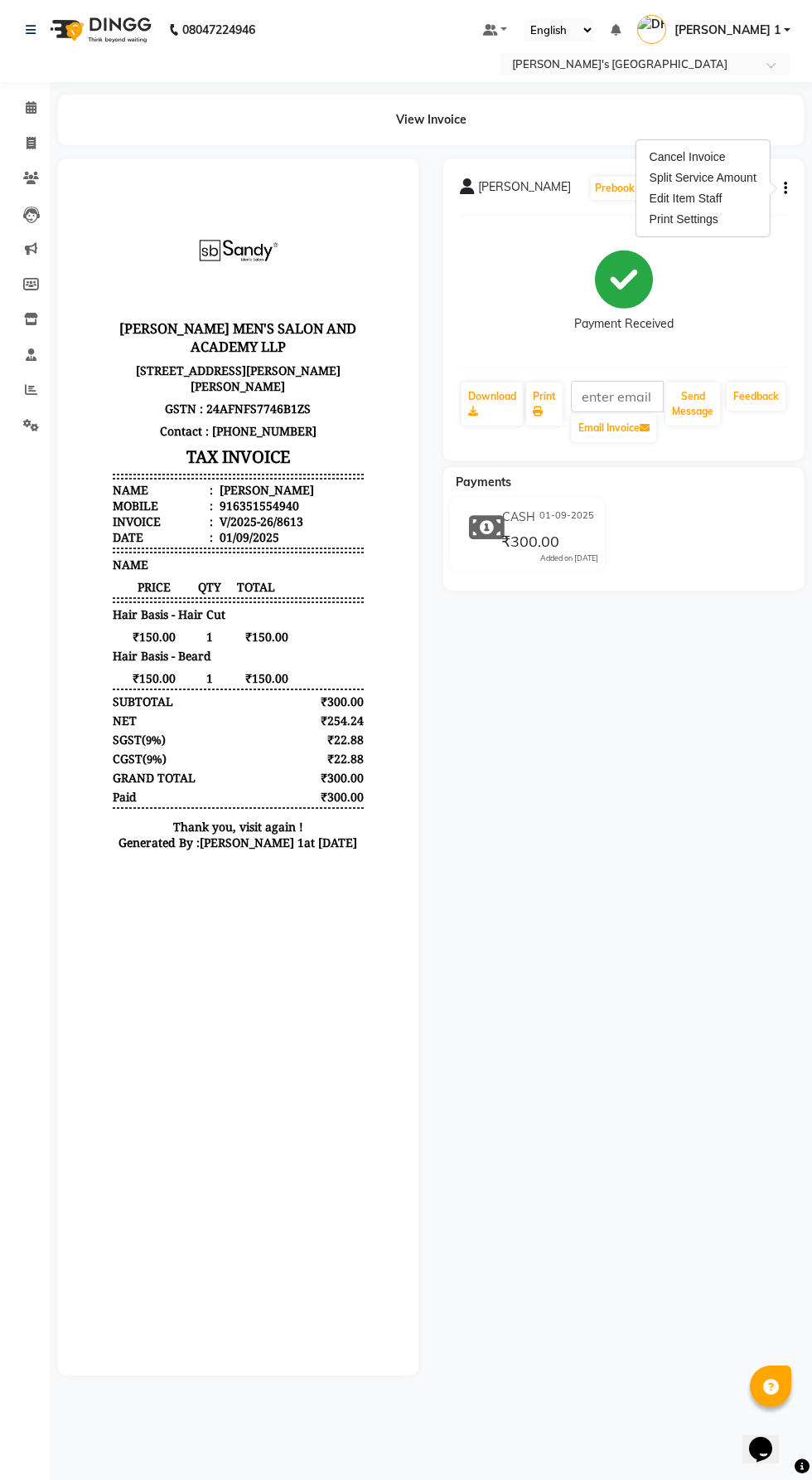
click at [720, 197] on div "Edit Item Staff" at bounding box center [703, 198] width 113 height 21
select select
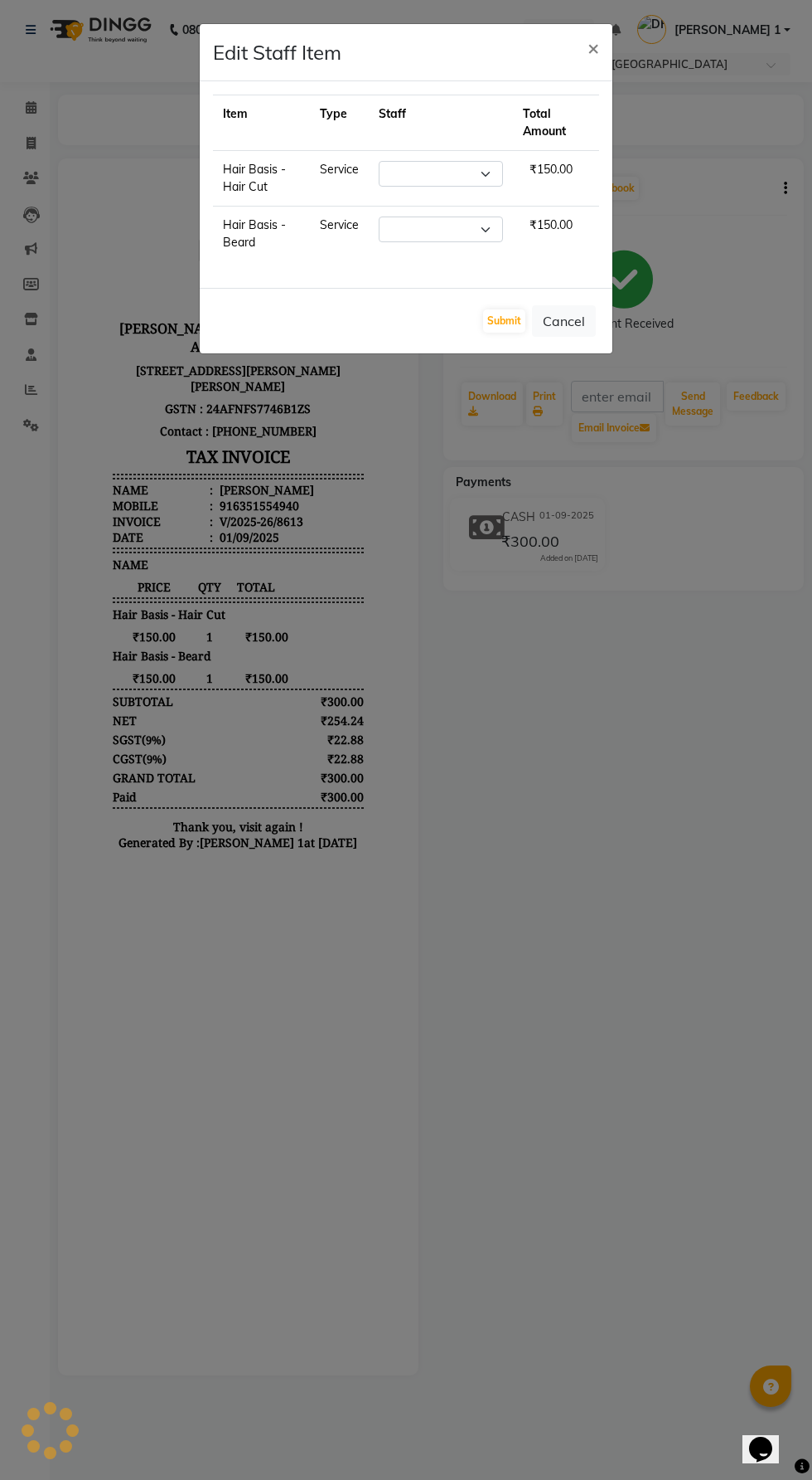
select select "86299"
click at [489, 168] on select "Select [PERSON_NAME] [PERSON_NAME] [PERSON_NAME] [PERSON_NAME] [PERSON_NAME] [P…" at bounding box center [436, 174] width 124 height 26
select select "61800"
click at [373, 161] on select "Select [PERSON_NAME] [PERSON_NAME] [PERSON_NAME] [PERSON_NAME] [PERSON_NAME] [P…" at bounding box center [436, 174] width 124 height 26
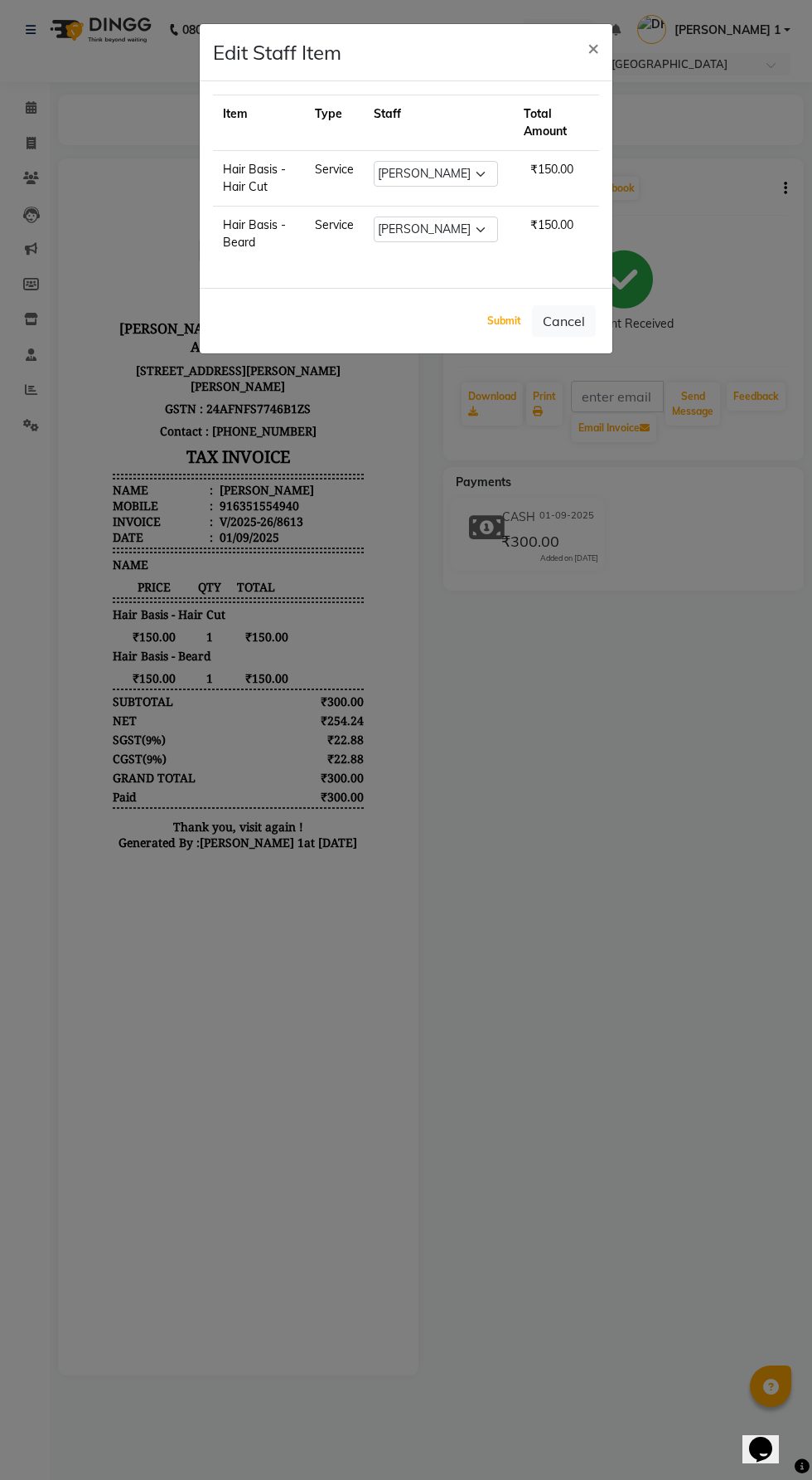
click at [495, 320] on button "Submit" at bounding box center [504, 321] width 42 height 24
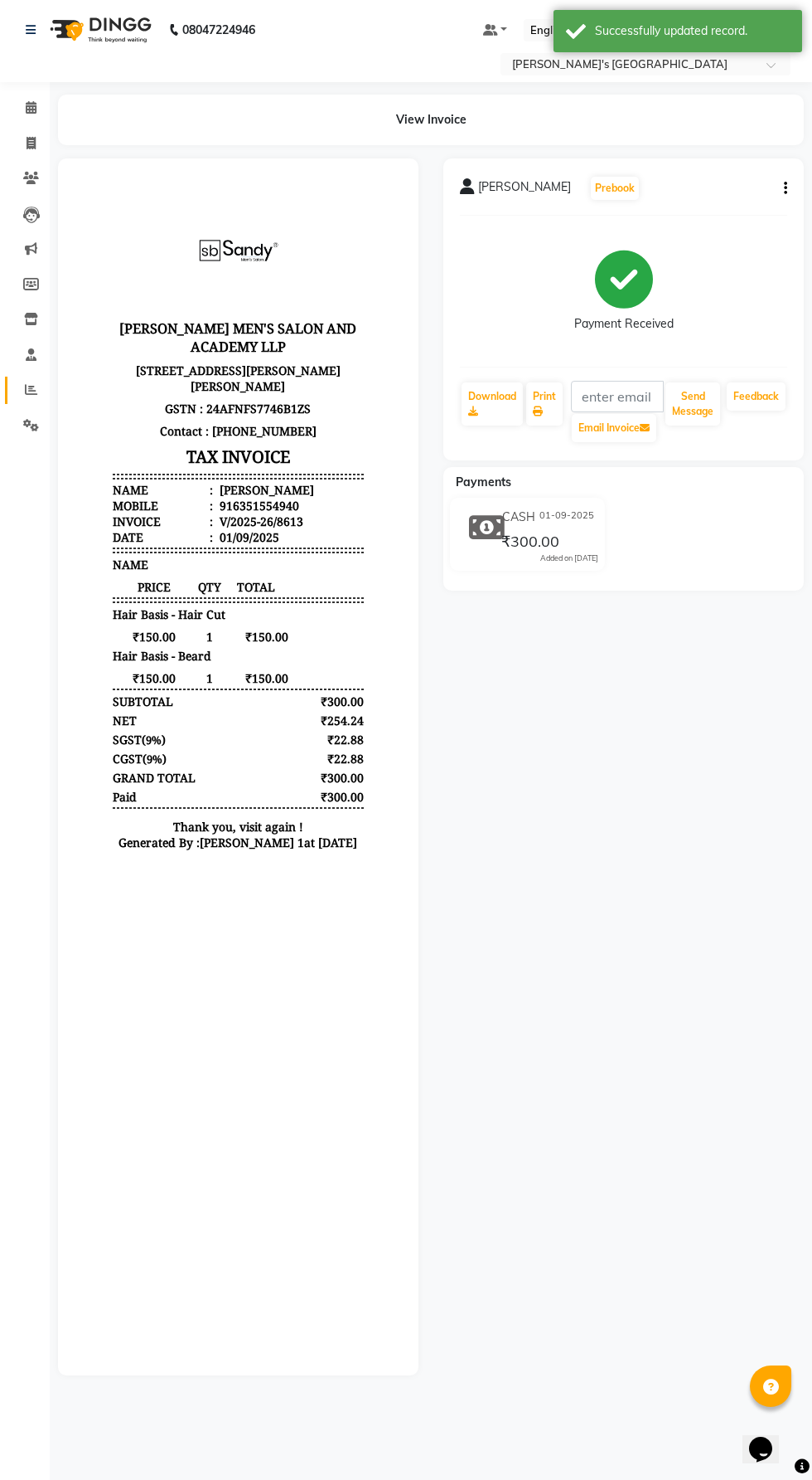
click at [35, 394] on icon at bounding box center [31, 389] width 13 height 13
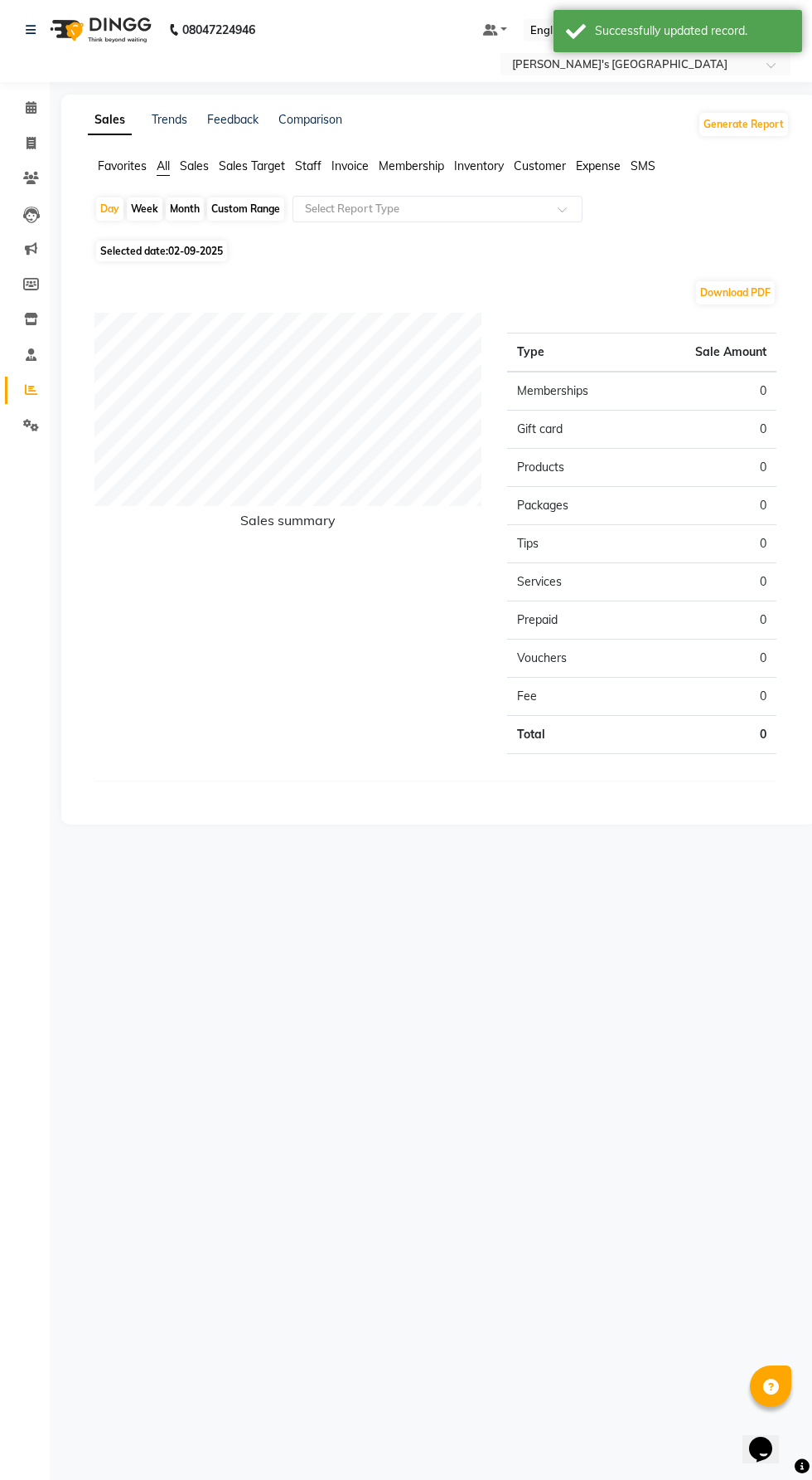
click at [146, 260] on span "Selected date: [DATE]" at bounding box center [162, 250] width 131 height 21
select select "9"
select select "2025"
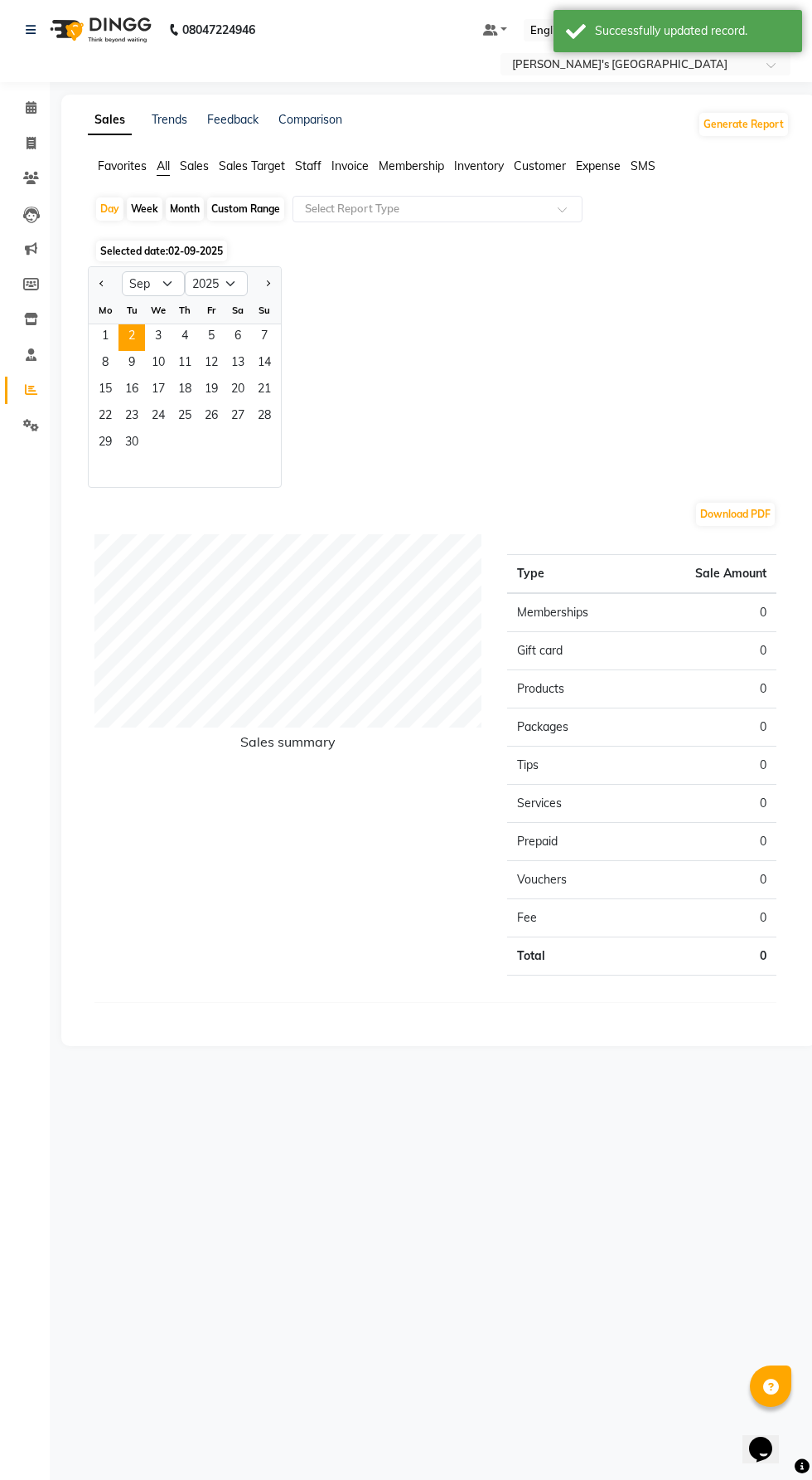
click at [100, 336] on span "1" at bounding box center [104, 337] width 27 height 27
